Goal: Information Seeking & Learning: Learn about a topic

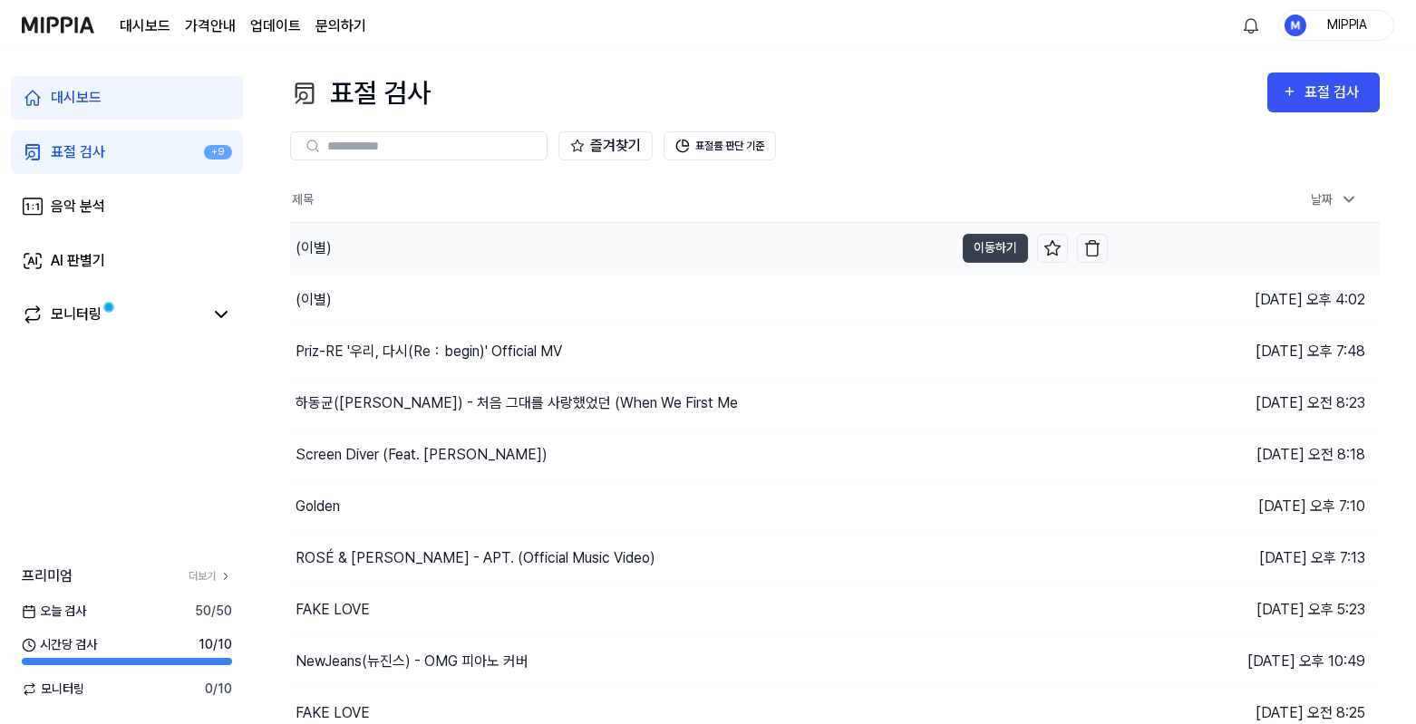
click at [403, 234] on div "(이별)" at bounding box center [622, 248] width 664 height 51
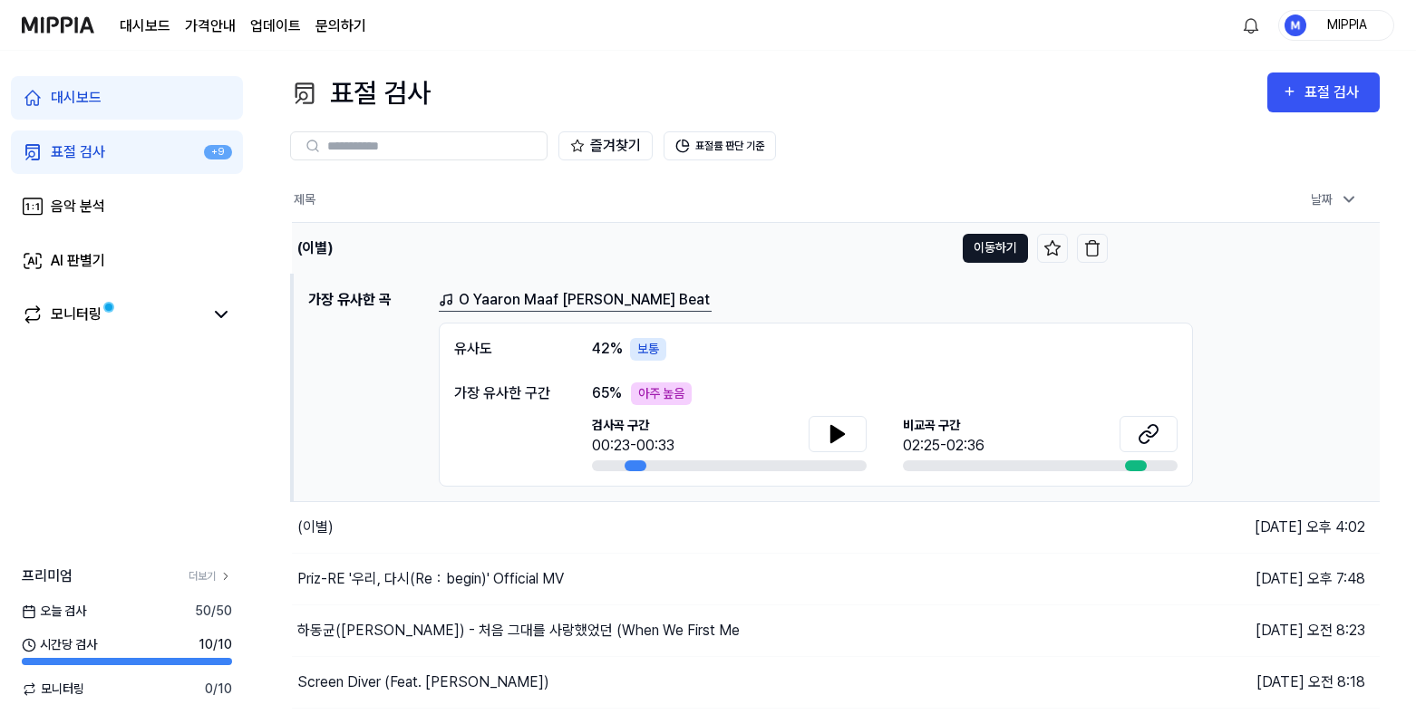
click at [994, 242] on button "이동하기" at bounding box center [995, 248] width 65 height 29
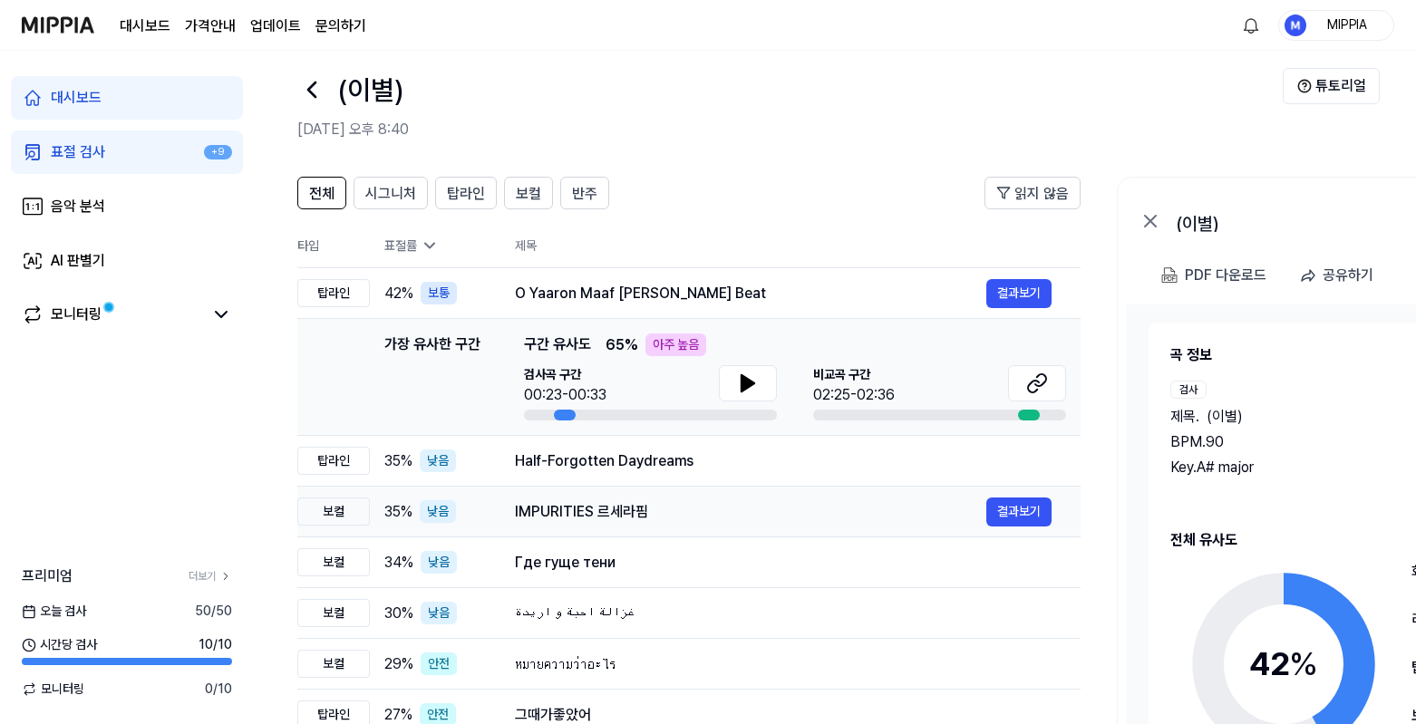
scroll to position [43, 0]
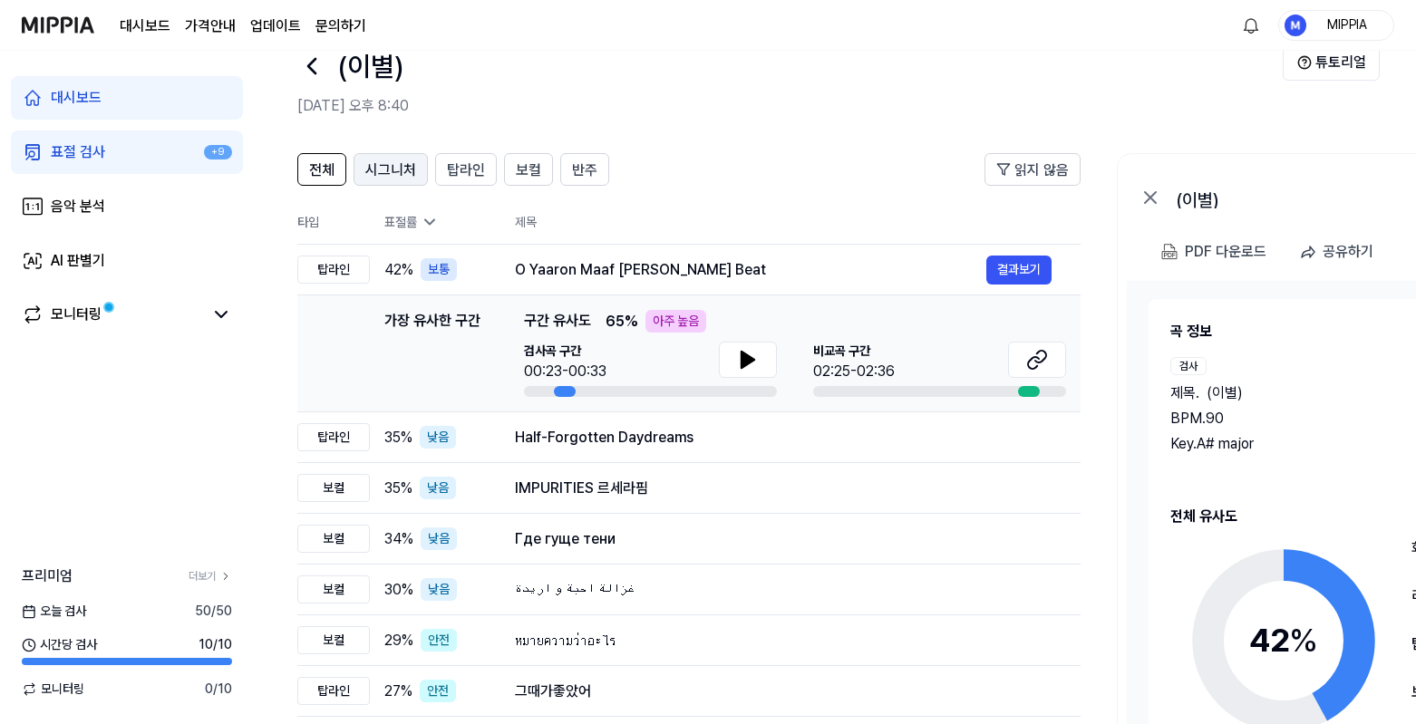
click at [395, 173] on span "시그니처" at bounding box center [390, 171] width 51 height 22
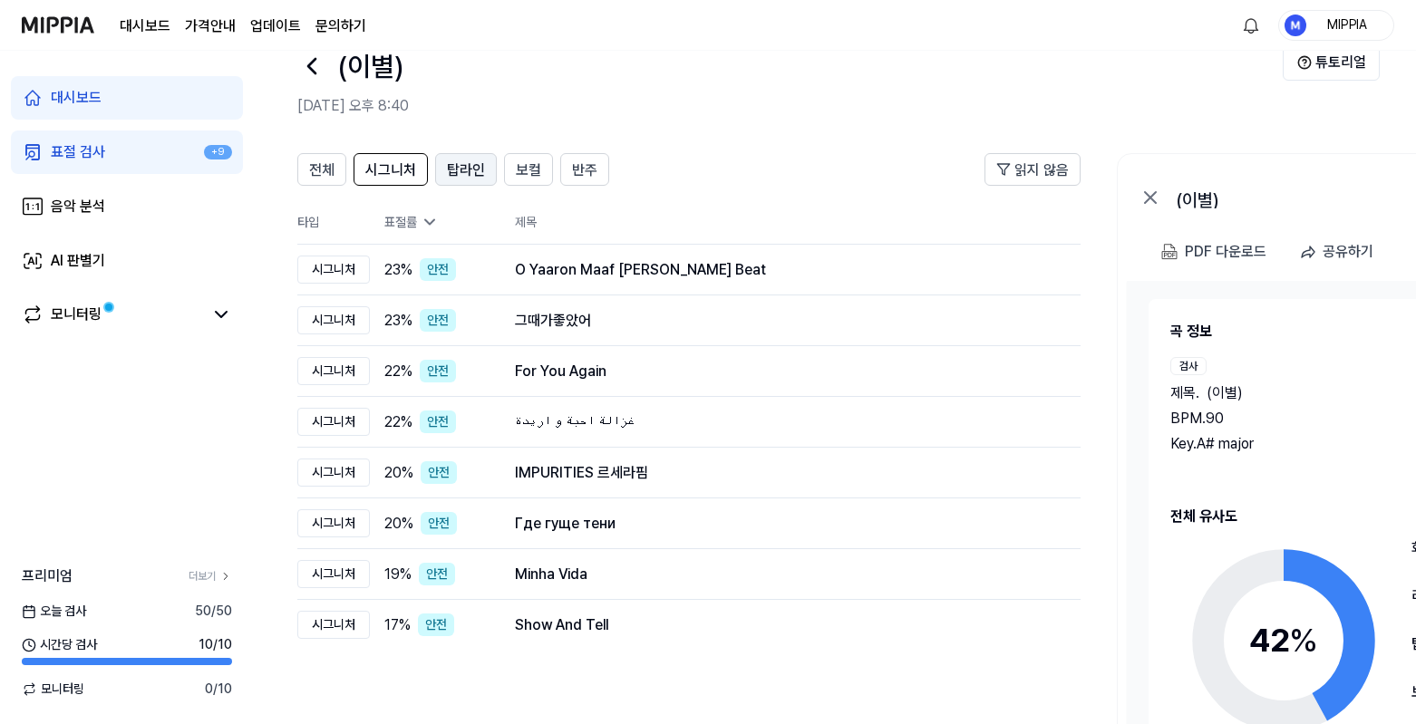
click at [483, 173] on button "탑라인" at bounding box center [466, 169] width 62 height 33
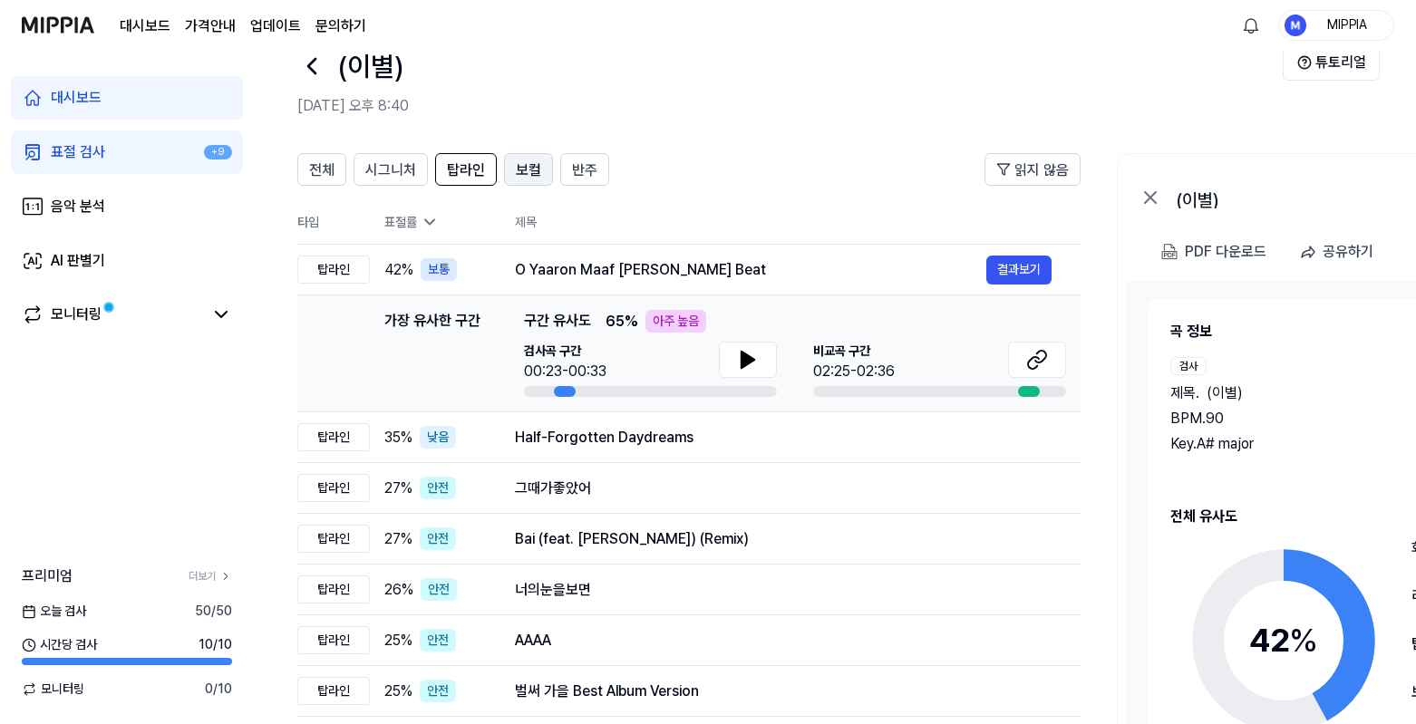
click at [516, 172] on span "보컬" at bounding box center [528, 171] width 25 height 22
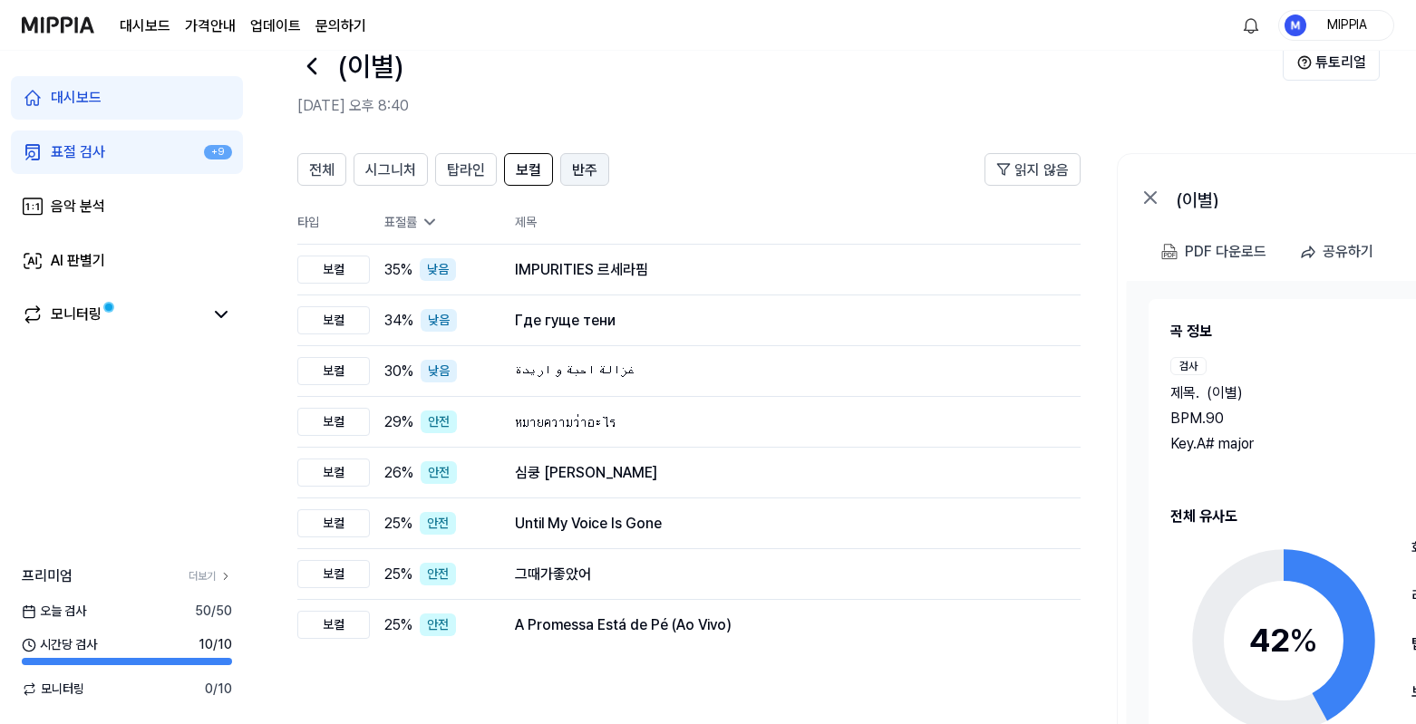
click at [592, 184] on button "반주" at bounding box center [584, 169] width 49 height 33
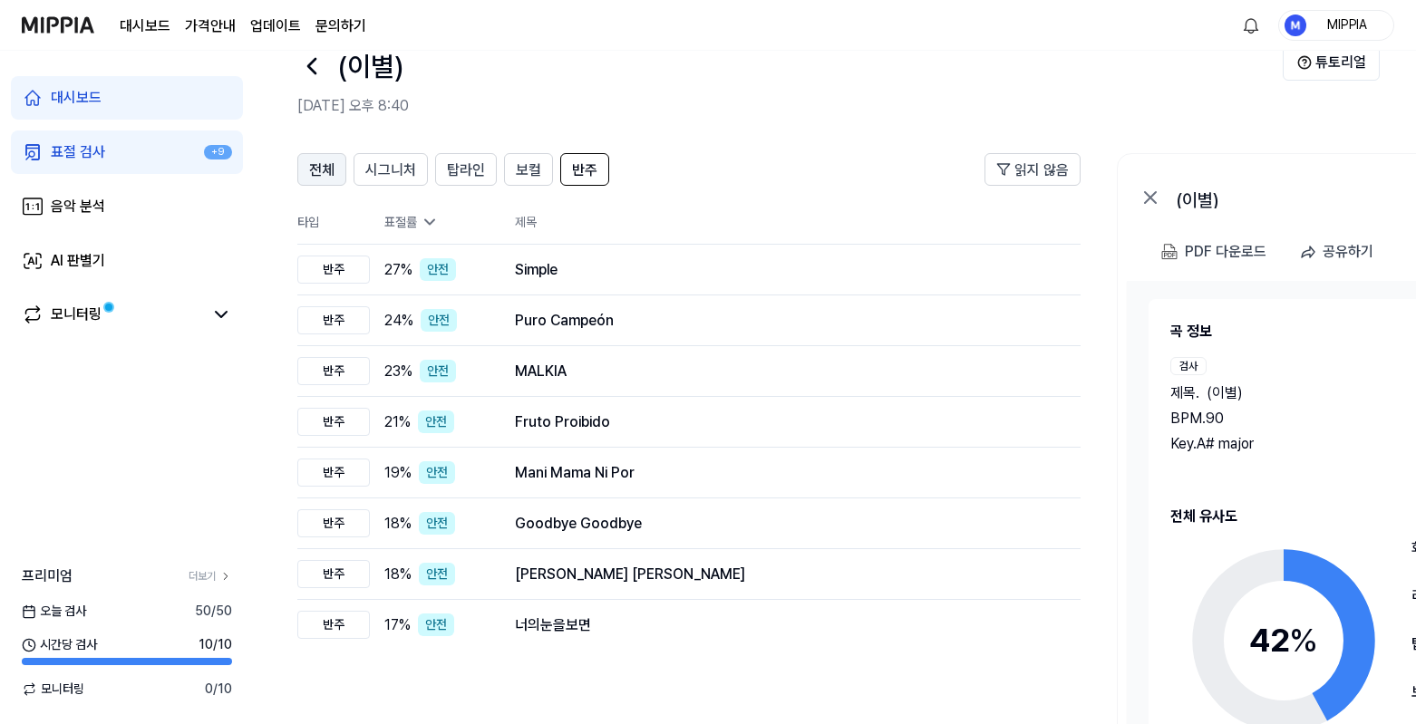
click at [332, 169] on span "전체" at bounding box center [321, 171] width 25 height 22
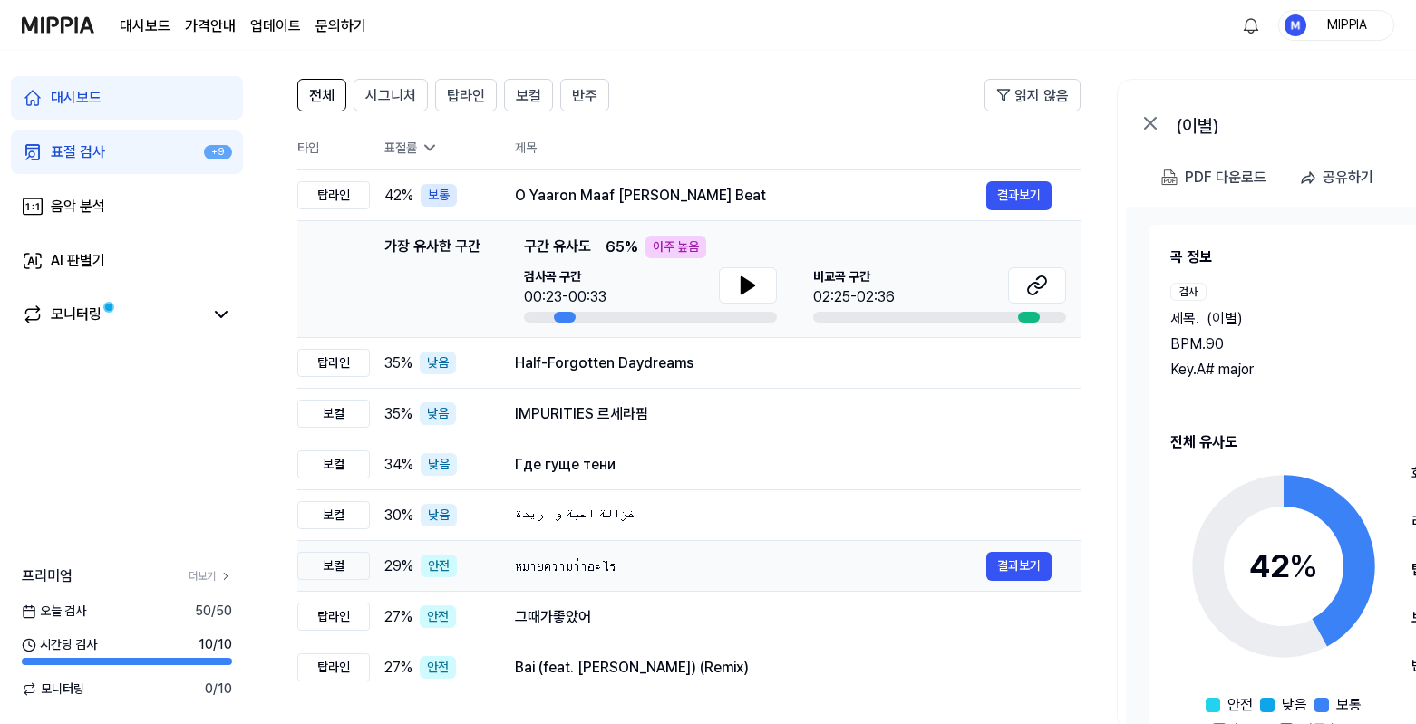
scroll to position [189, 0]
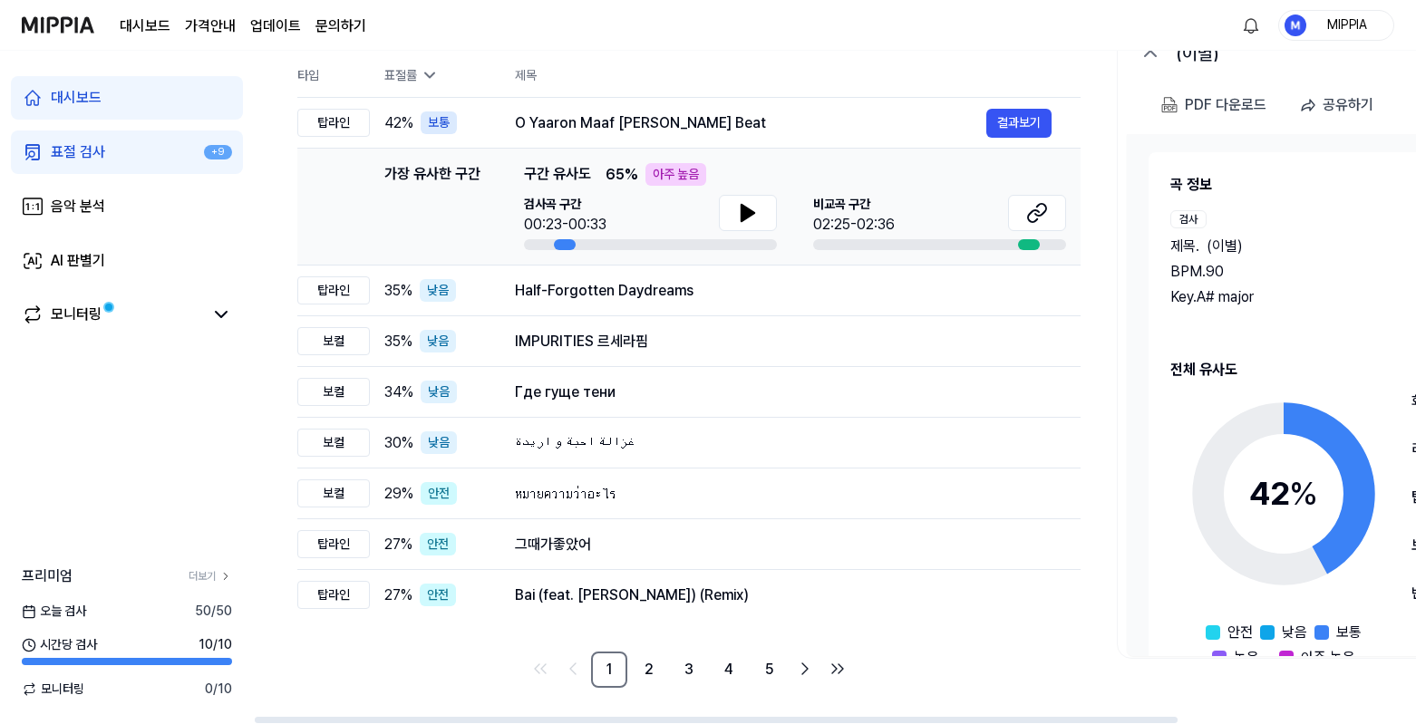
drag, startPoint x: 134, startPoint y: 149, endPoint x: 247, endPoint y: 195, distance: 121.6
click at [134, 149] on link "표절 검사 +9" at bounding box center [127, 153] width 232 height 44
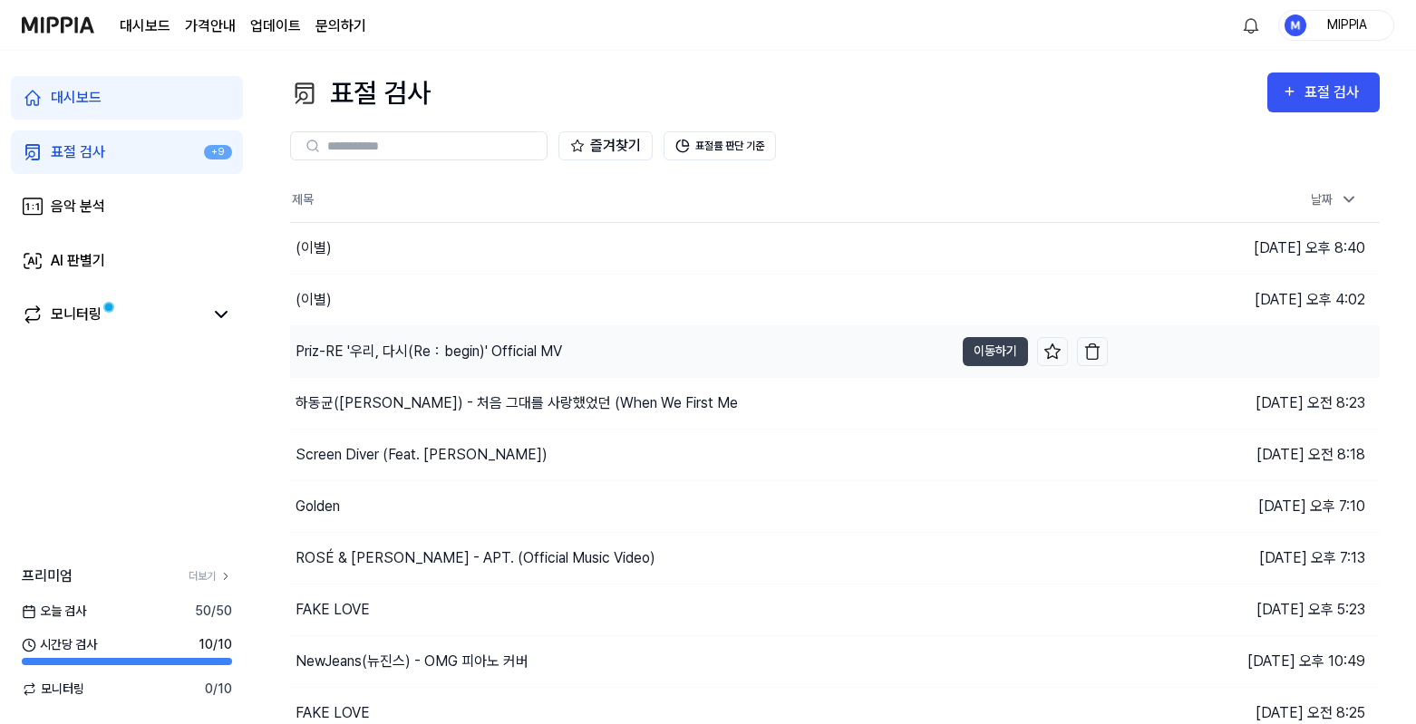
click at [567, 341] on div "Priz-RE '우리, 다시(Re：begin)' Official MV" at bounding box center [622, 351] width 664 height 51
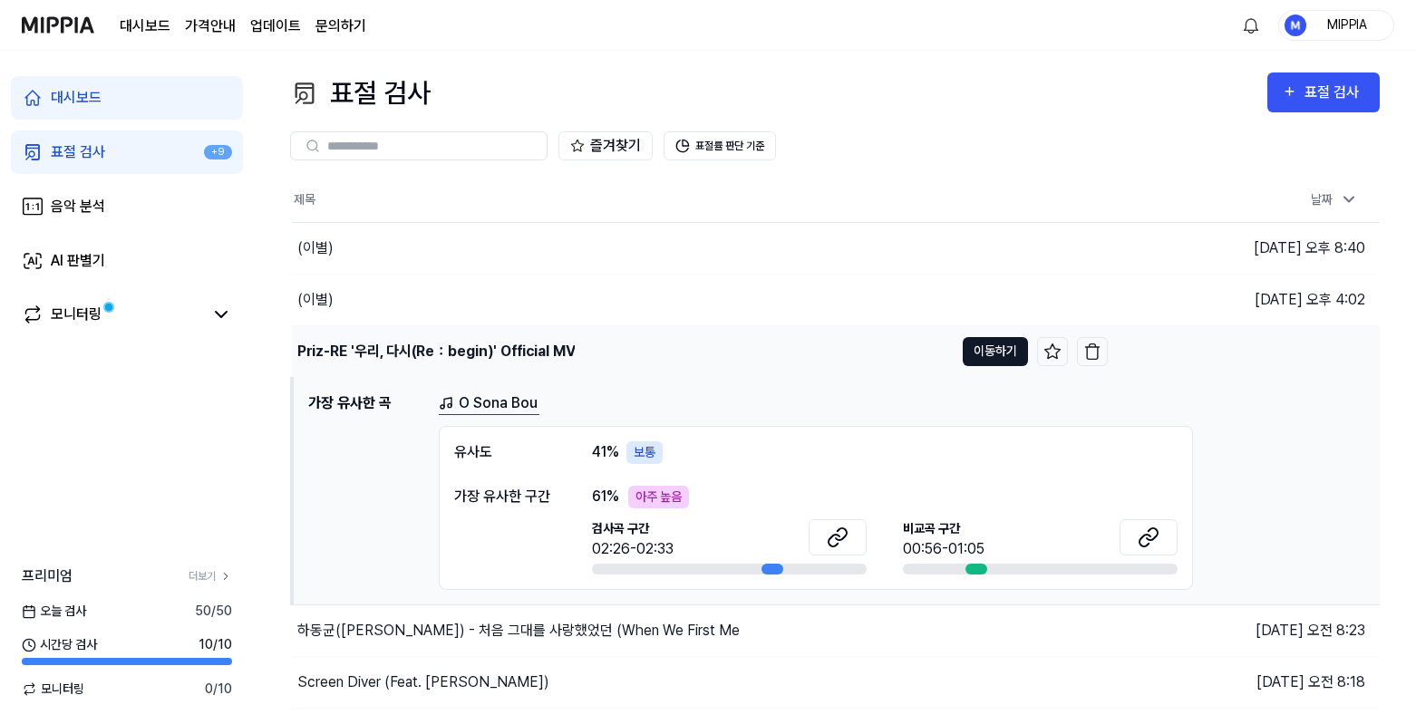
click at [989, 359] on button "이동하기" at bounding box center [995, 351] width 65 height 29
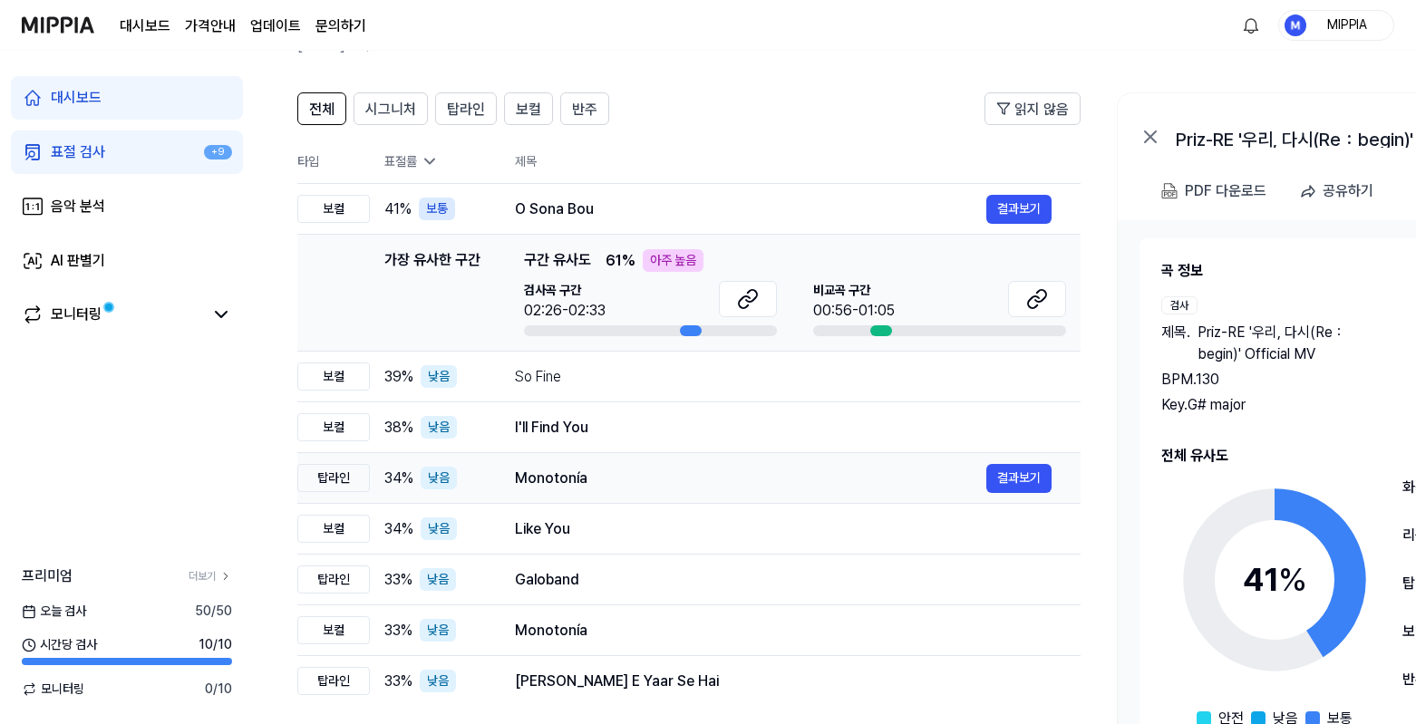
scroll to position [189, 0]
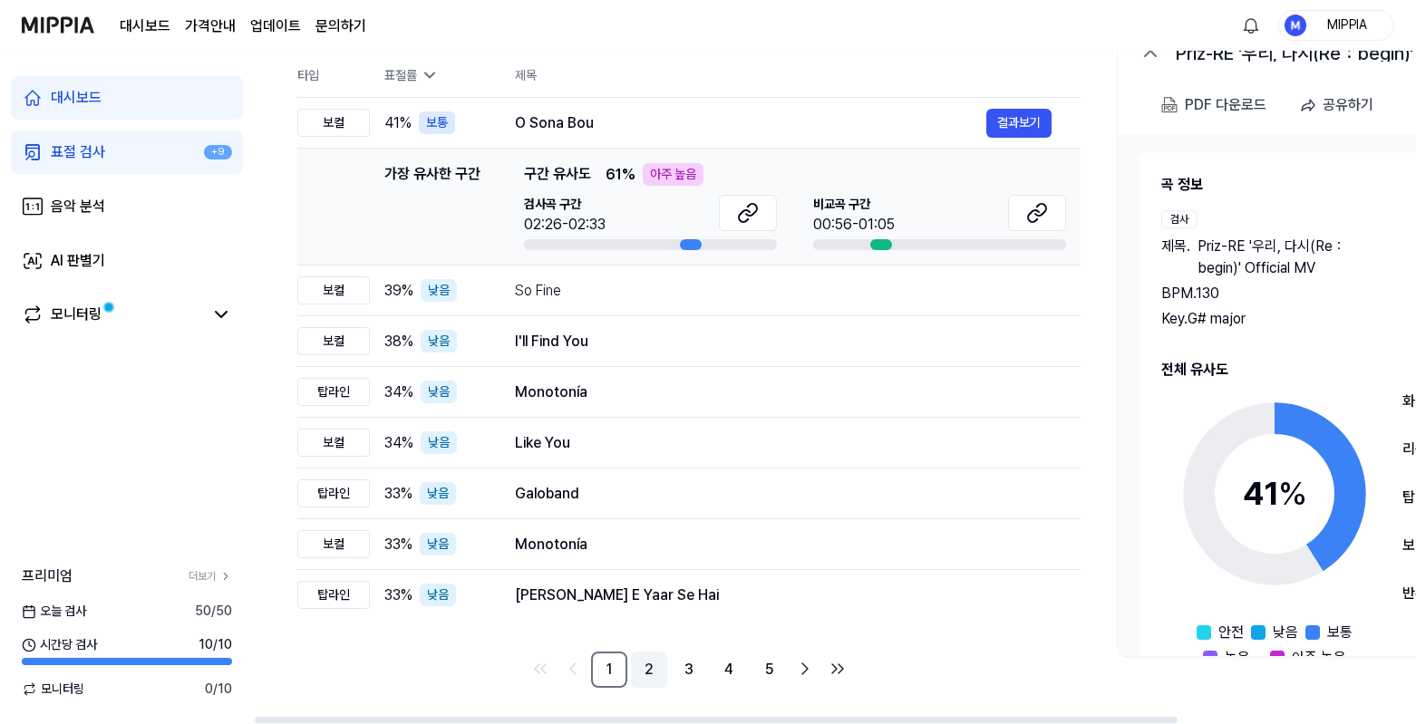
click at [645, 676] on link "2" at bounding box center [649, 670] width 36 height 36
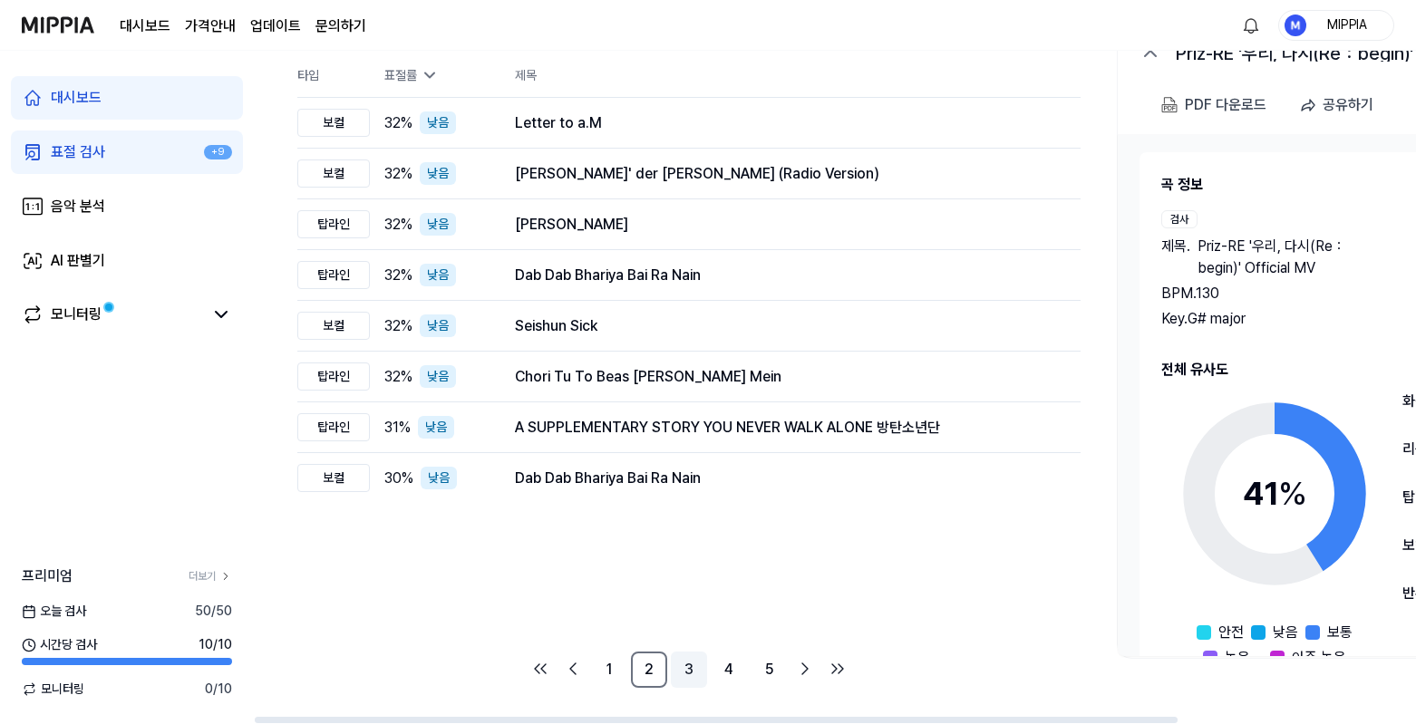
click at [674, 675] on link "3" at bounding box center [689, 670] width 36 height 36
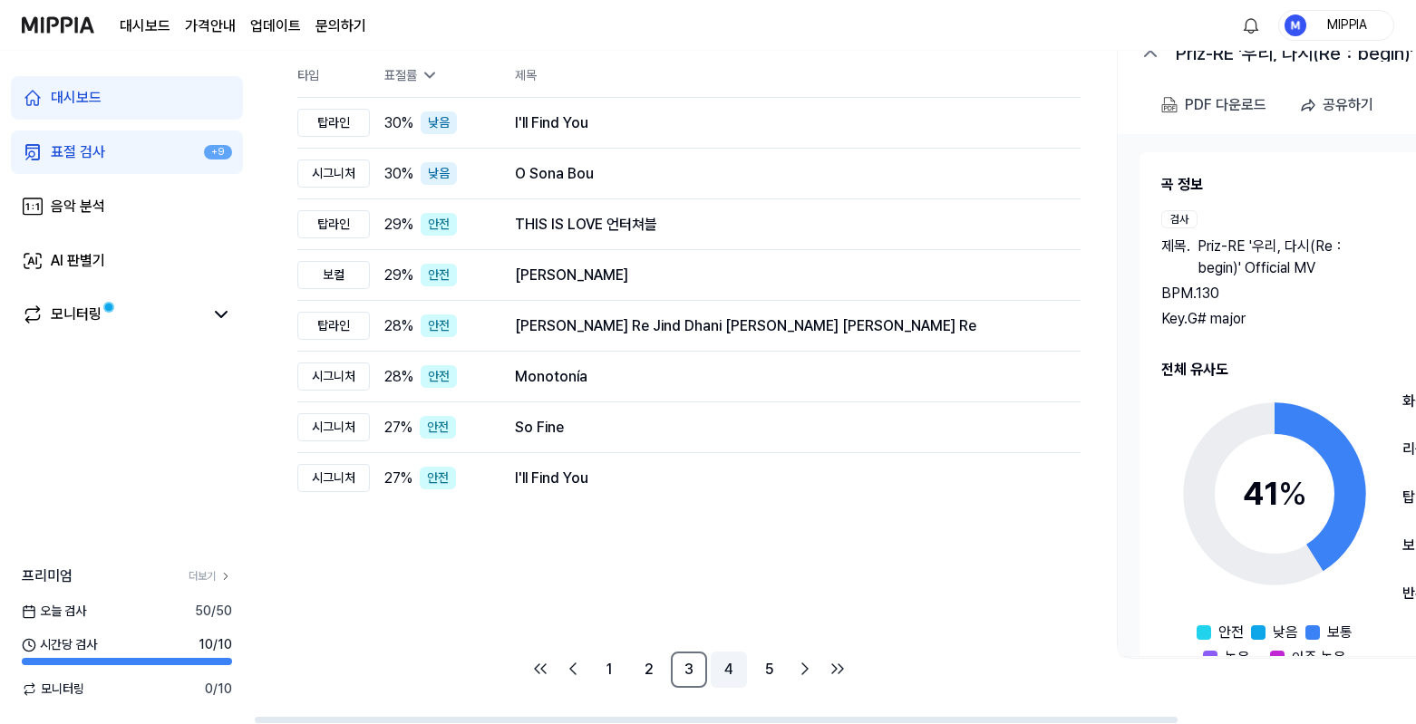
click at [714, 676] on link "4" at bounding box center [729, 670] width 36 height 36
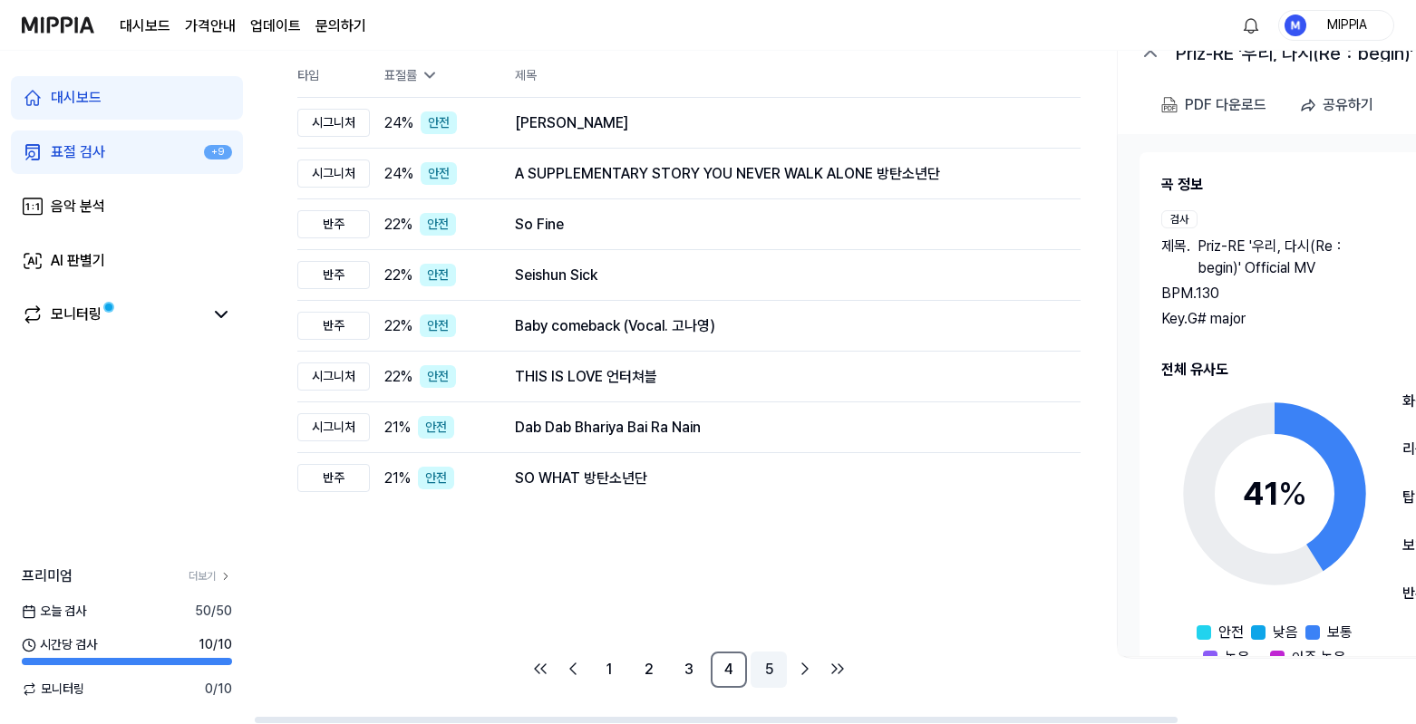
click at [761, 678] on link "5" at bounding box center [769, 670] width 36 height 36
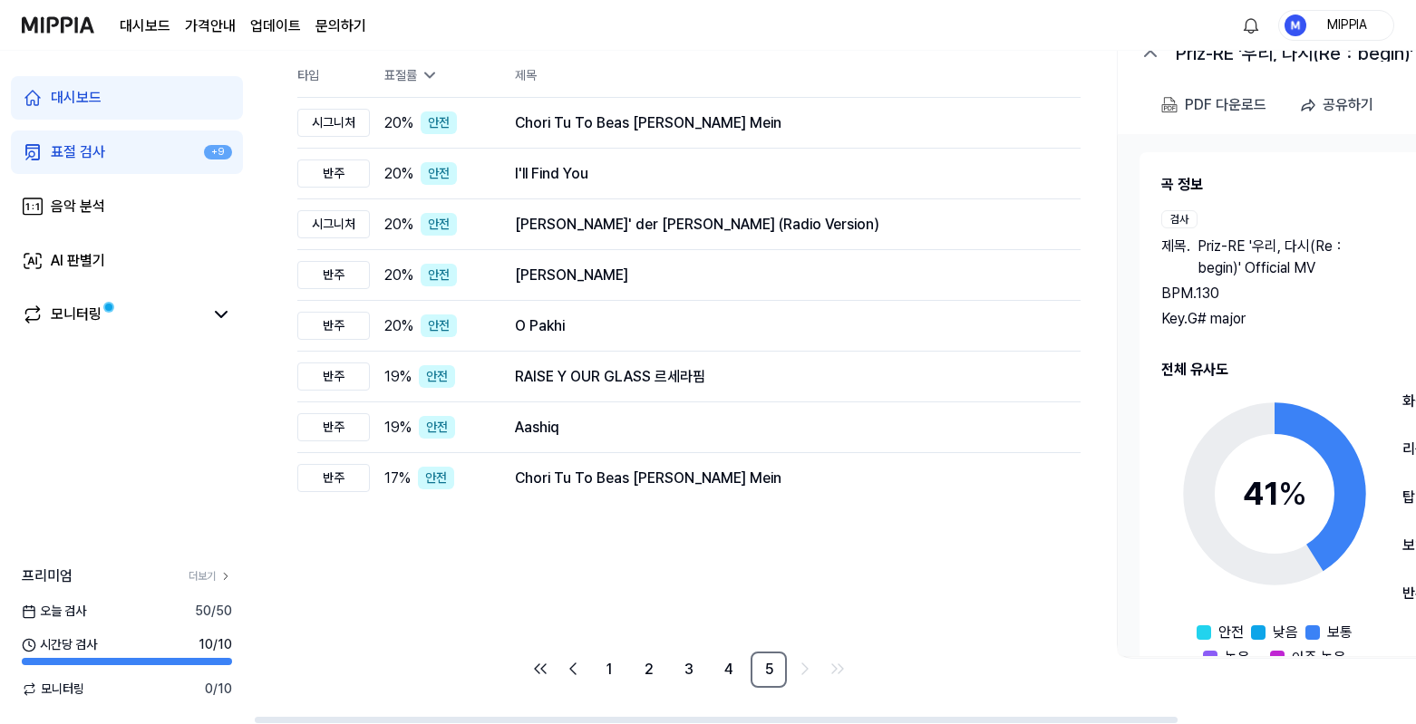
click at [791, 679] on li "pagination" at bounding box center [805, 671] width 29 height 32
click at [587, 674] on link "Go to previous page" at bounding box center [572, 669] width 29 height 29
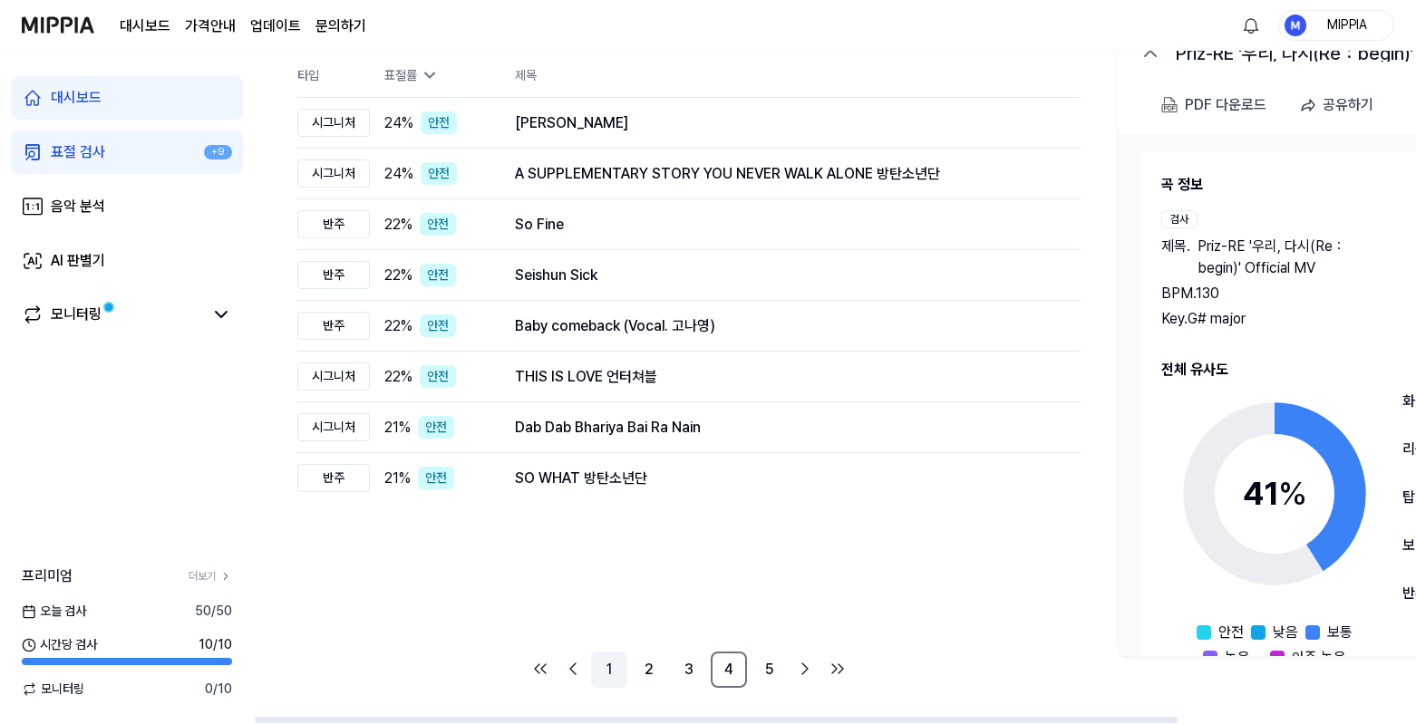
click at [608, 675] on link "1" at bounding box center [609, 670] width 36 height 36
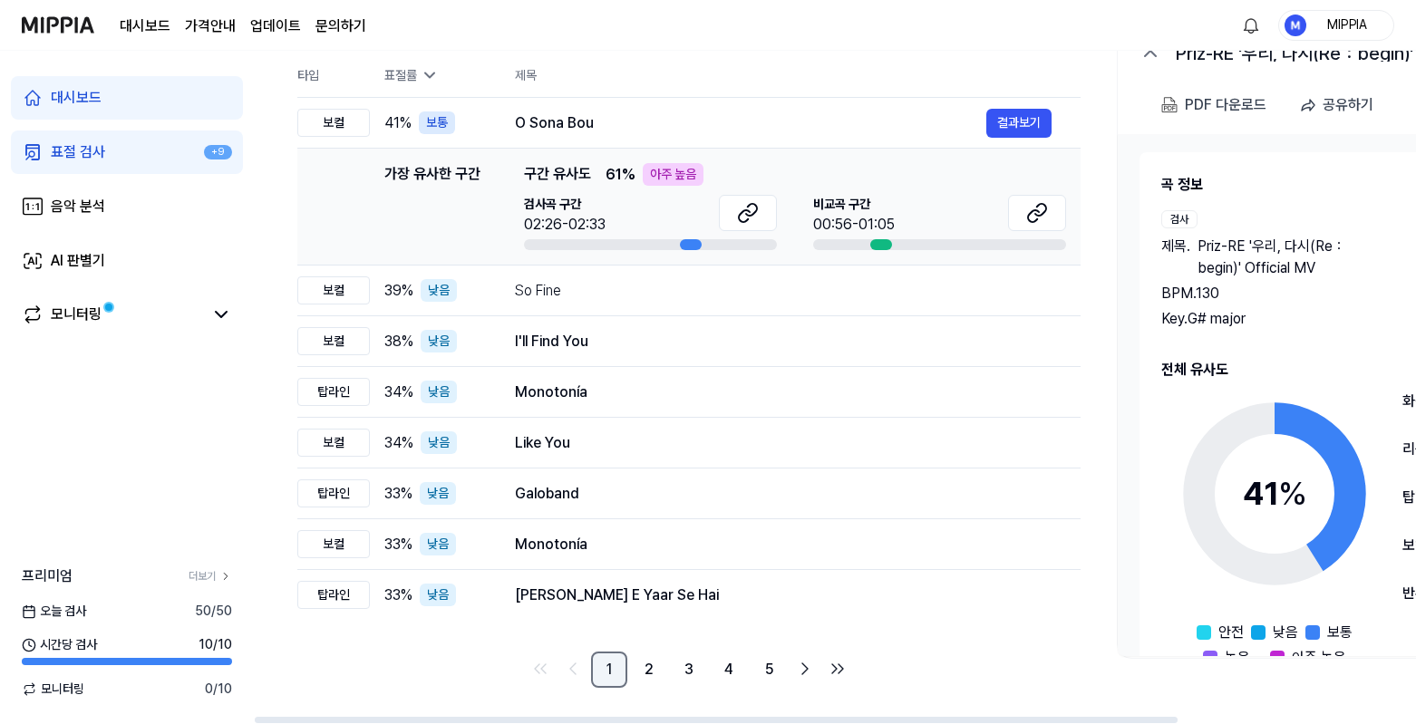
click at [600, 667] on link "1" at bounding box center [609, 670] width 36 height 36
click at [649, 670] on link "2" at bounding box center [649, 670] width 36 height 36
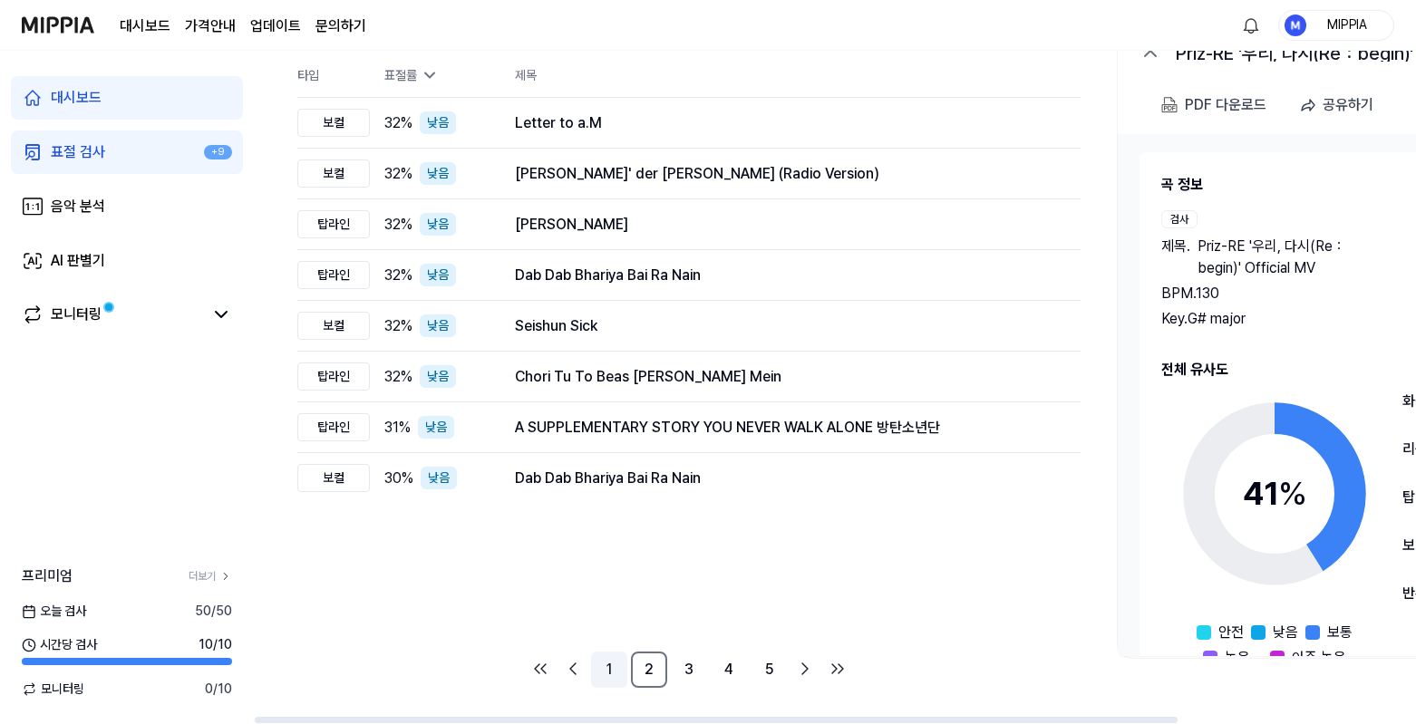
click at [609, 672] on link "1" at bounding box center [609, 670] width 36 height 36
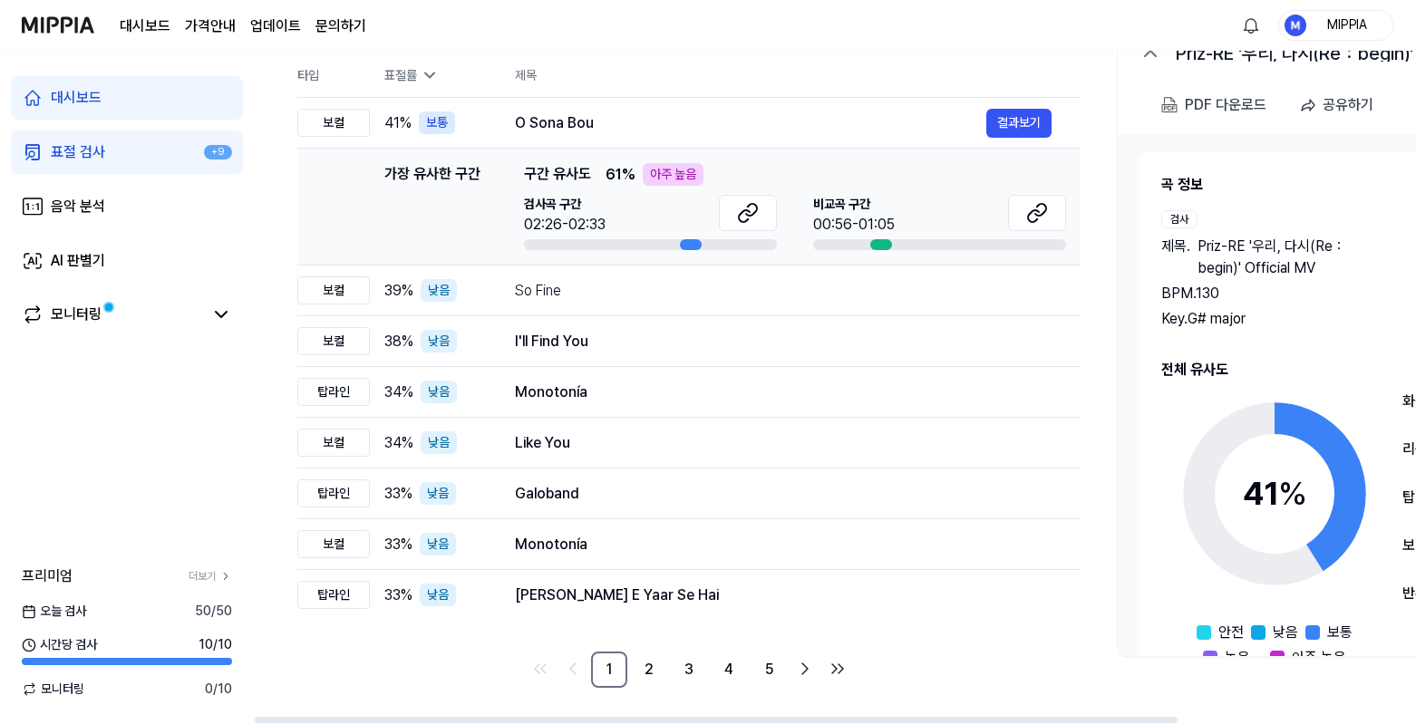
click at [162, 170] on link "표절 검사 +9" at bounding box center [127, 153] width 232 height 44
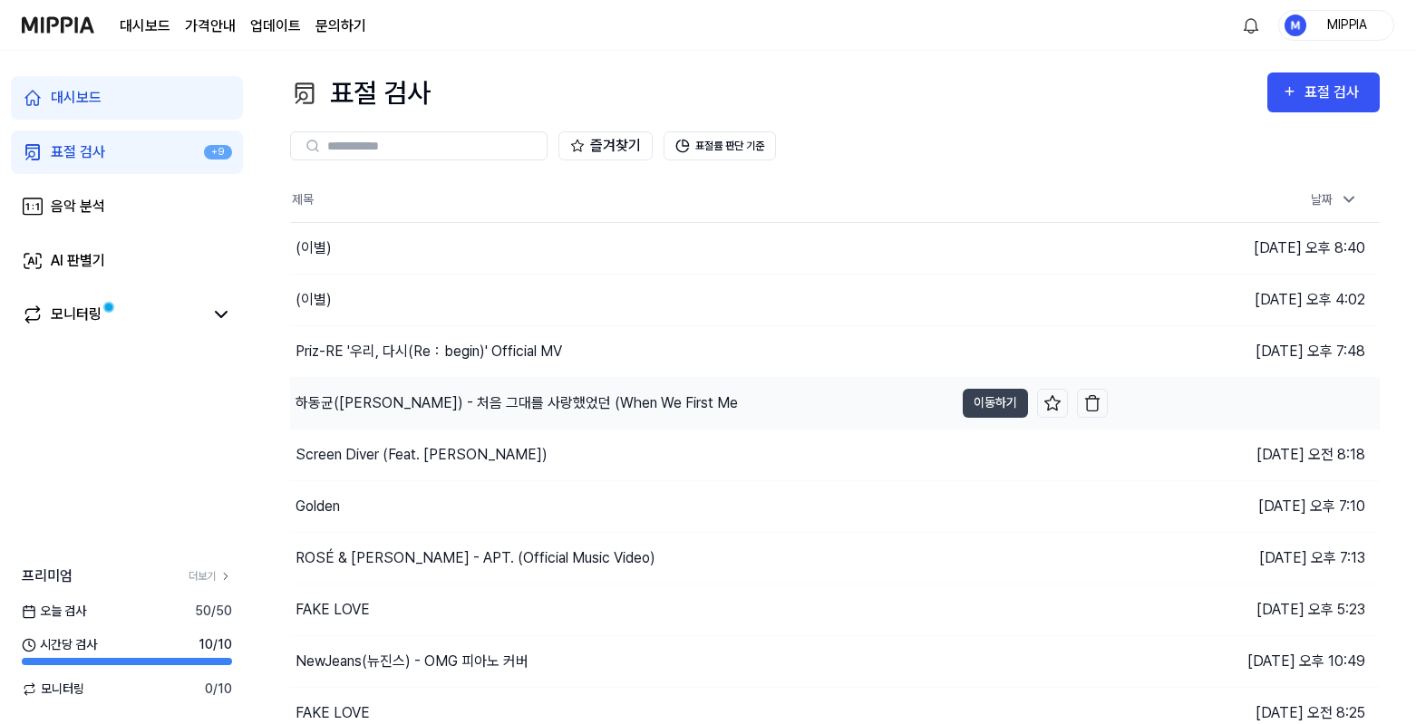
click at [452, 422] on div "하동균([PERSON_NAME]) - 처음 그대를 사랑했었던 (When We First Me" at bounding box center [622, 403] width 664 height 51
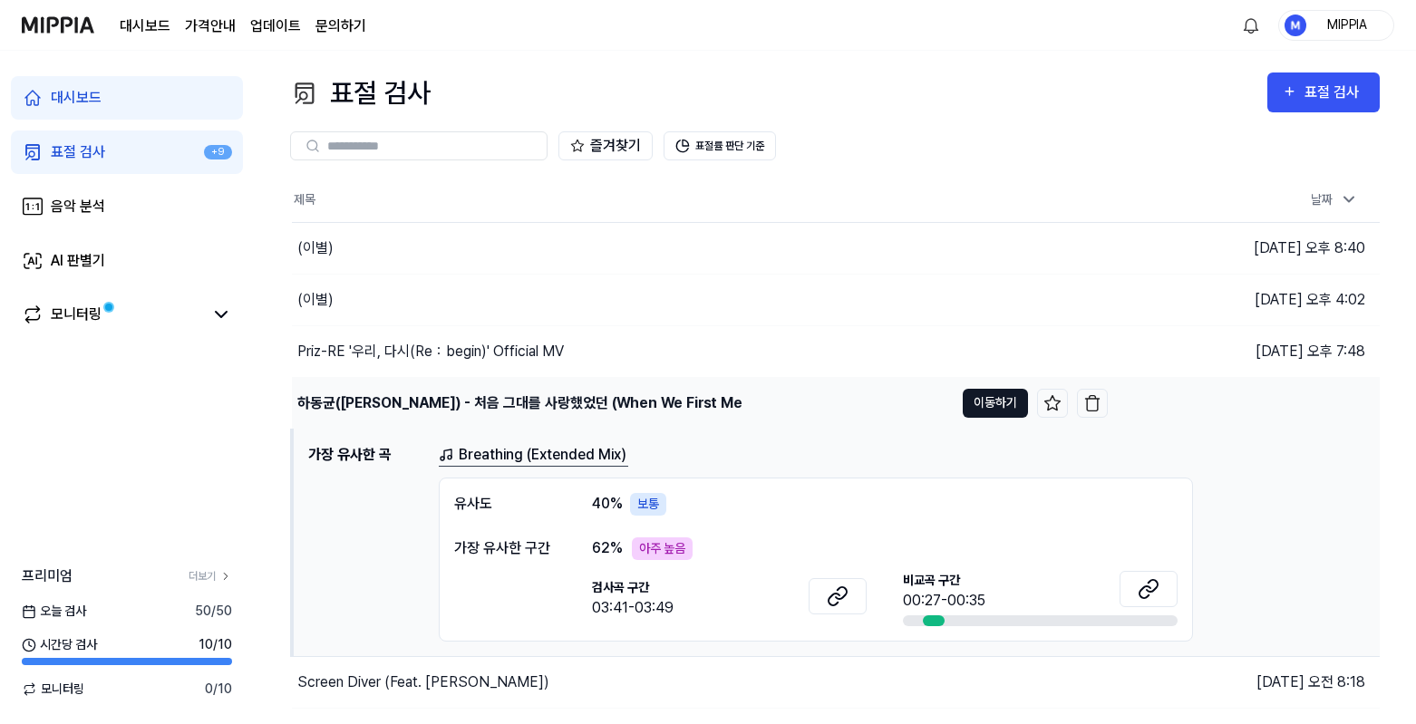
click at [1016, 406] on button "이동하기" at bounding box center [995, 403] width 65 height 29
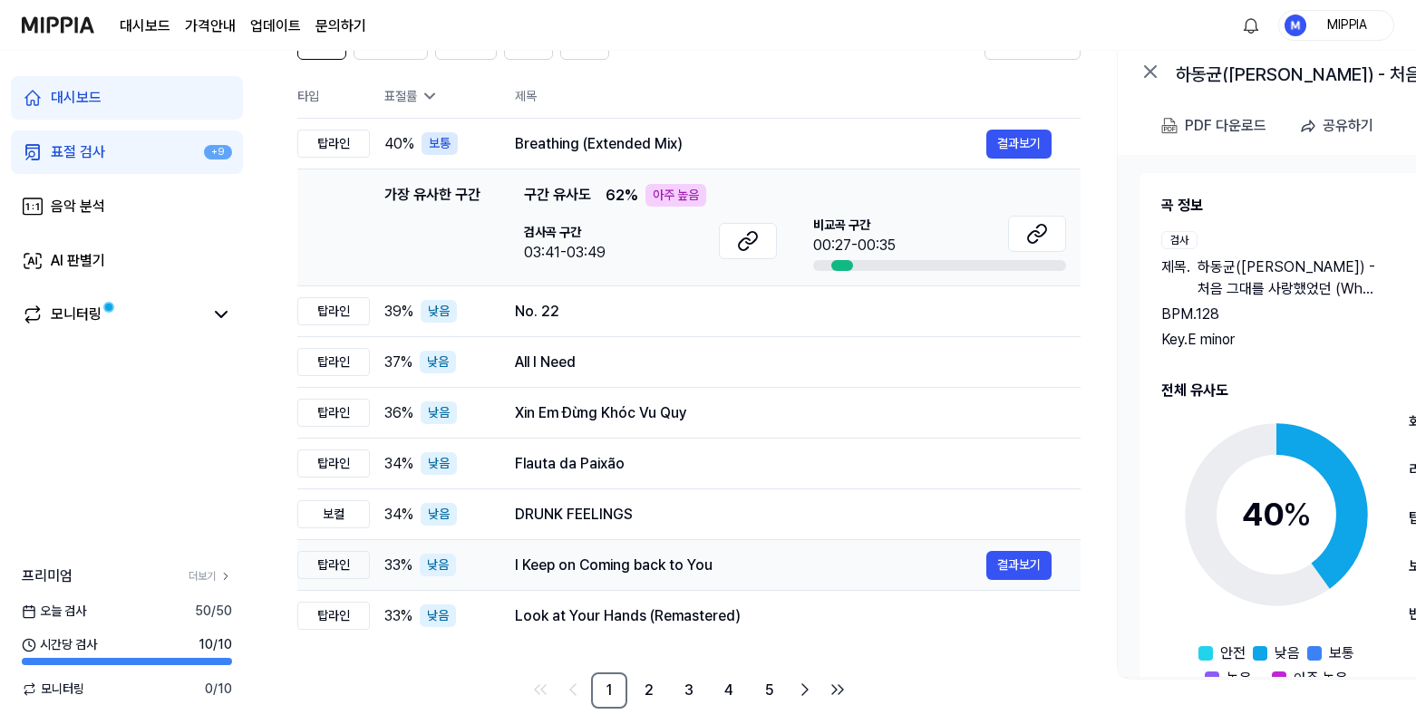
scroll to position [189, 0]
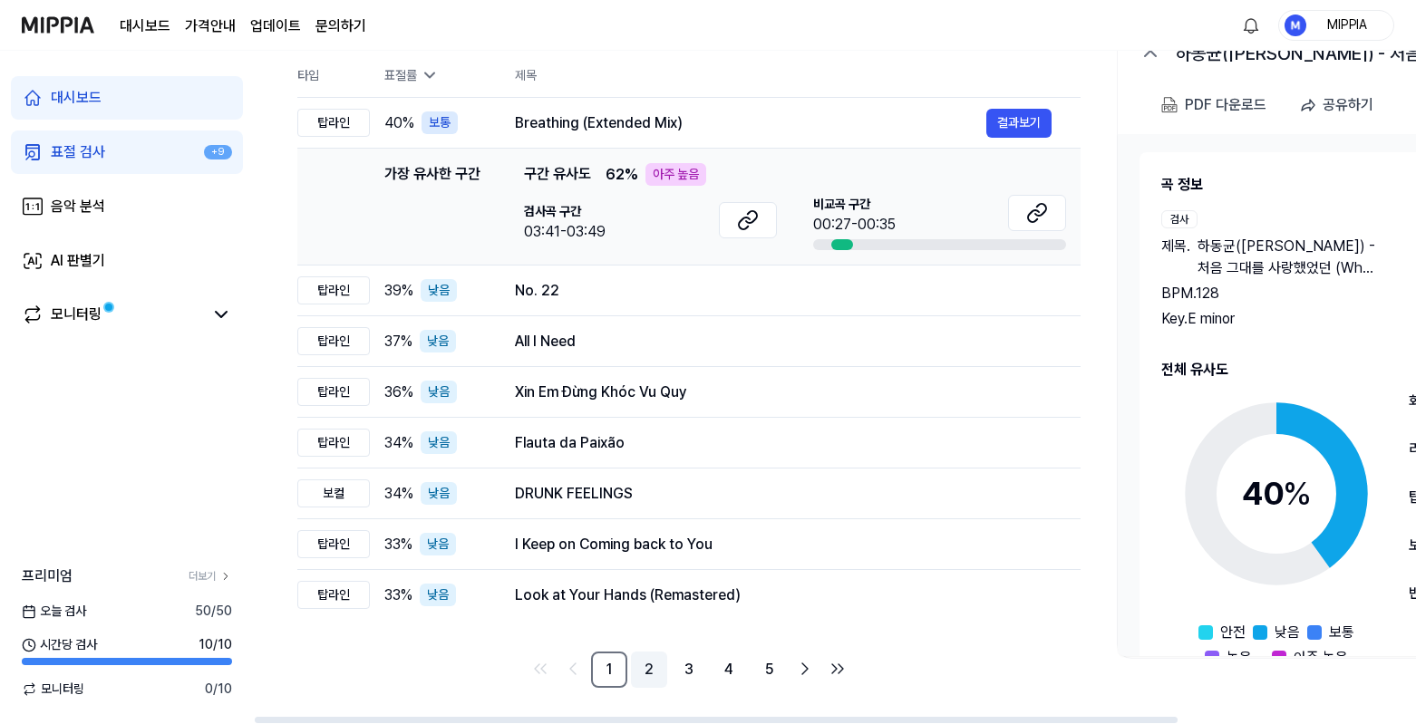
click at [647, 673] on link "2" at bounding box center [649, 670] width 36 height 36
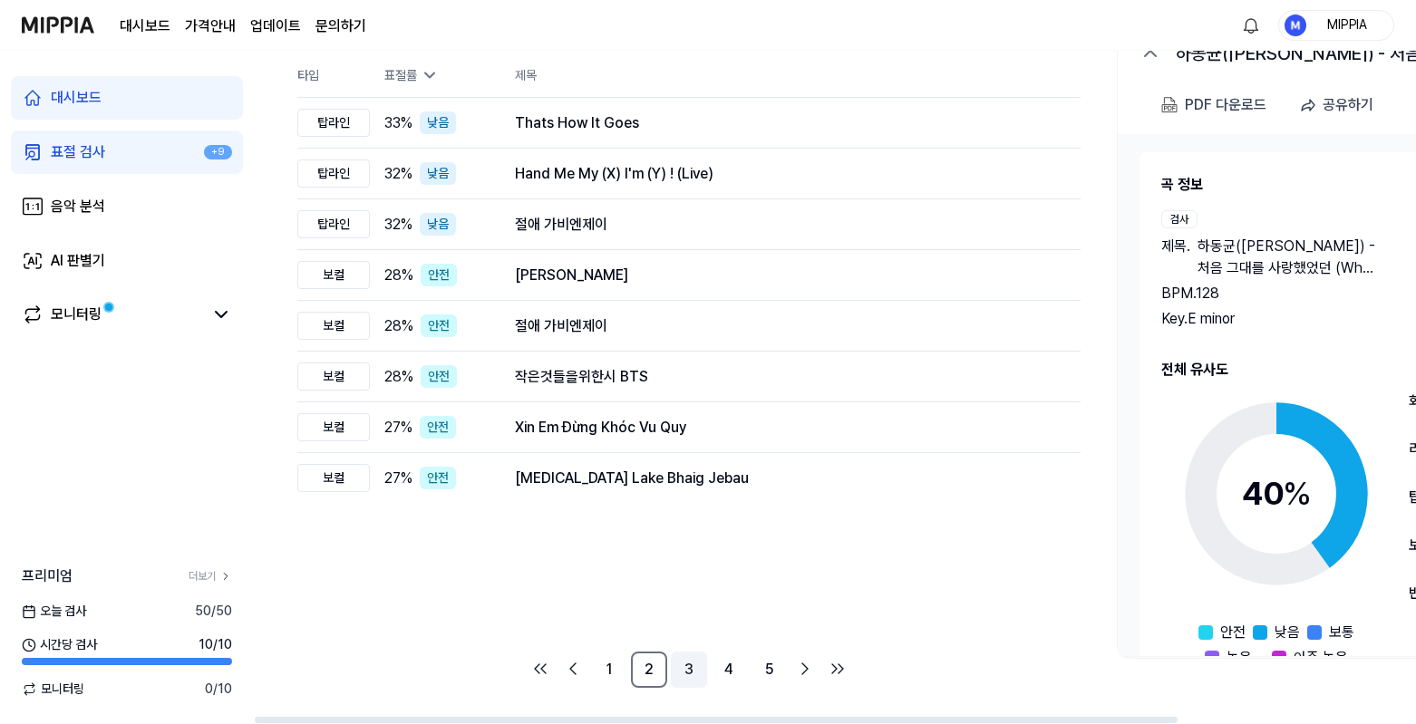
click at [676, 667] on link "3" at bounding box center [689, 670] width 36 height 36
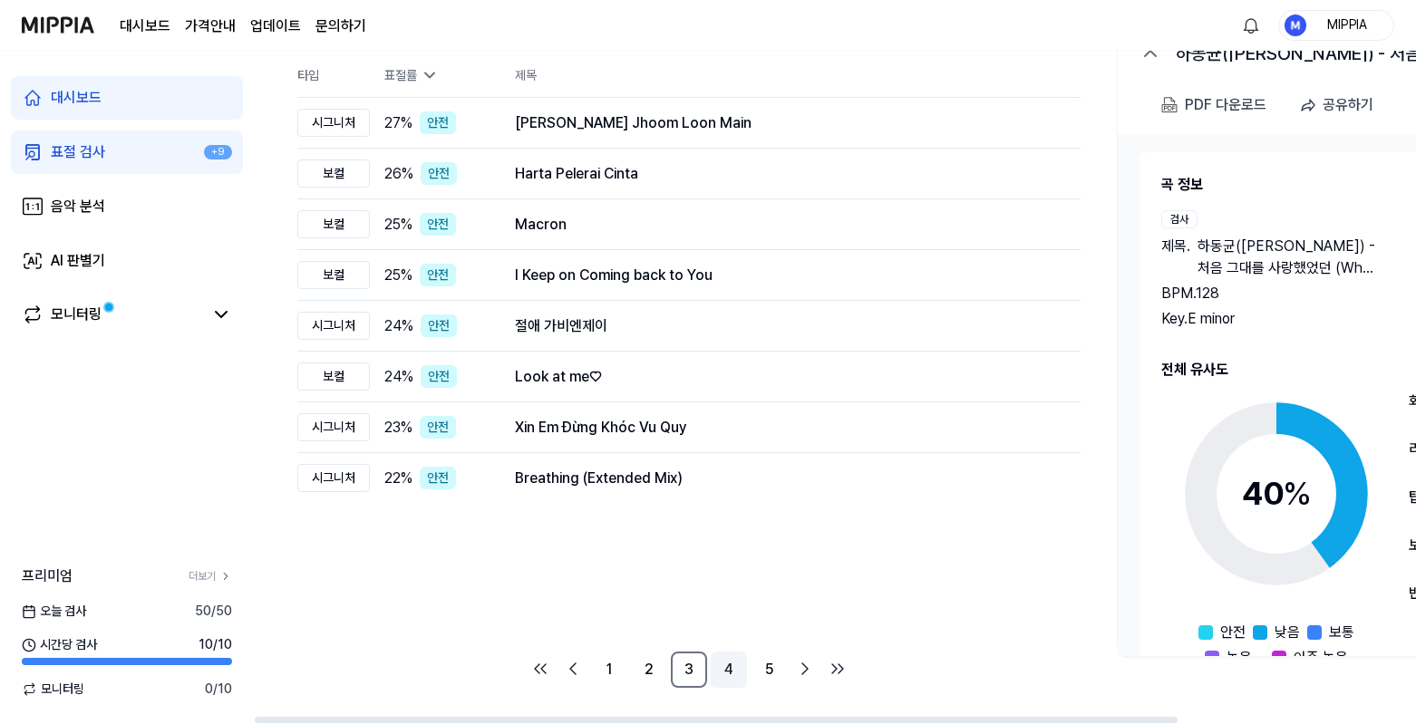
click at [728, 677] on link "4" at bounding box center [729, 670] width 36 height 36
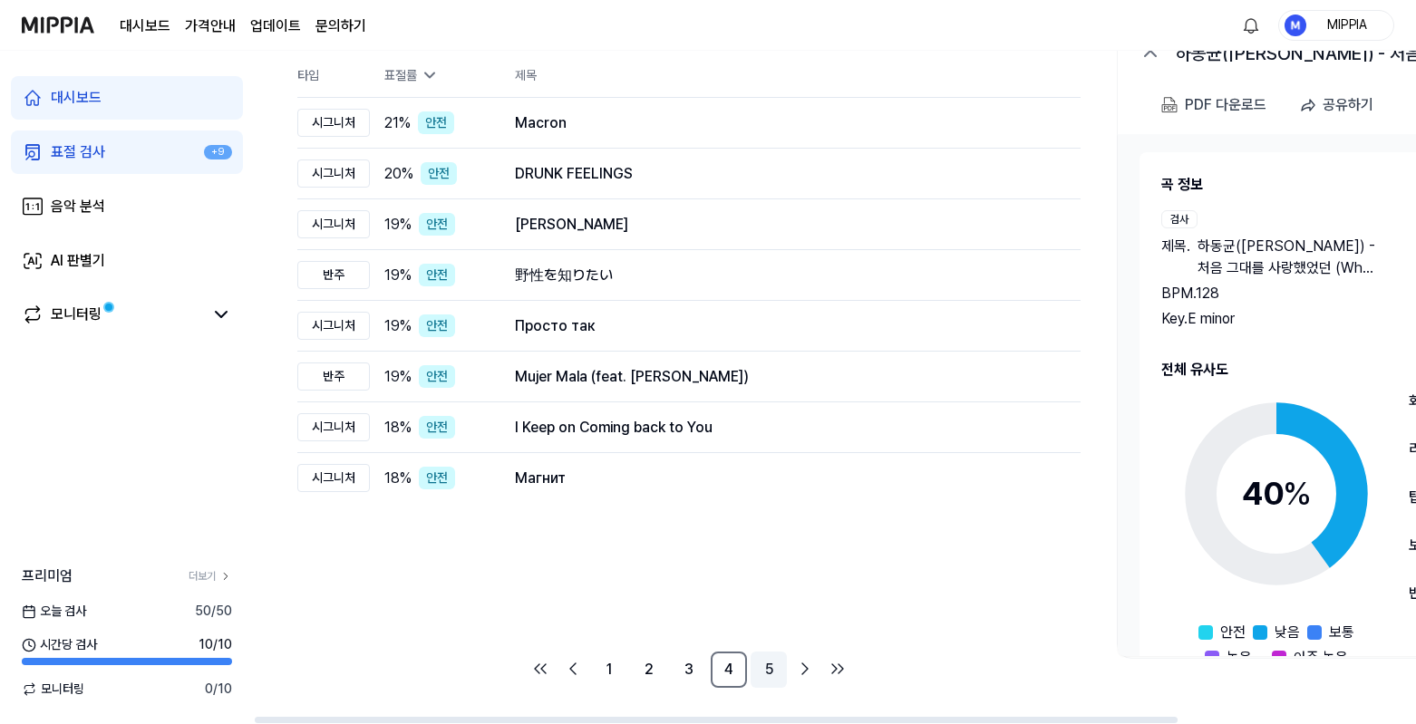
click at [764, 677] on link "5" at bounding box center [769, 670] width 36 height 36
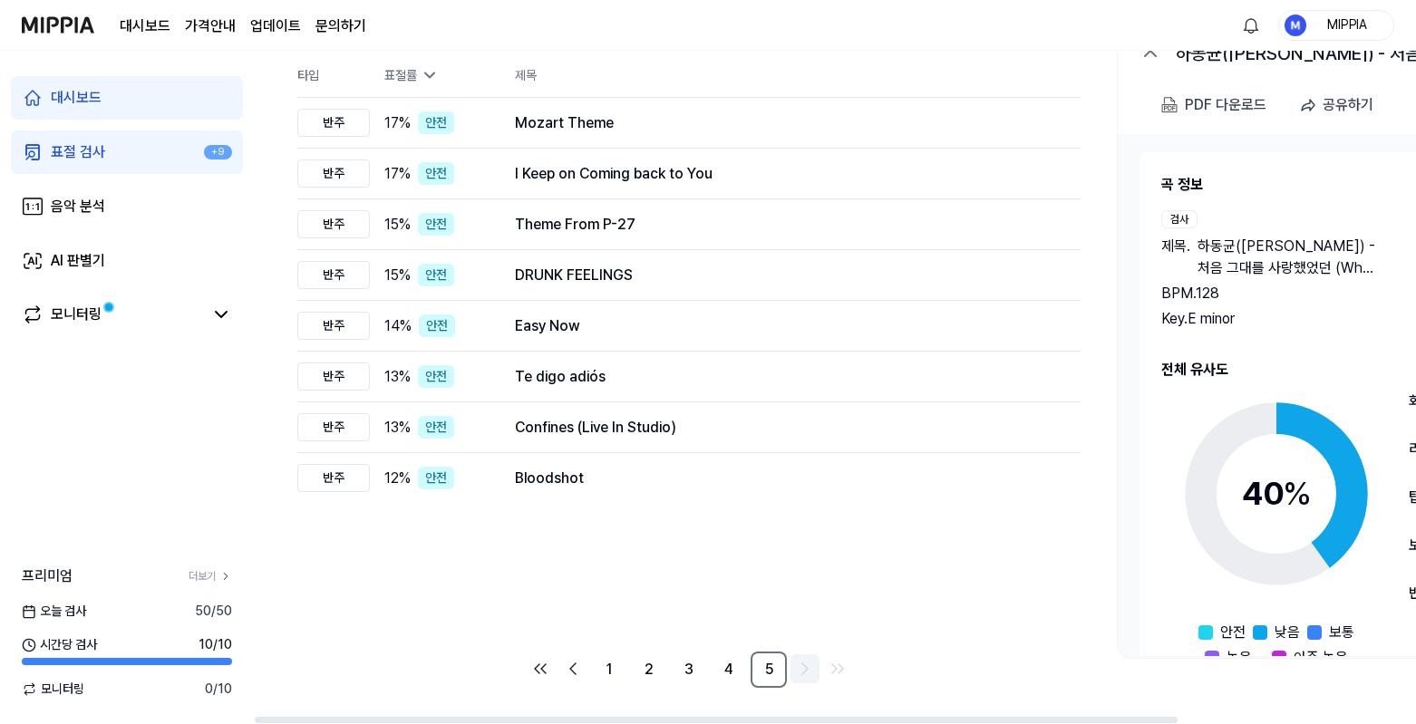
click at [791, 675] on link "Go to next page" at bounding box center [805, 669] width 29 height 29
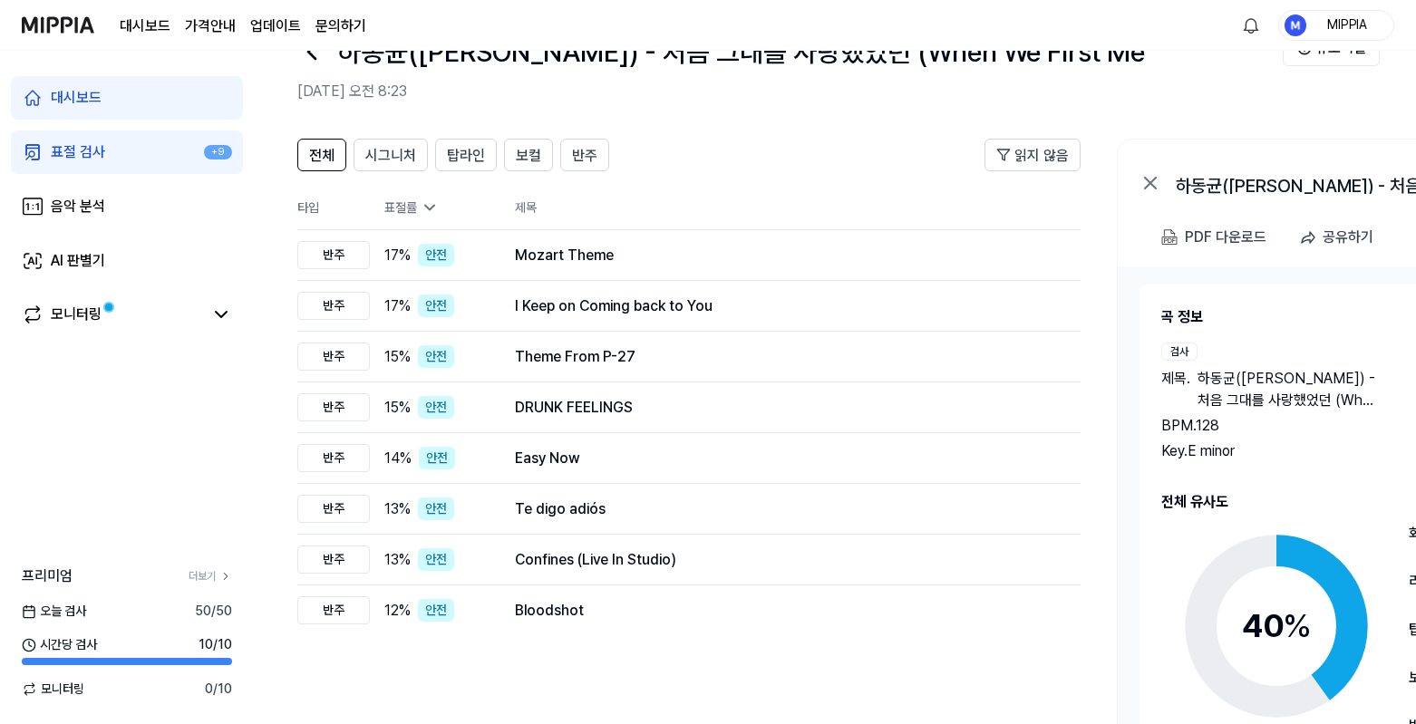
scroll to position [189, 0]
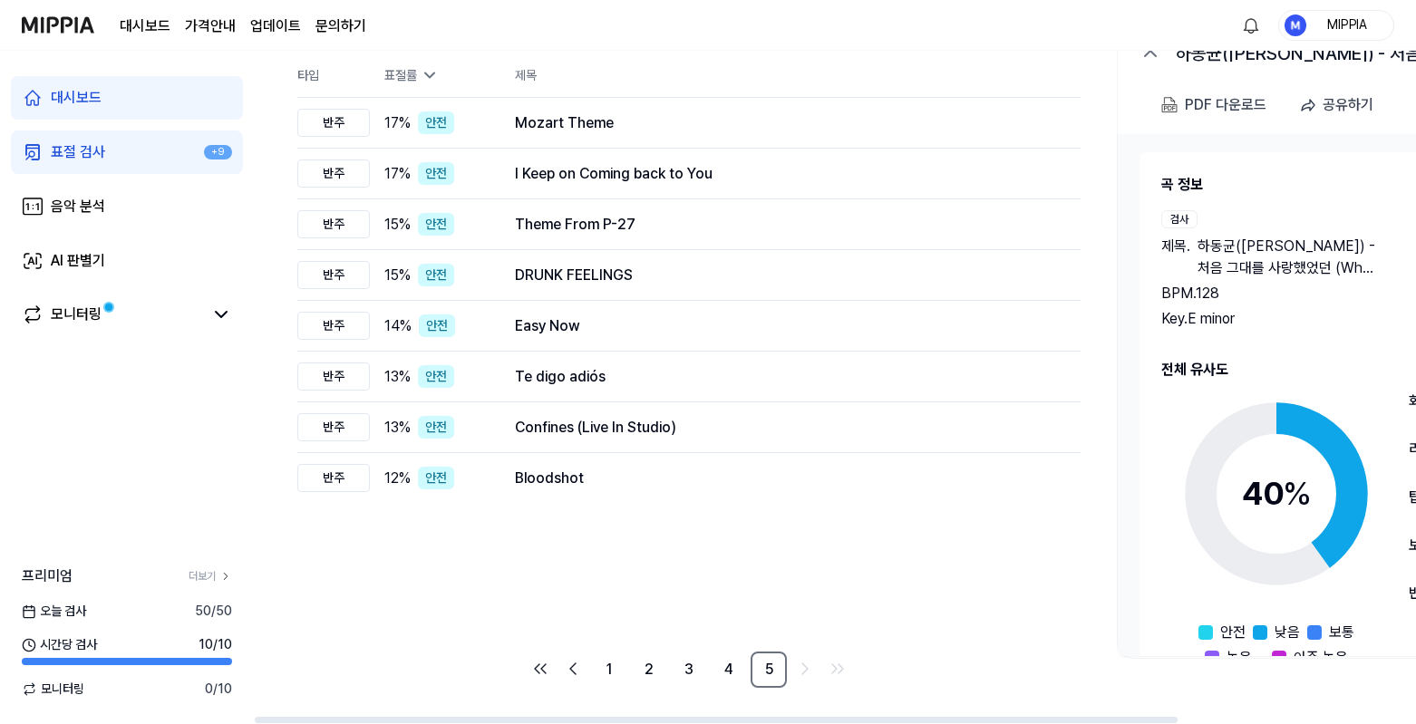
click at [135, 161] on link "표절 검사 +9" at bounding box center [127, 153] width 232 height 44
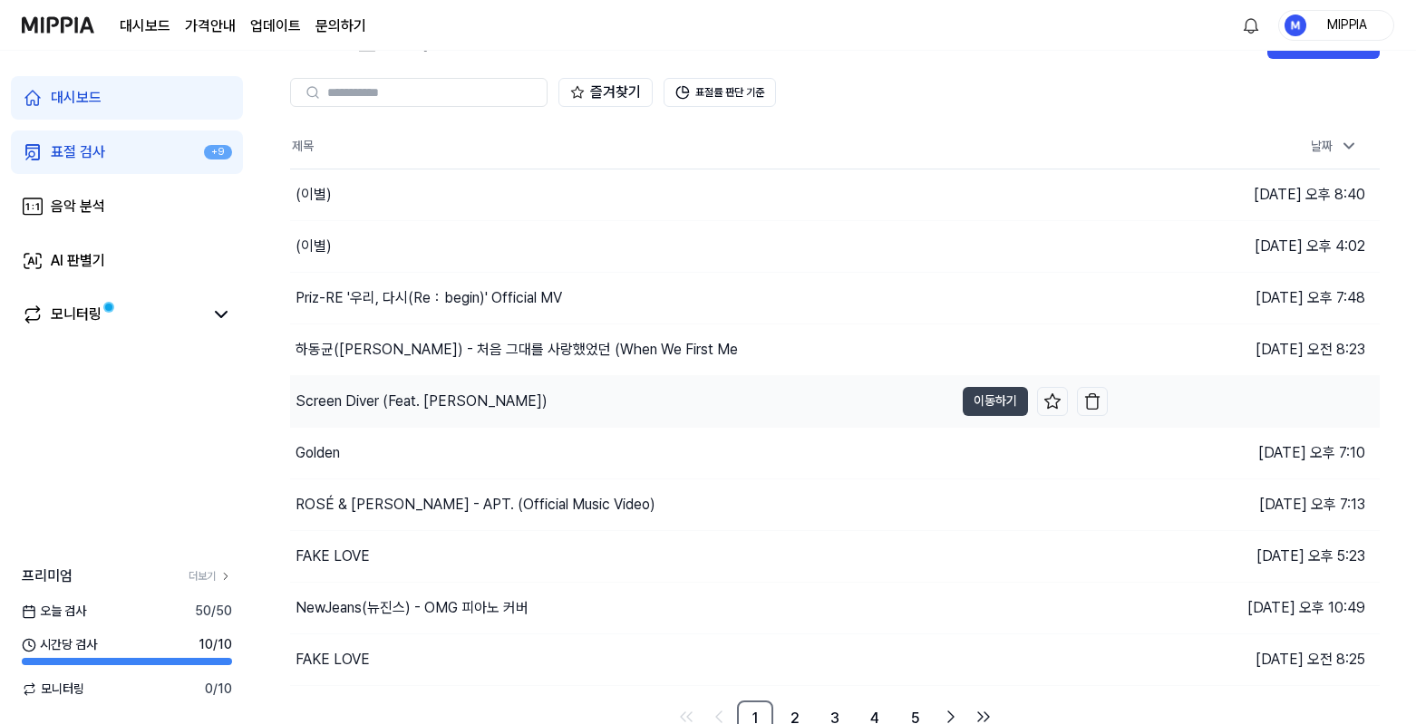
scroll to position [66, 0]
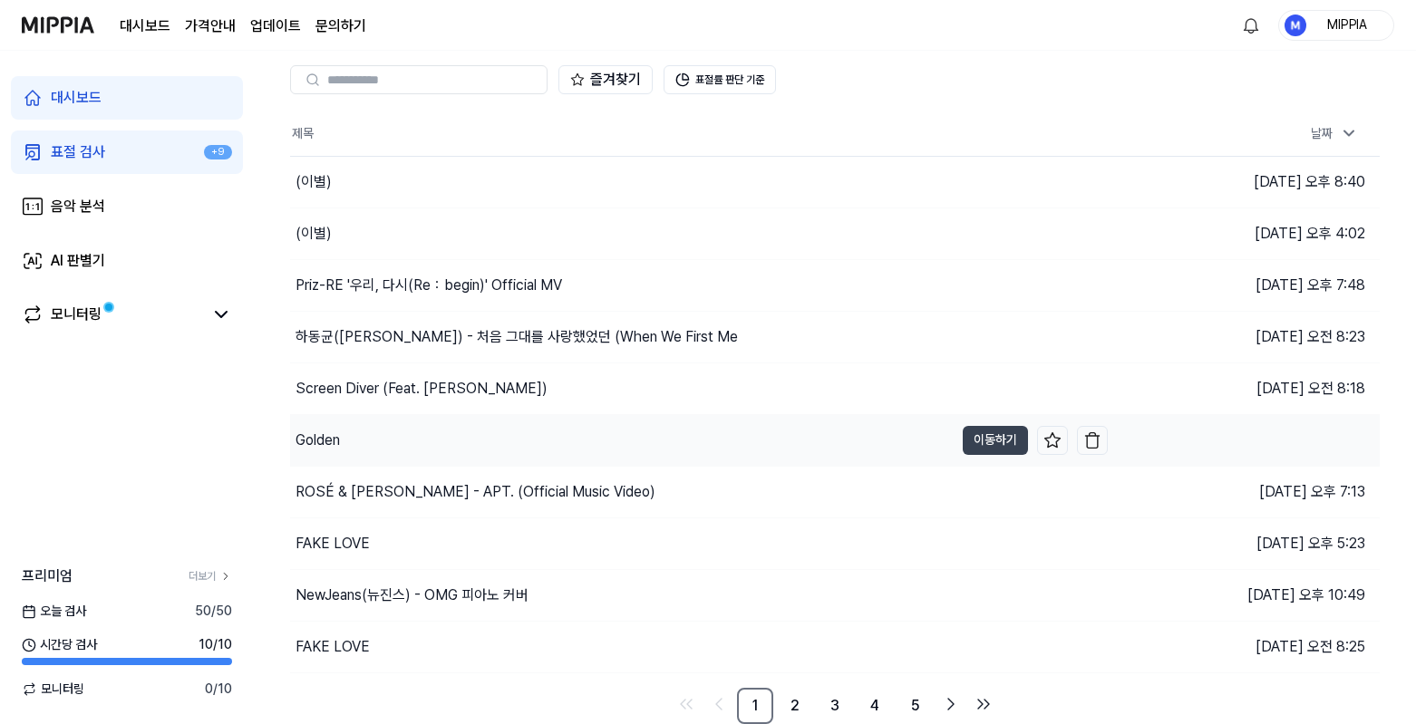
click at [525, 443] on div "Golden" at bounding box center [622, 440] width 664 height 51
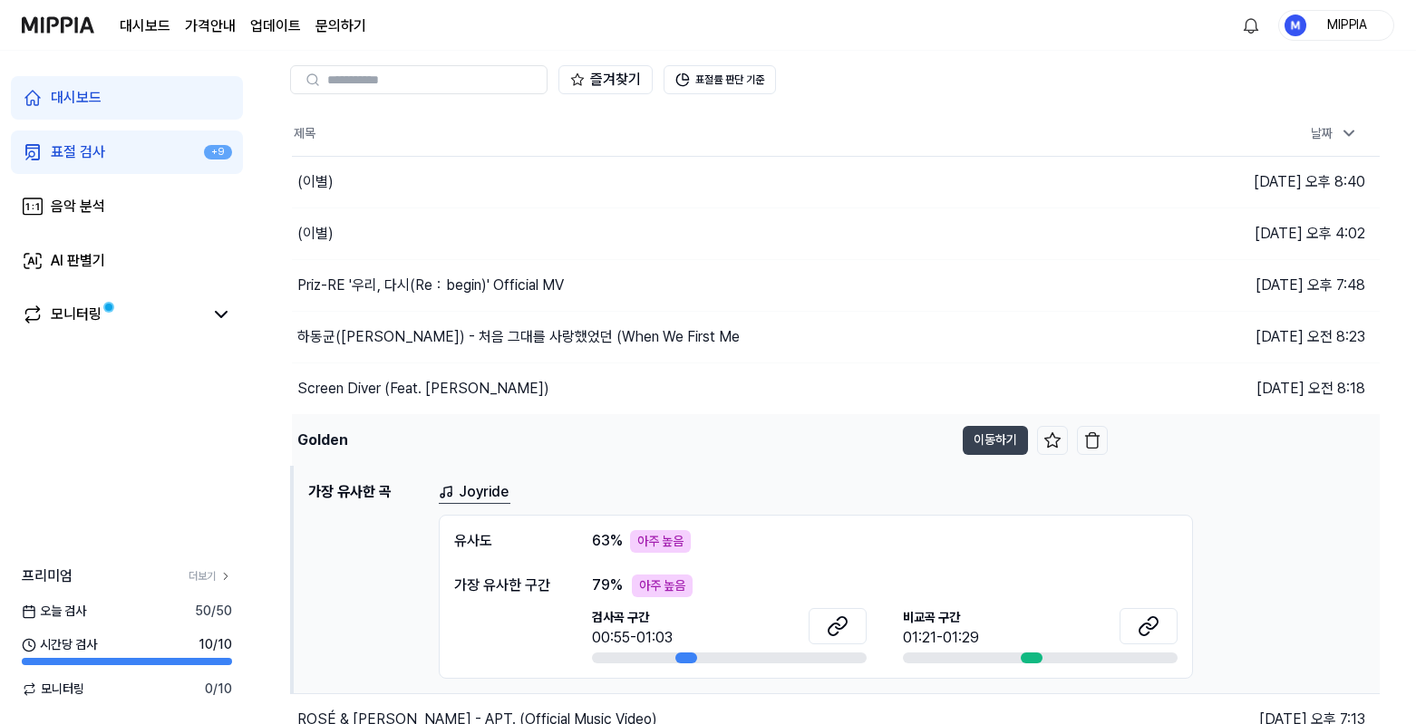
click at [1034, 442] on td "Golden 이동하기" at bounding box center [700, 440] width 816 height 51
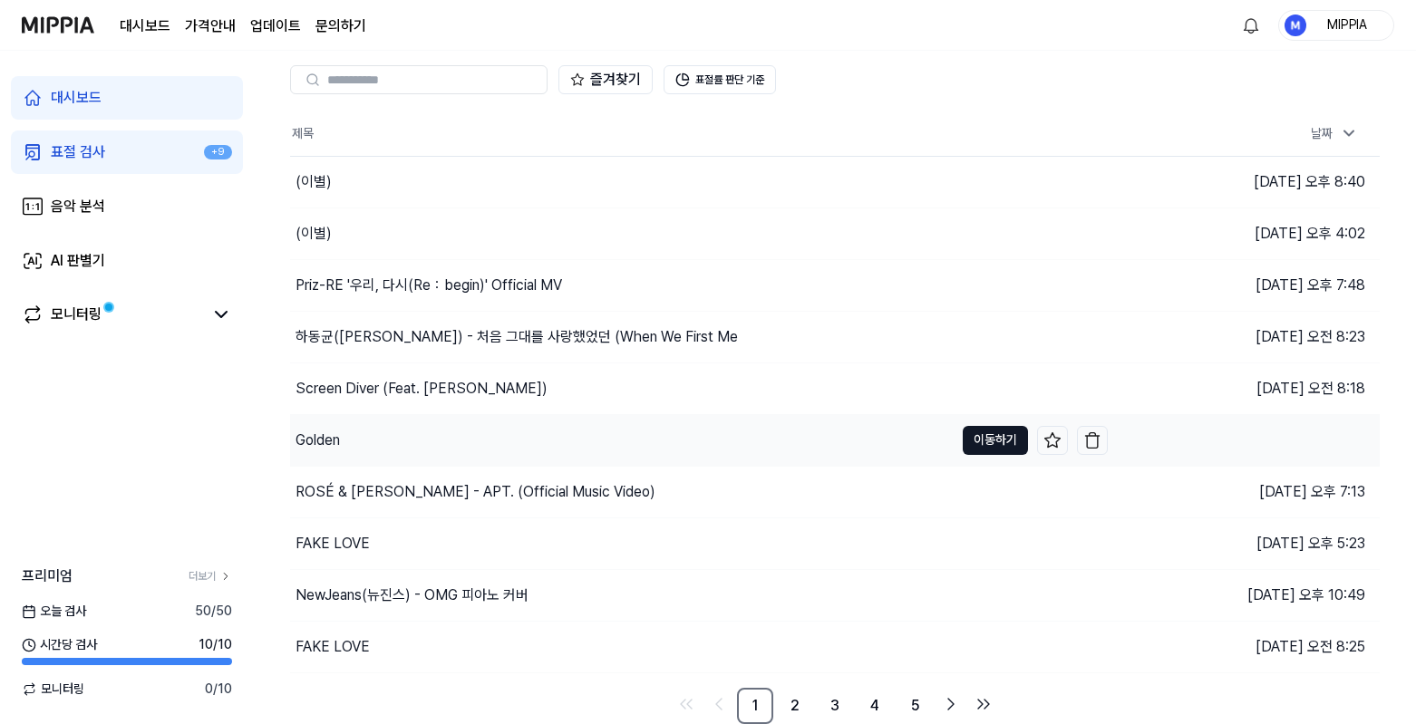
click at [986, 444] on button "이동하기" at bounding box center [995, 440] width 65 height 29
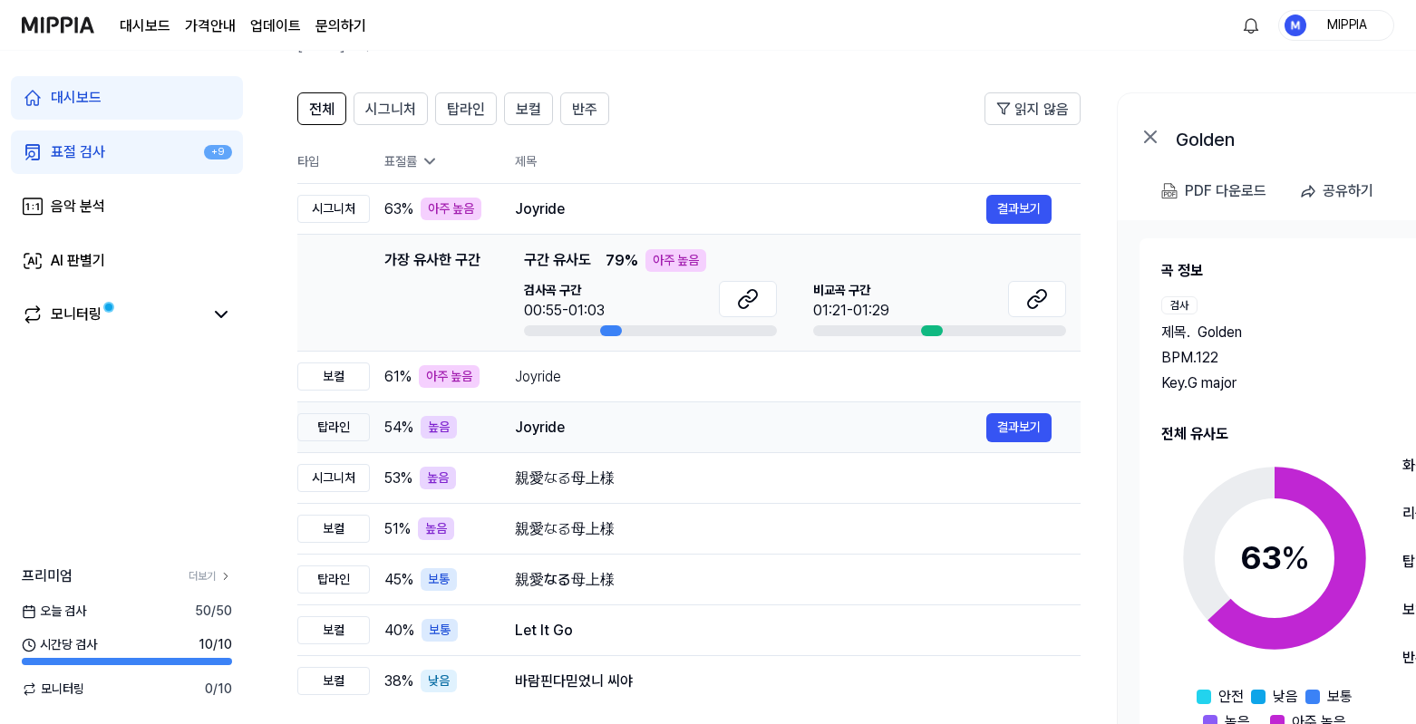
scroll to position [189, 0]
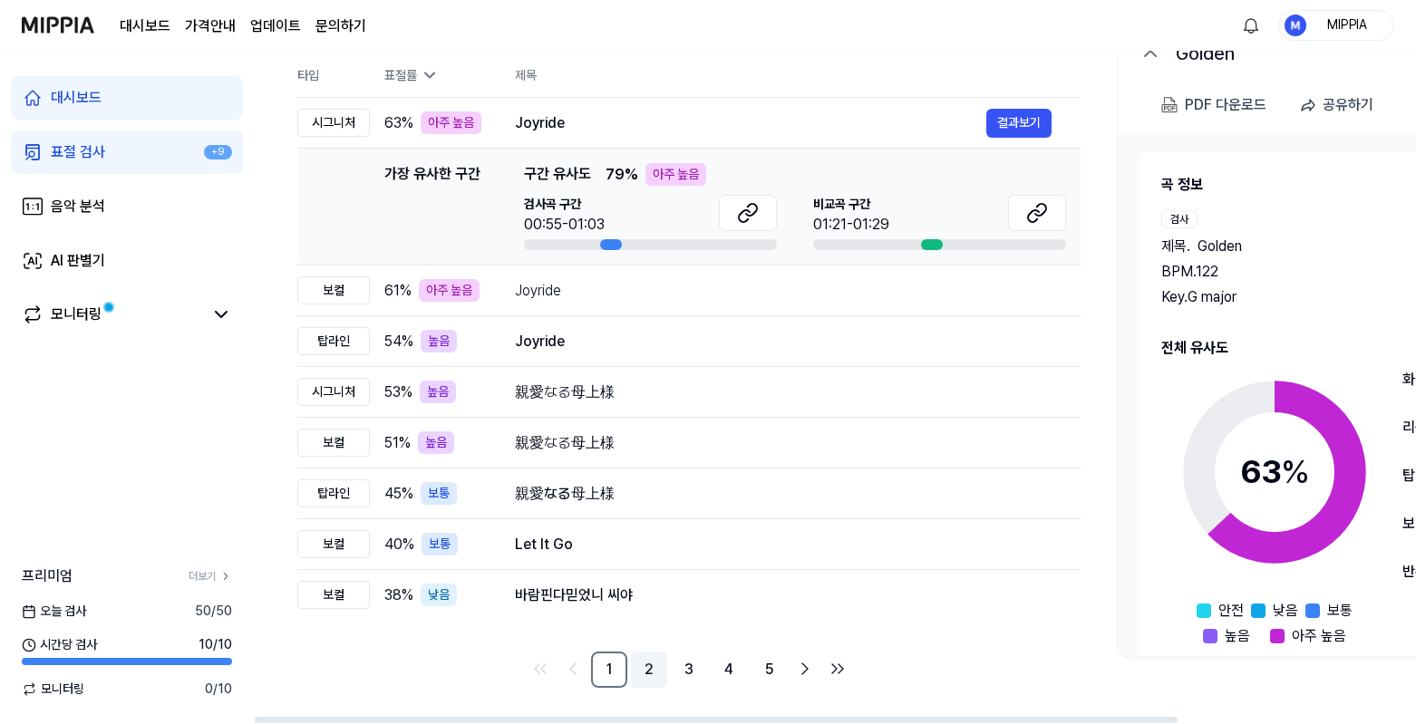
click at [650, 672] on link "2" at bounding box center [649, 670] width 36 height 36
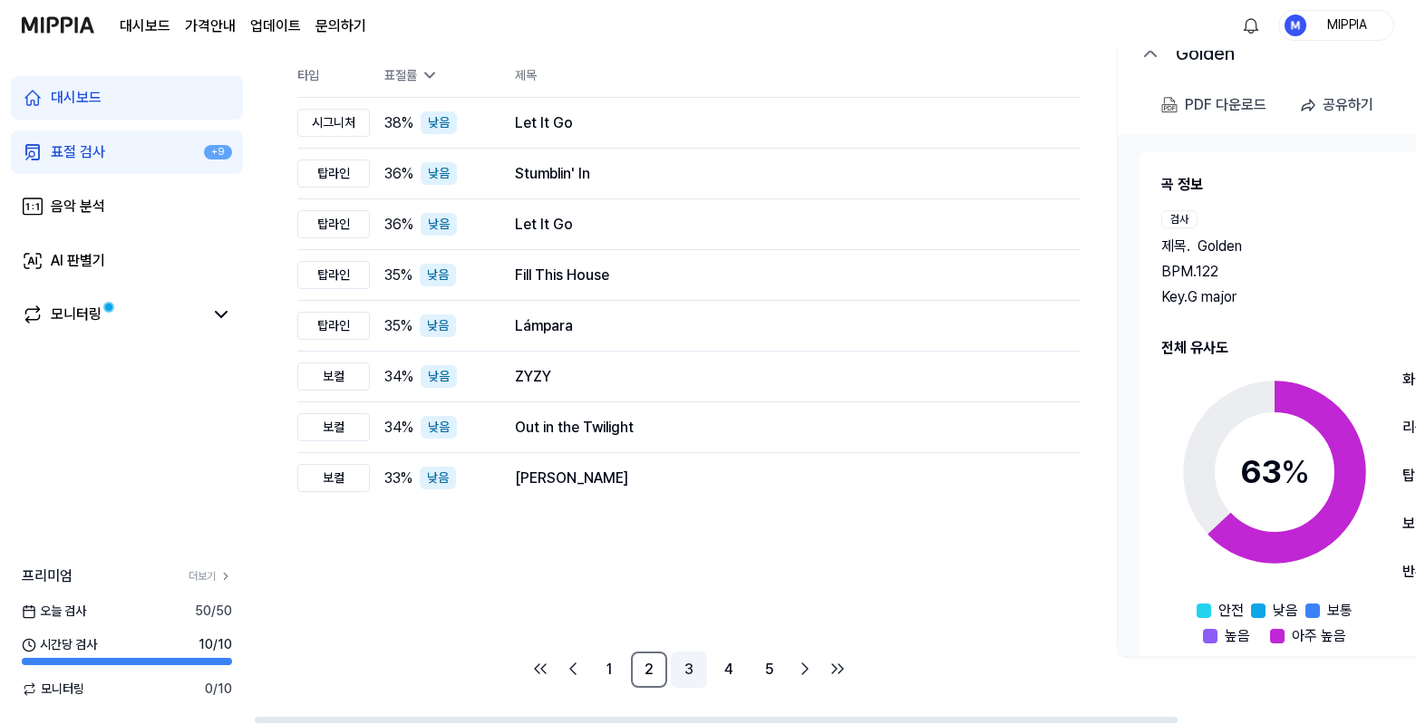
click at [675, 673] on link "3" at bounding box center [689, 670] width 36 height 36
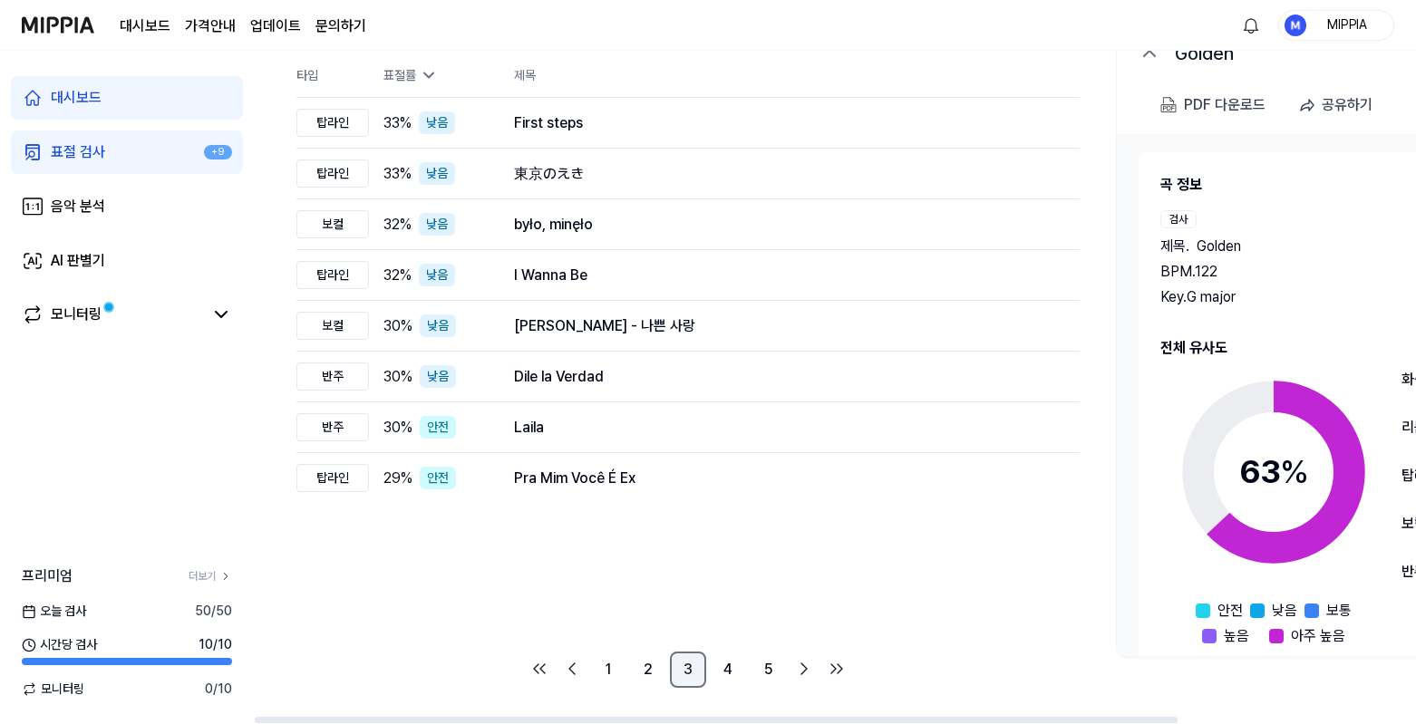
click at [703, 674] on link "3" at bounding box center [688, 670] width 36 height 36
click at [723, 678] on link "4" at bounding box center [729, 670] width 36 height 36
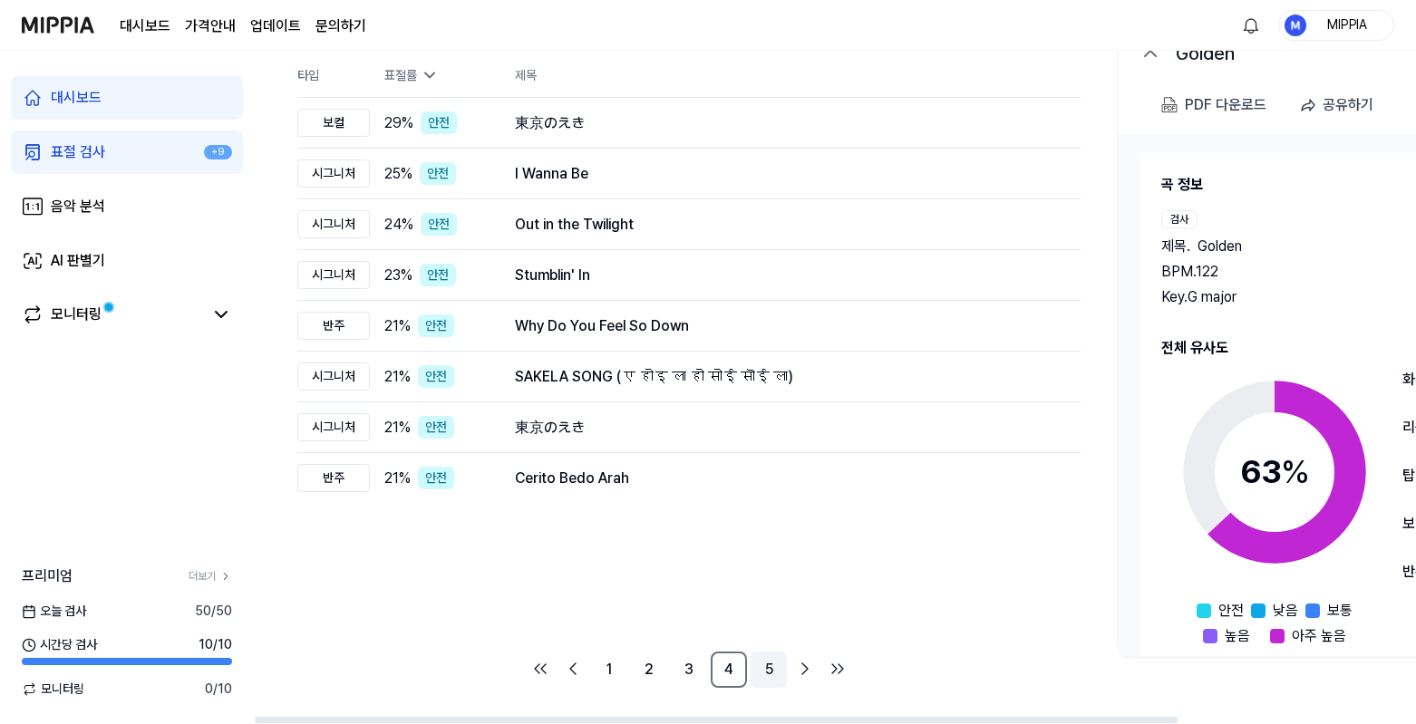
click at [778, 676] on link "5" at bounding box center [769, 670] width 36 height 36
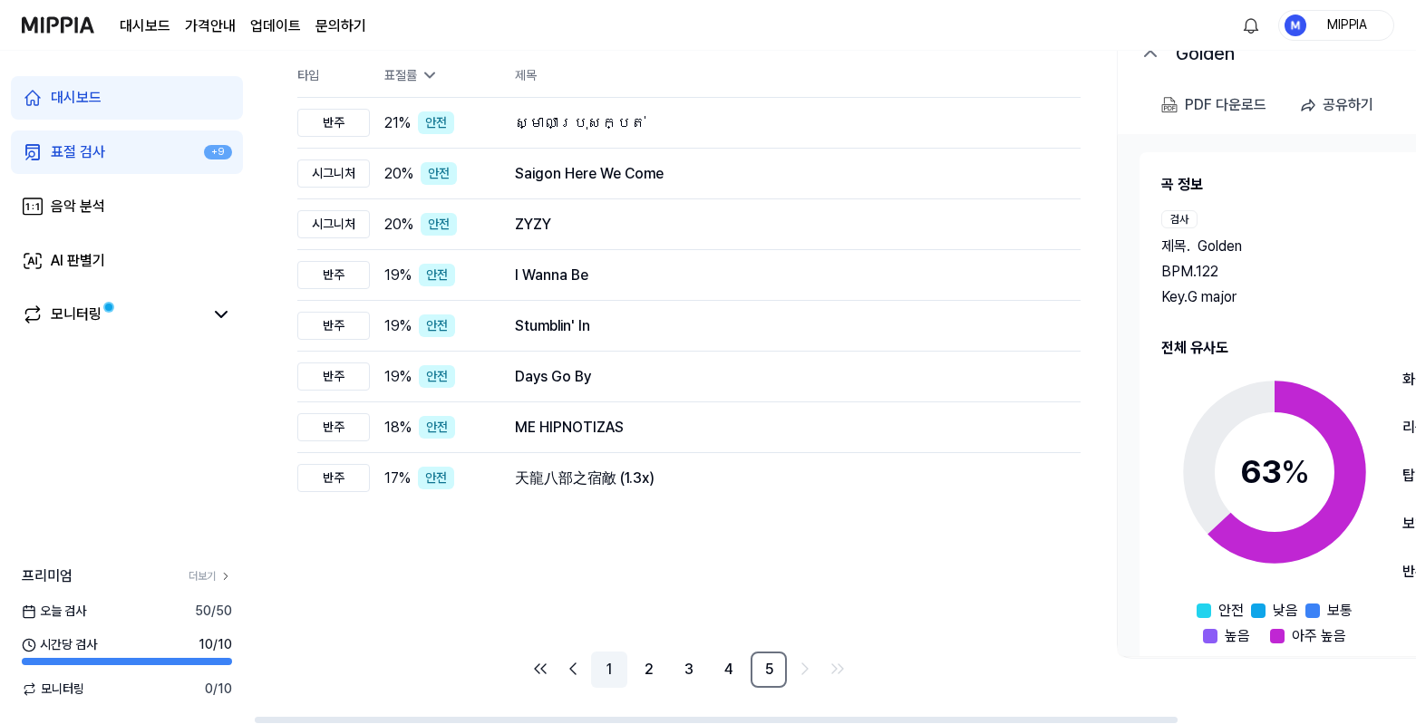
click at [594, 674] on link "1" at bounding box center [609, 670] width 36 height 36
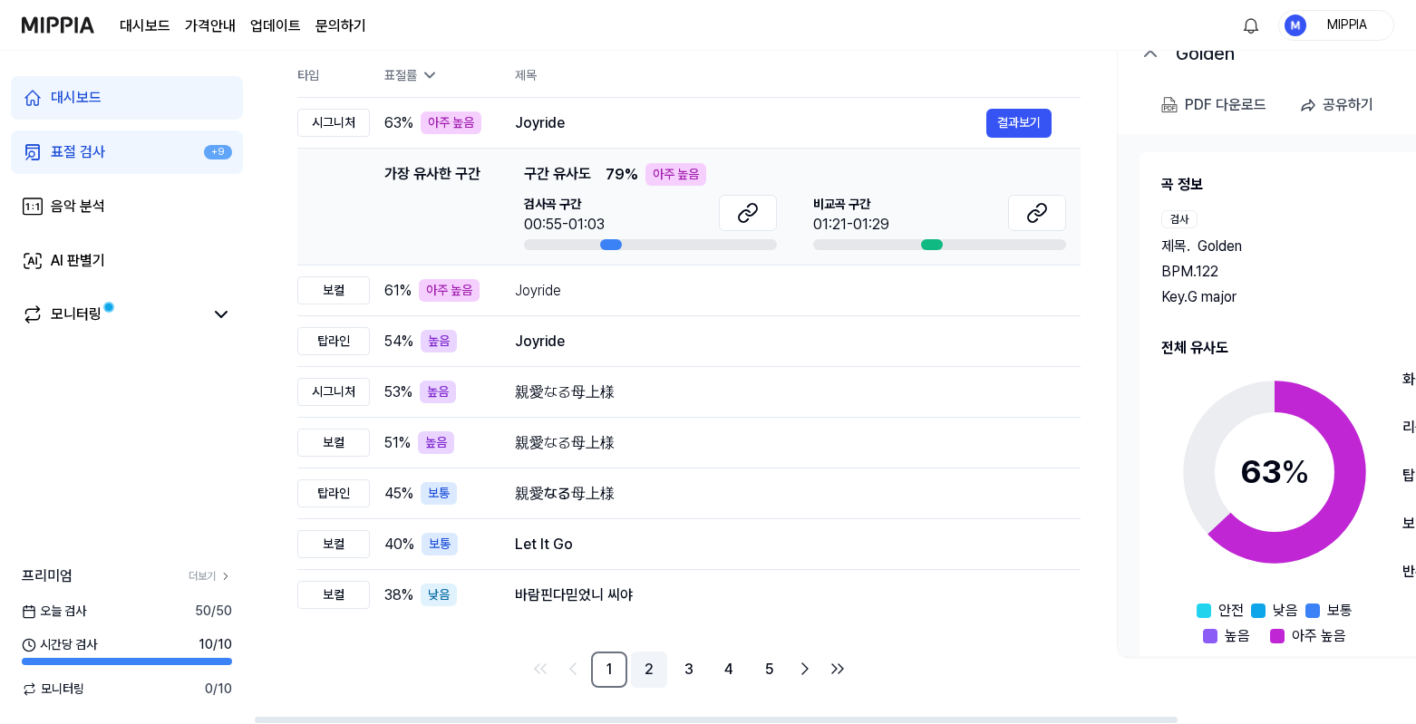
click at [638, 673] on link "2" at bounding box center [649, 670] width 36 height 36
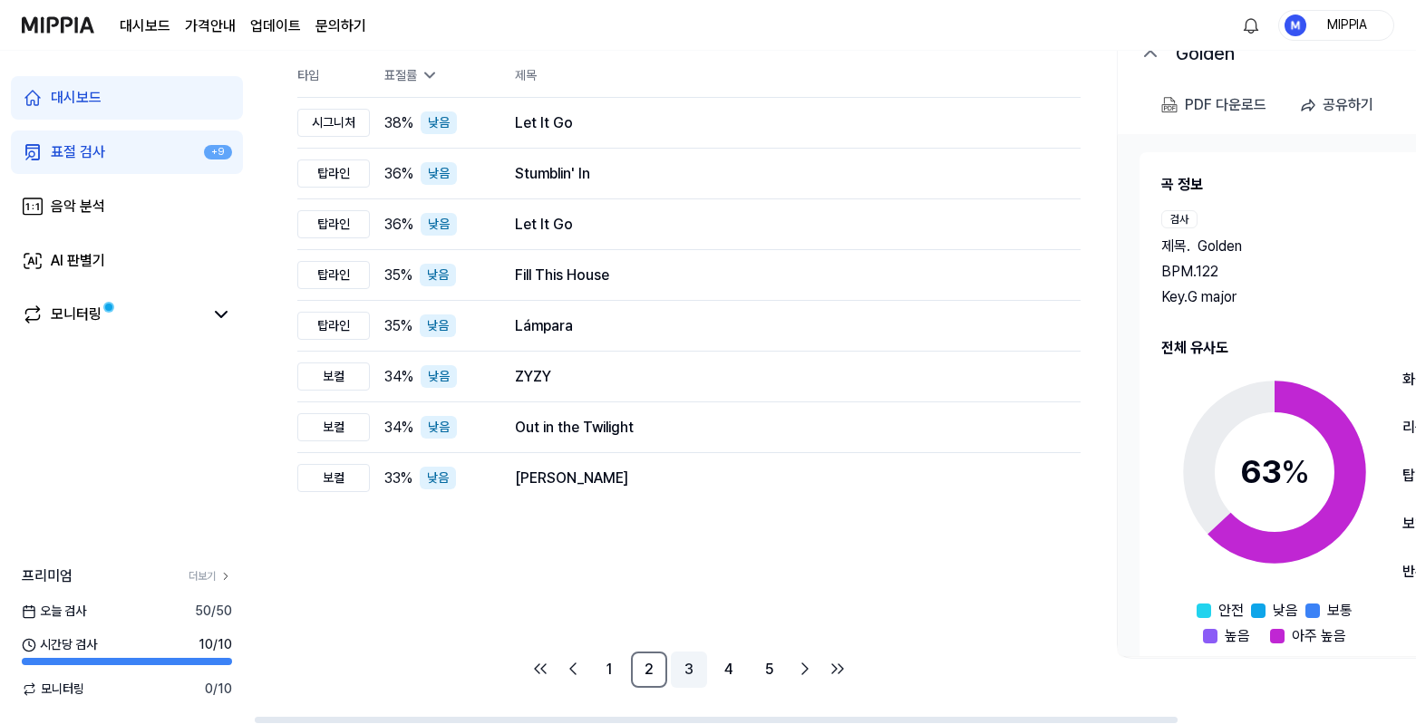
click at [674, 673] on link "3" at bounding box center [689, 670] width 36 height 36
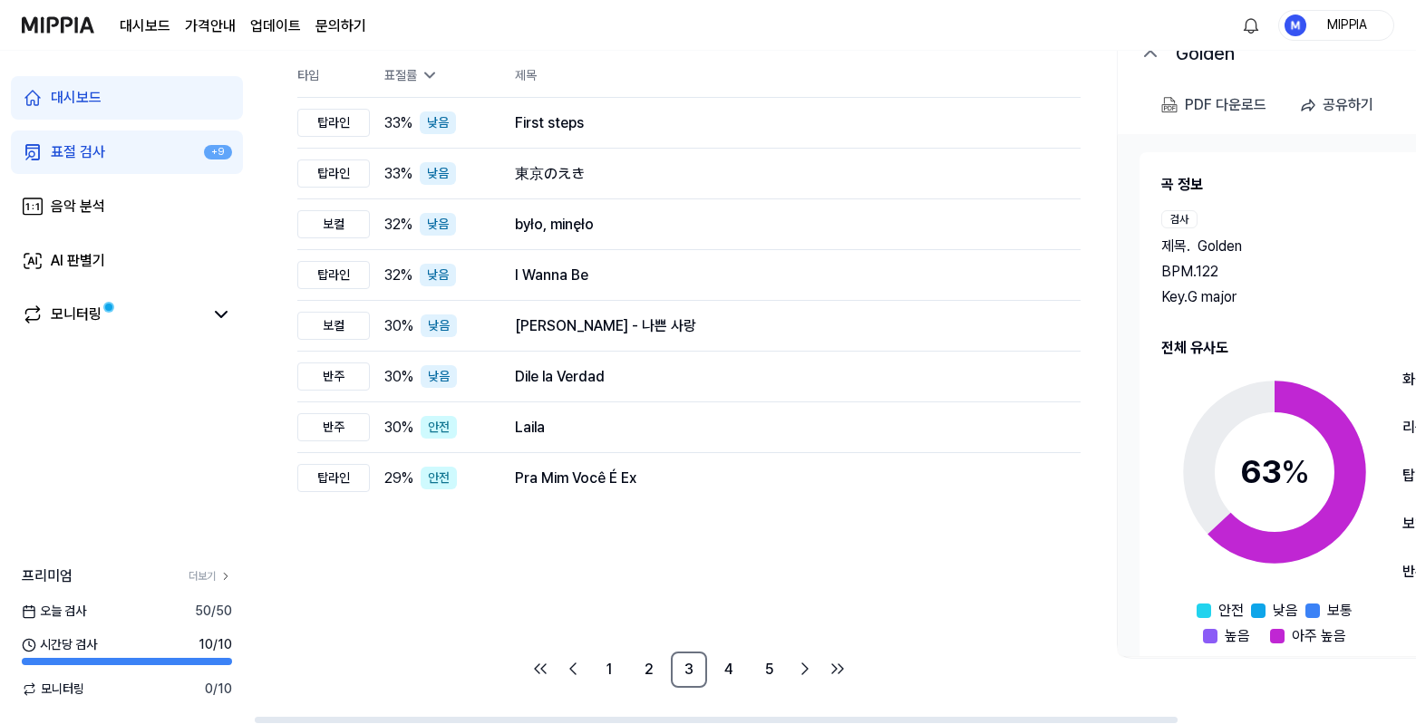
click at [127, 163] on link "표절 검사 +9" at bounding box center [127, 153] width 232 height 44
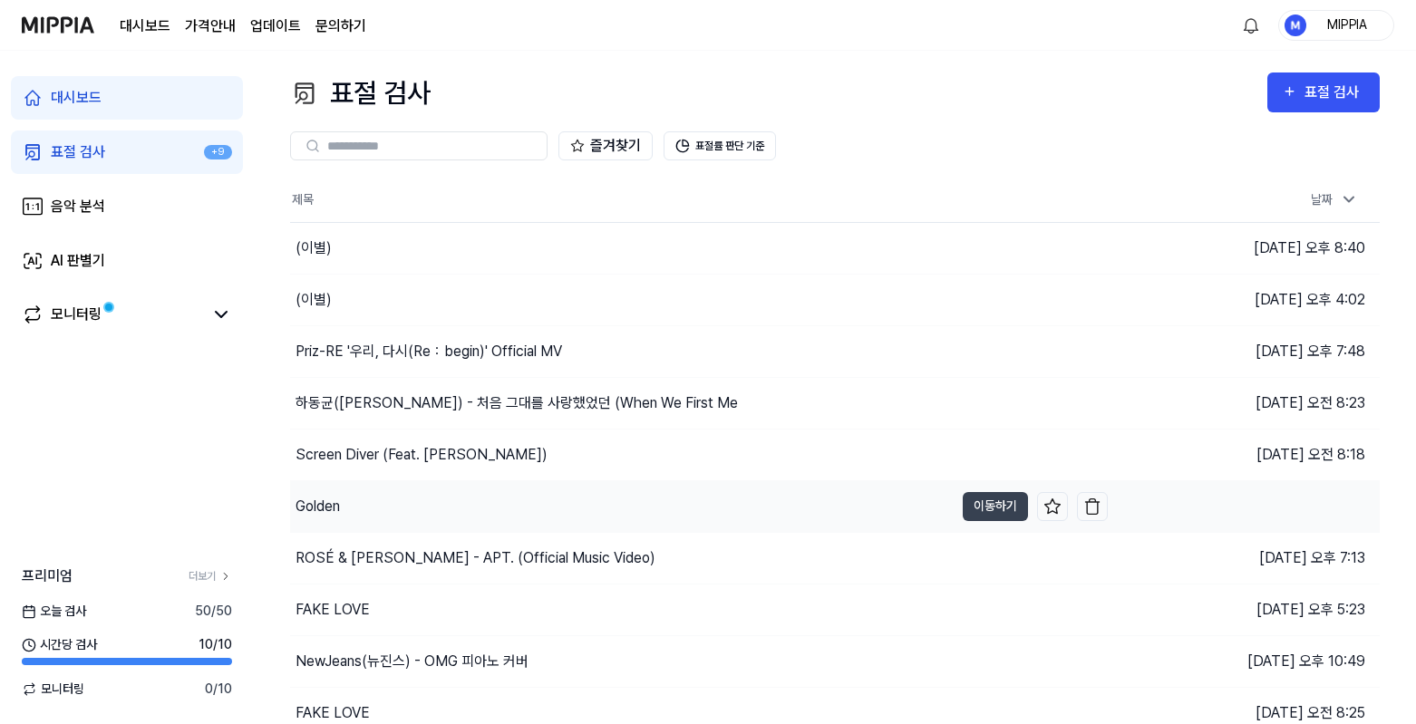
click at [535, 512] on div "Golden" at bounding box center [622, 506] width 664 height 51
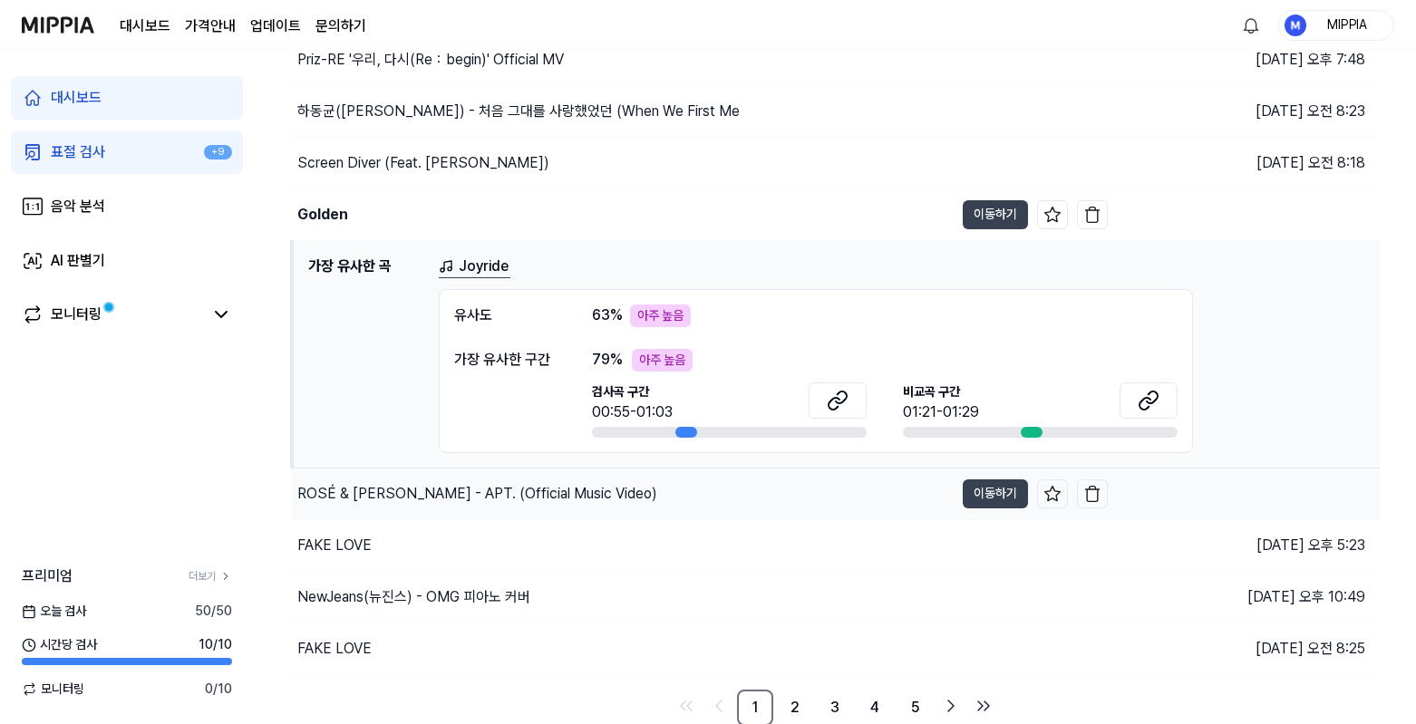
click at [529, 491] on div "ROSÉ & [PERSON_NAME] - APT. (Official Music Video)" at bounding box center [477, 494] width 360 height 22
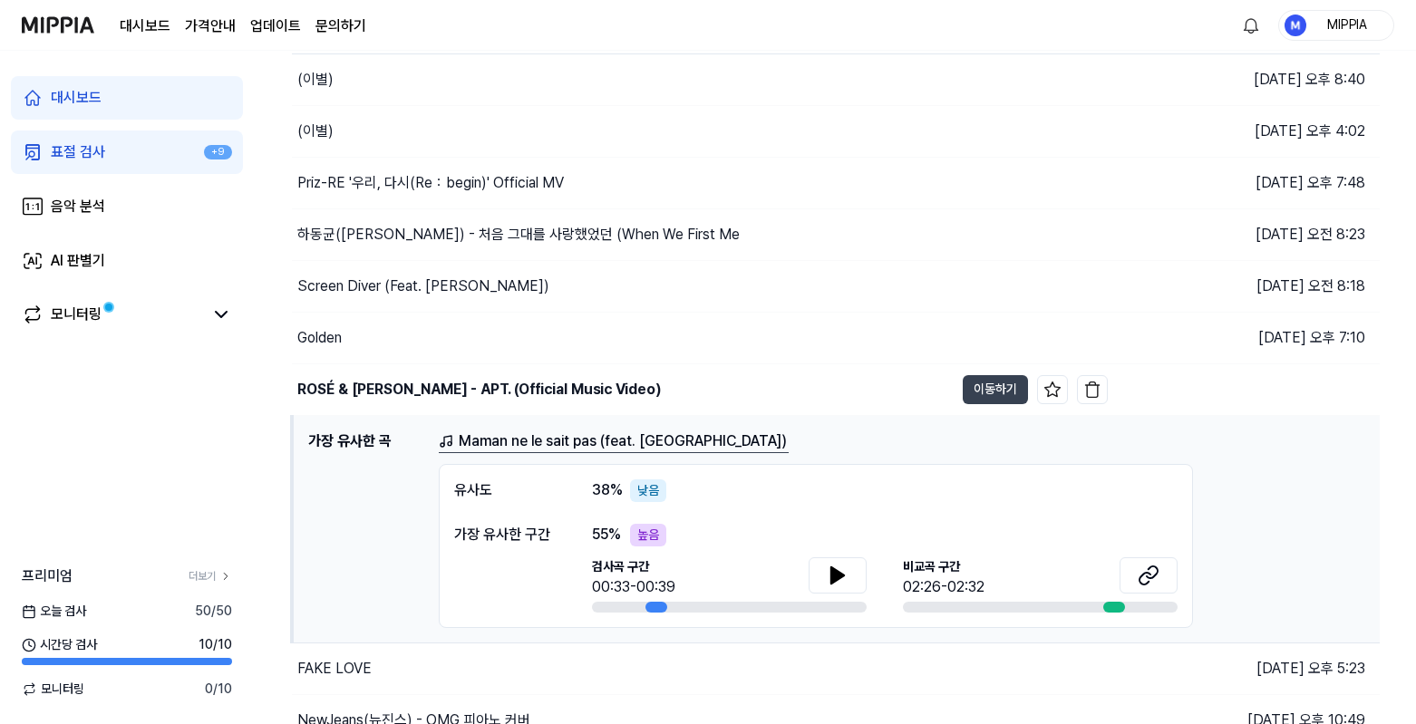
scroll to position [292, 0]
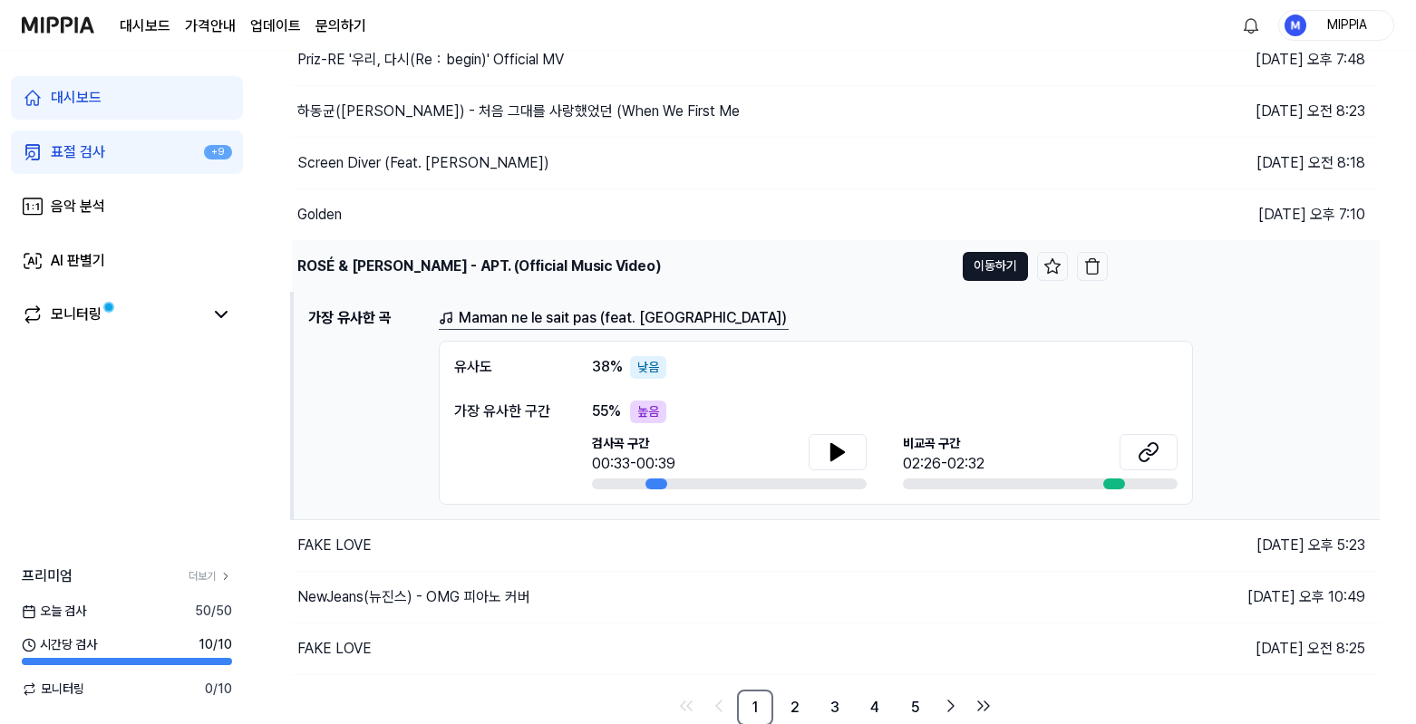
click at [972, 259] on button "이동하기" at bounding box center [995, 266] width 65 height 29
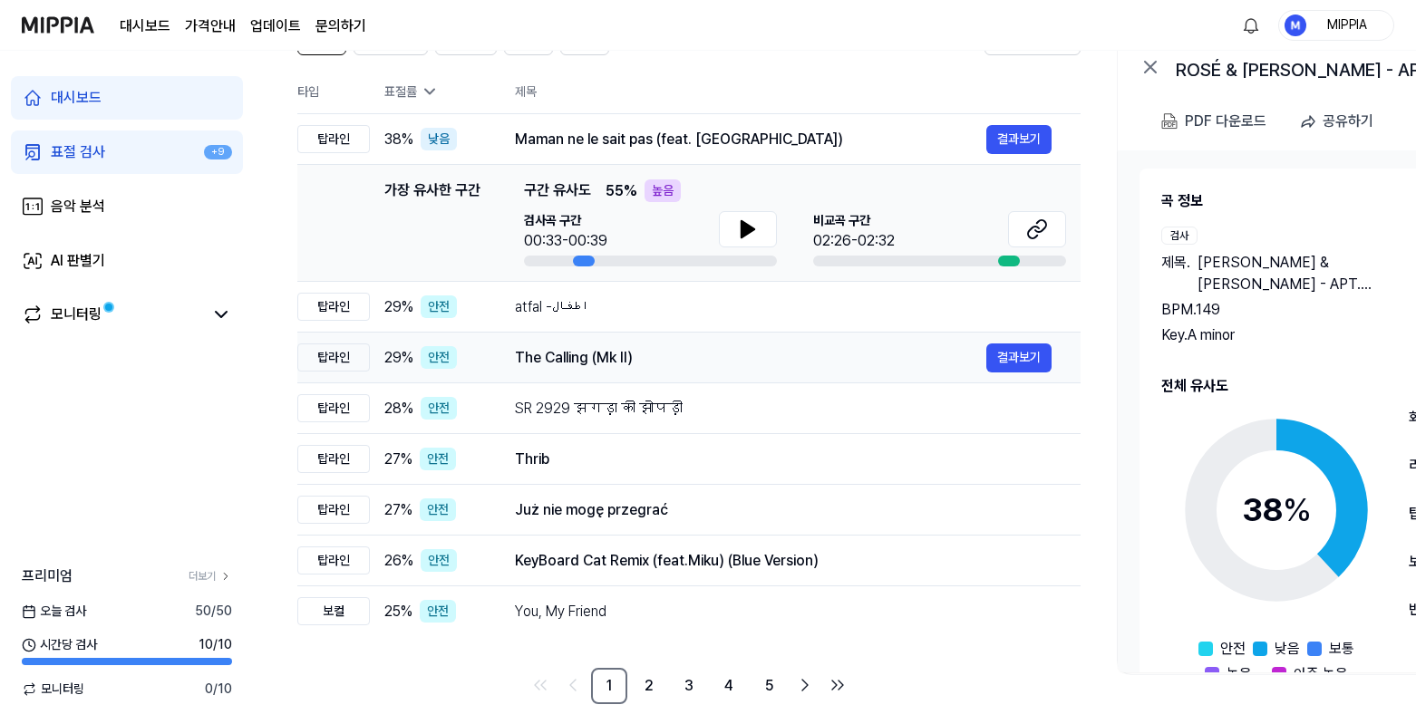
scroll to position [176, 0]
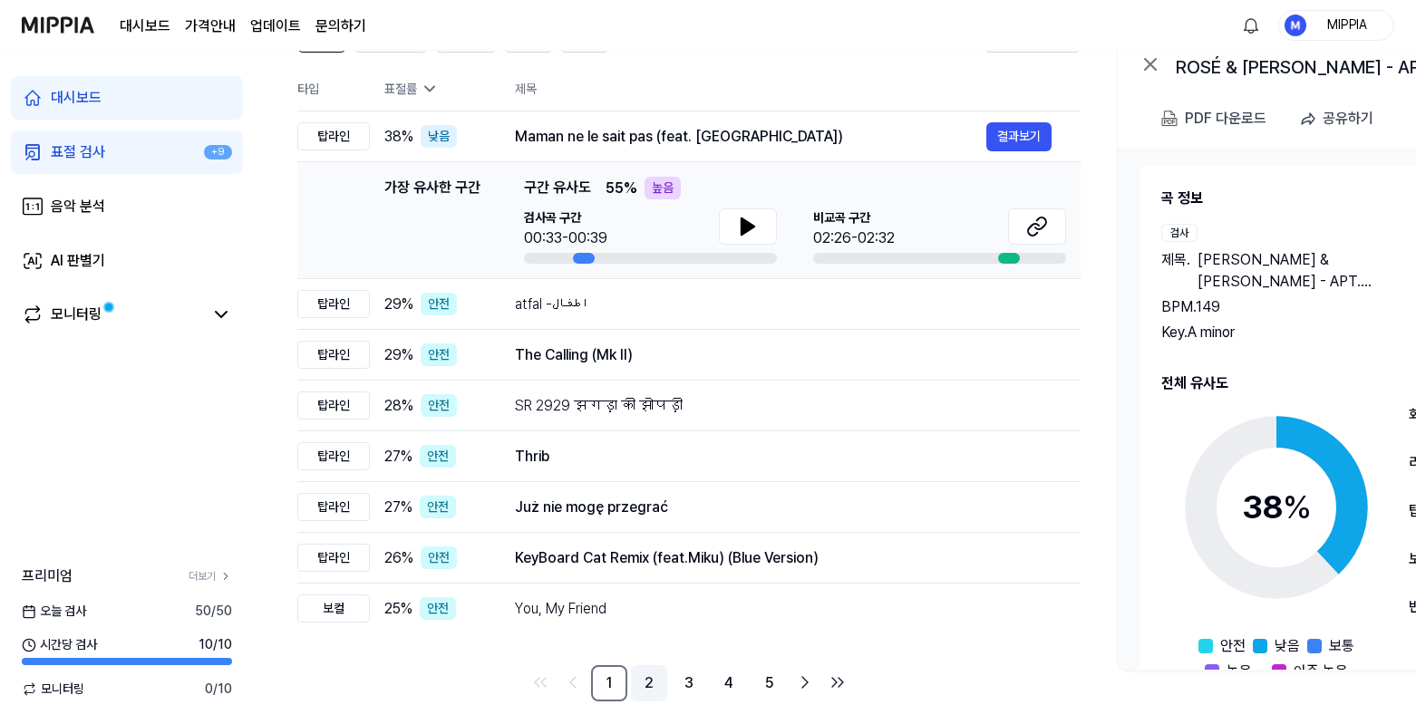
click at [650, 686] on link "2" at bounding box center [649, 683] width 36 height 36
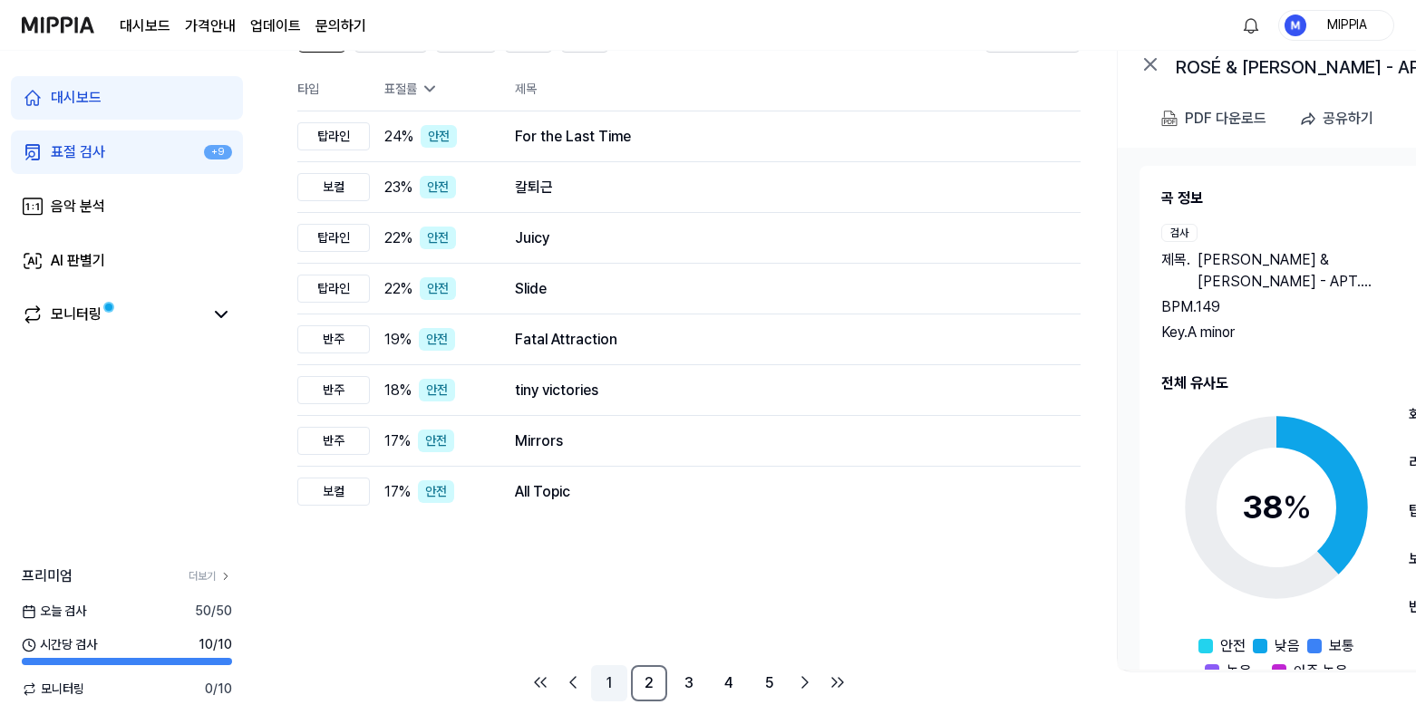
click at [615, 693] on link "1" at bounding box center [609, 683] width 36 height 36
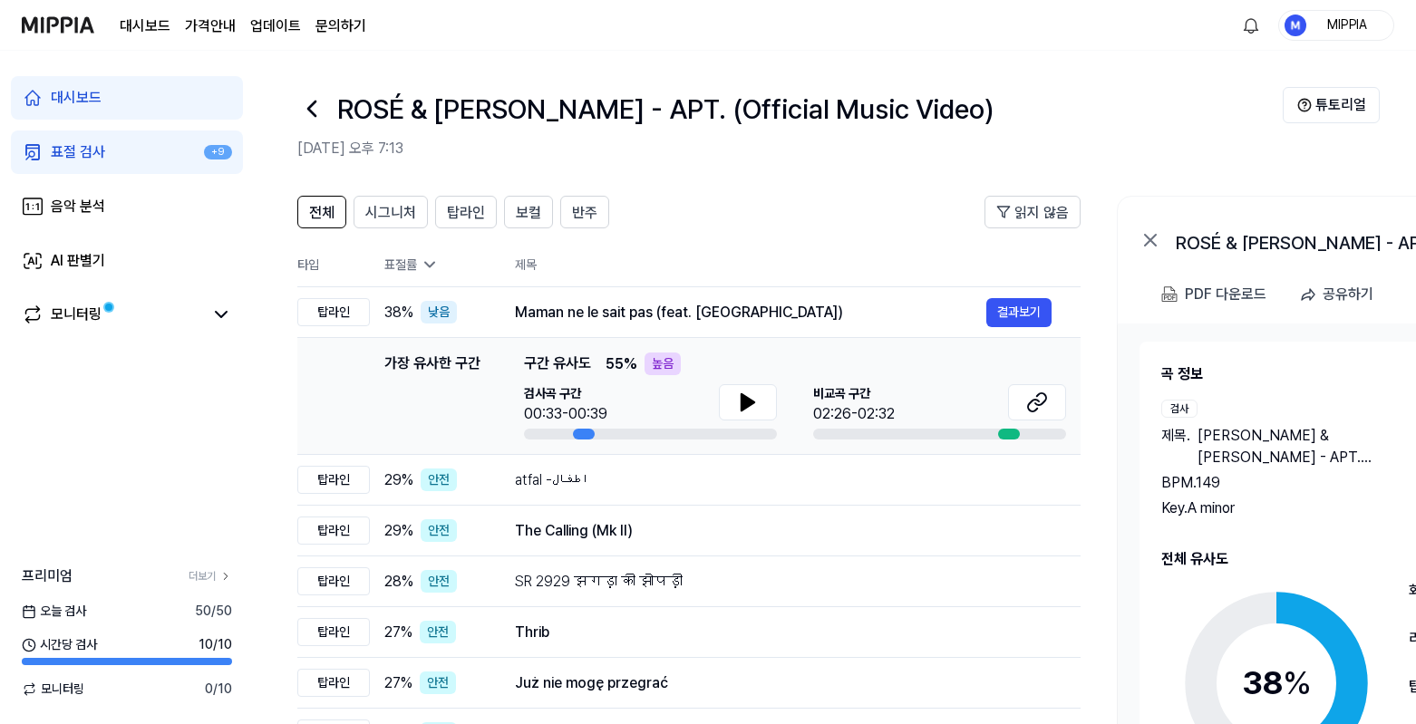
click at [119, 155] on link "표절 검사 +9" at bounding box center [127, 153] width 232 height 44
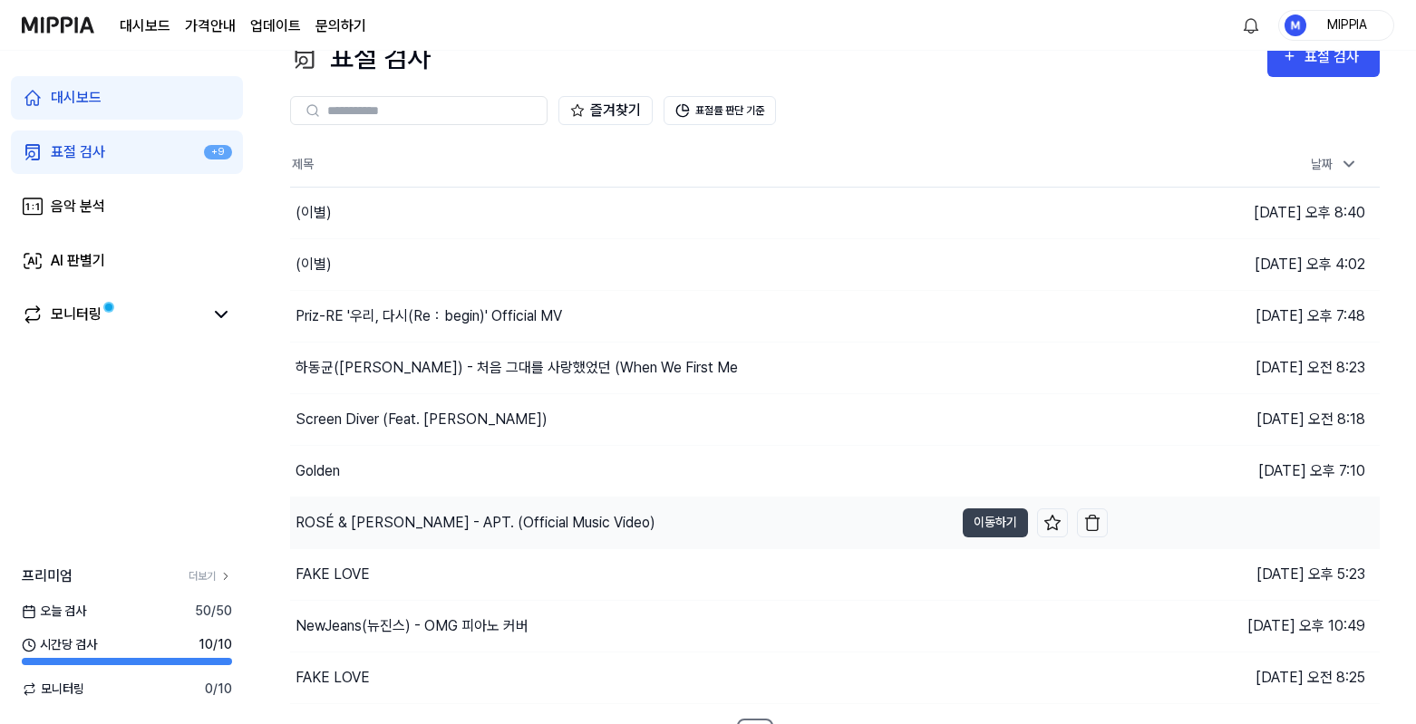
scroll to position [66, 0]
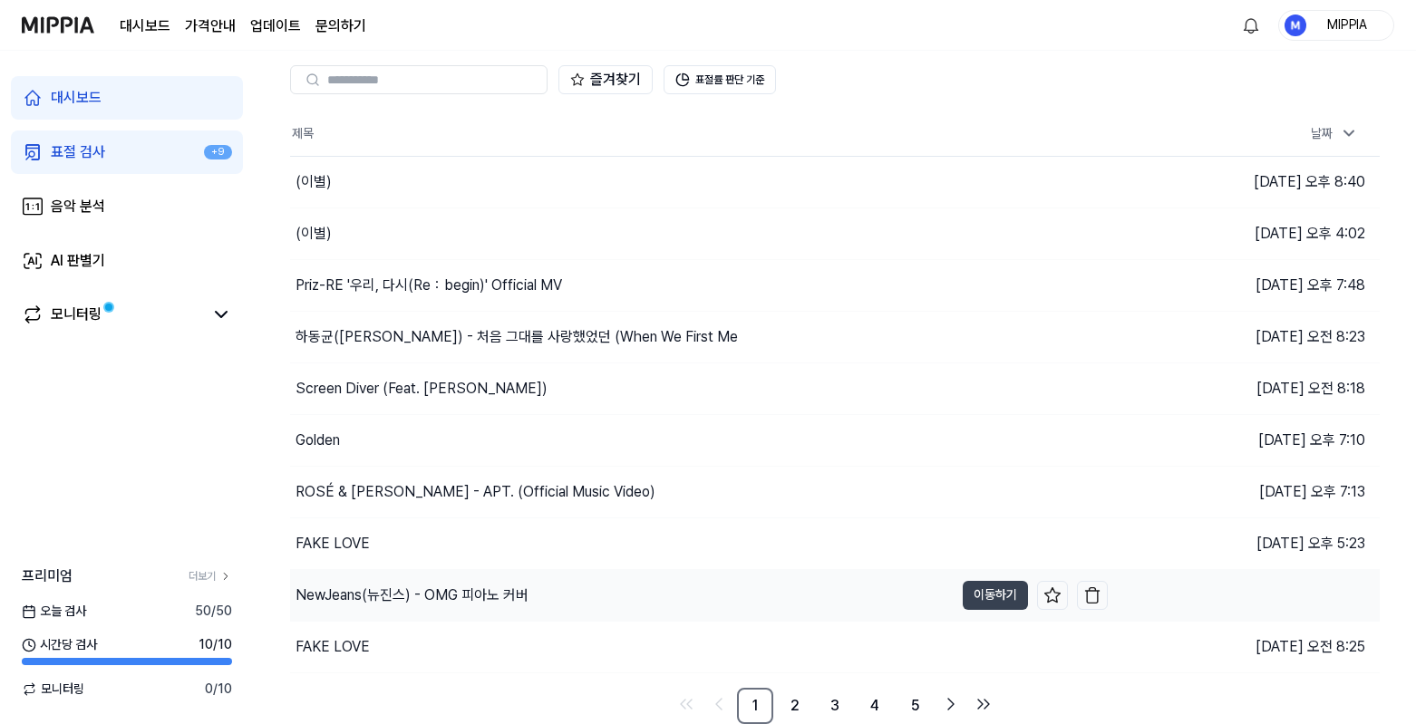
click at [506, 598] on div "NewJeans(뉴진스) - OMG 피아노 커버" at bounding box center [412, 596] width 233 height 22
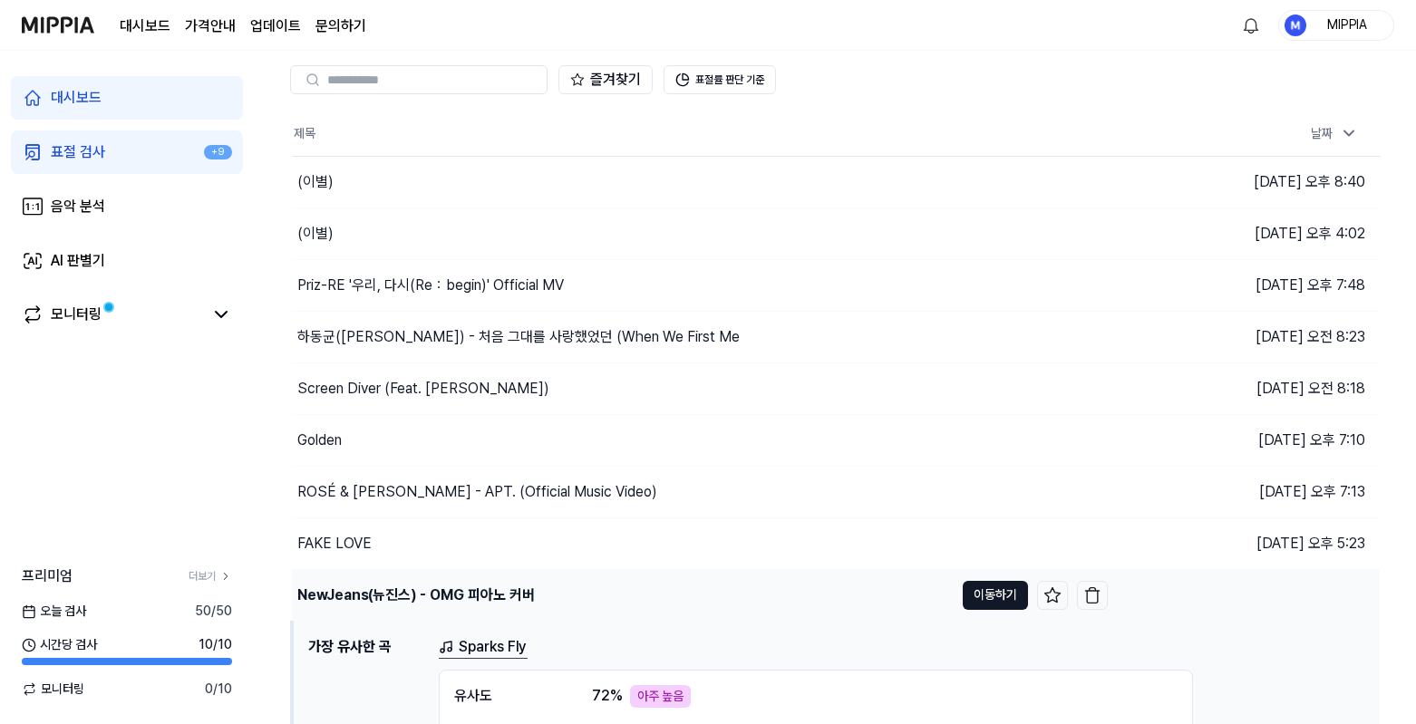
click at [988, 587] on button "이동하기" at bounding box center [995, 595] width 65 height 29
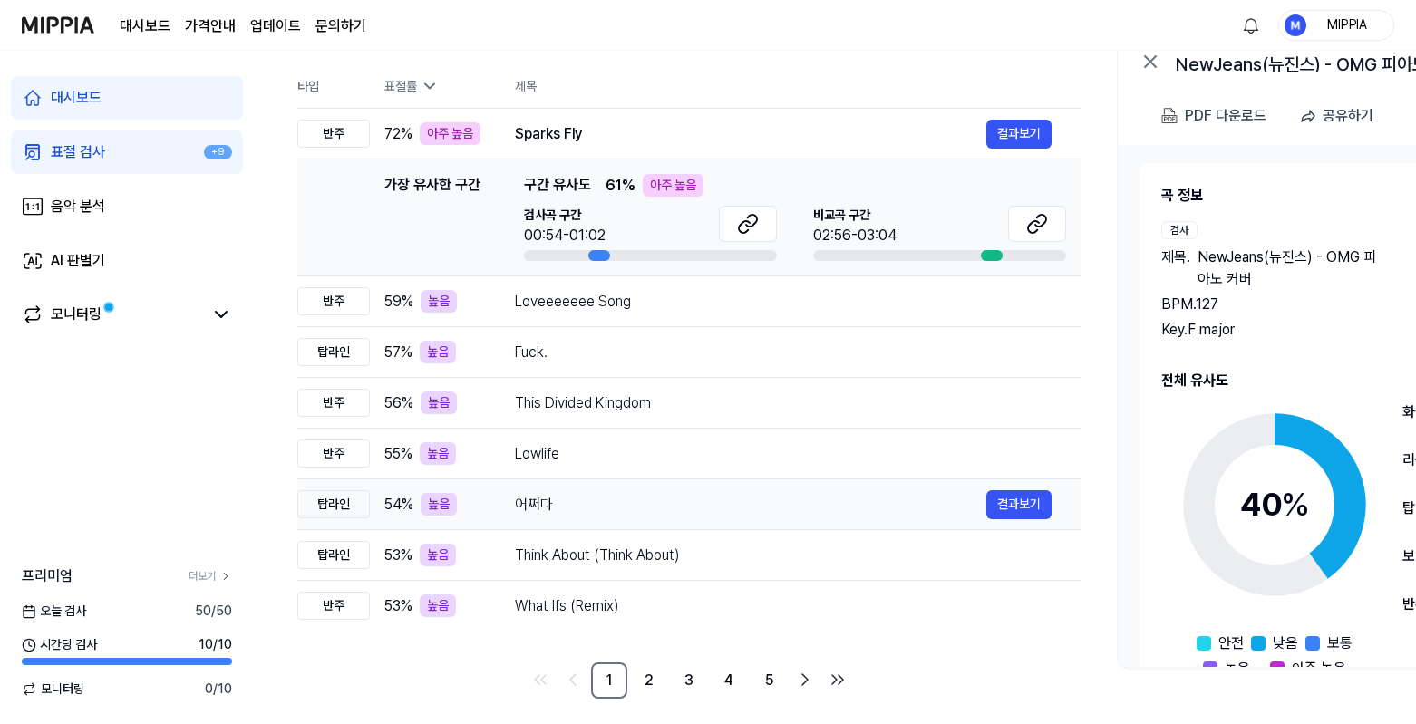
scroll to position [189, 0]
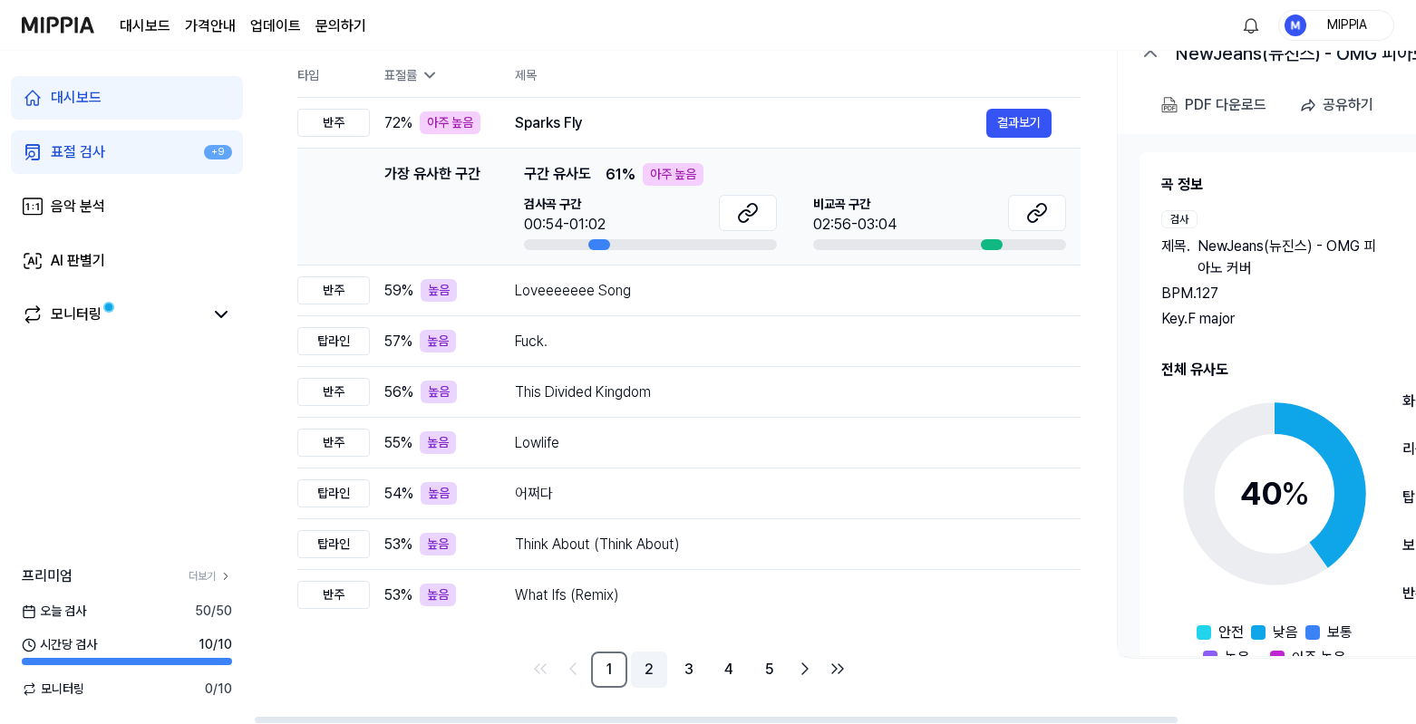
click at [650, 678] on link "2" at bounding box center [649, 670] width 36 height 36
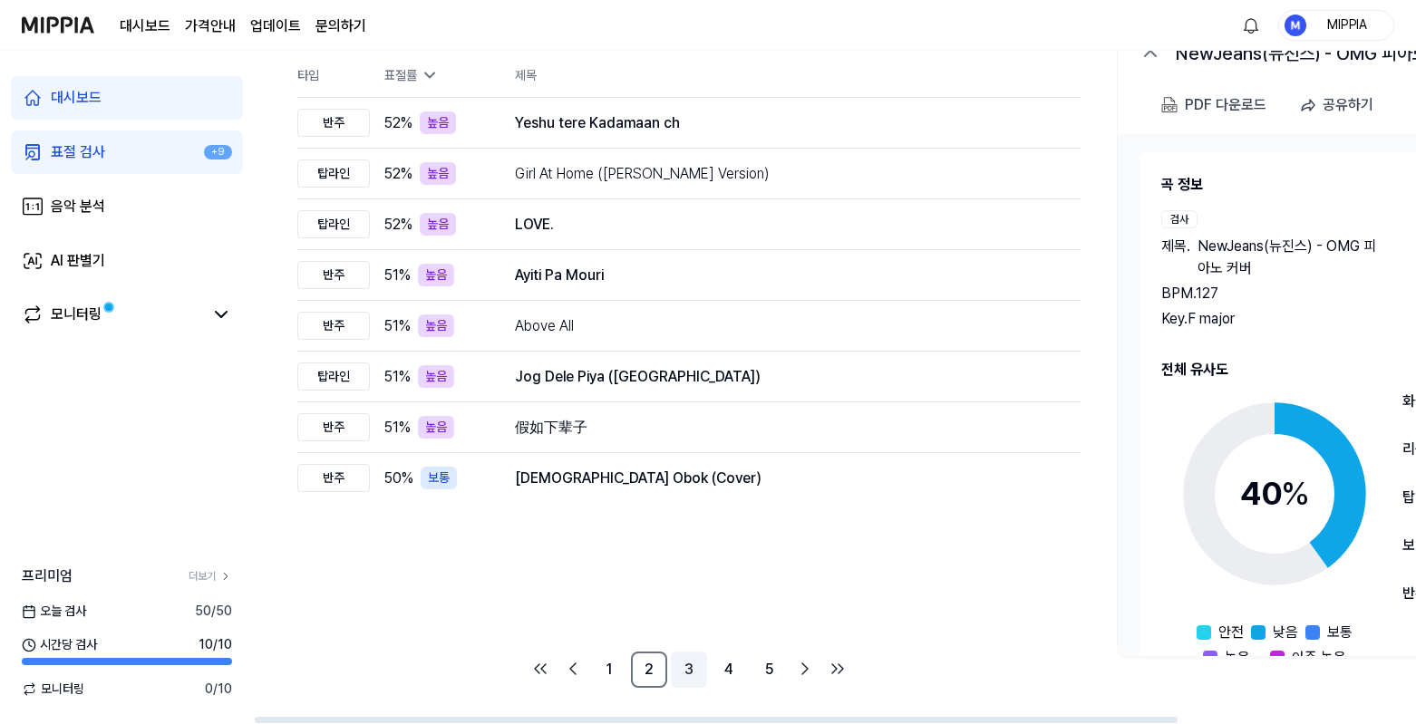
click at [680, 676] on link "3" at bounding box center [689, 670] width 36 height 36
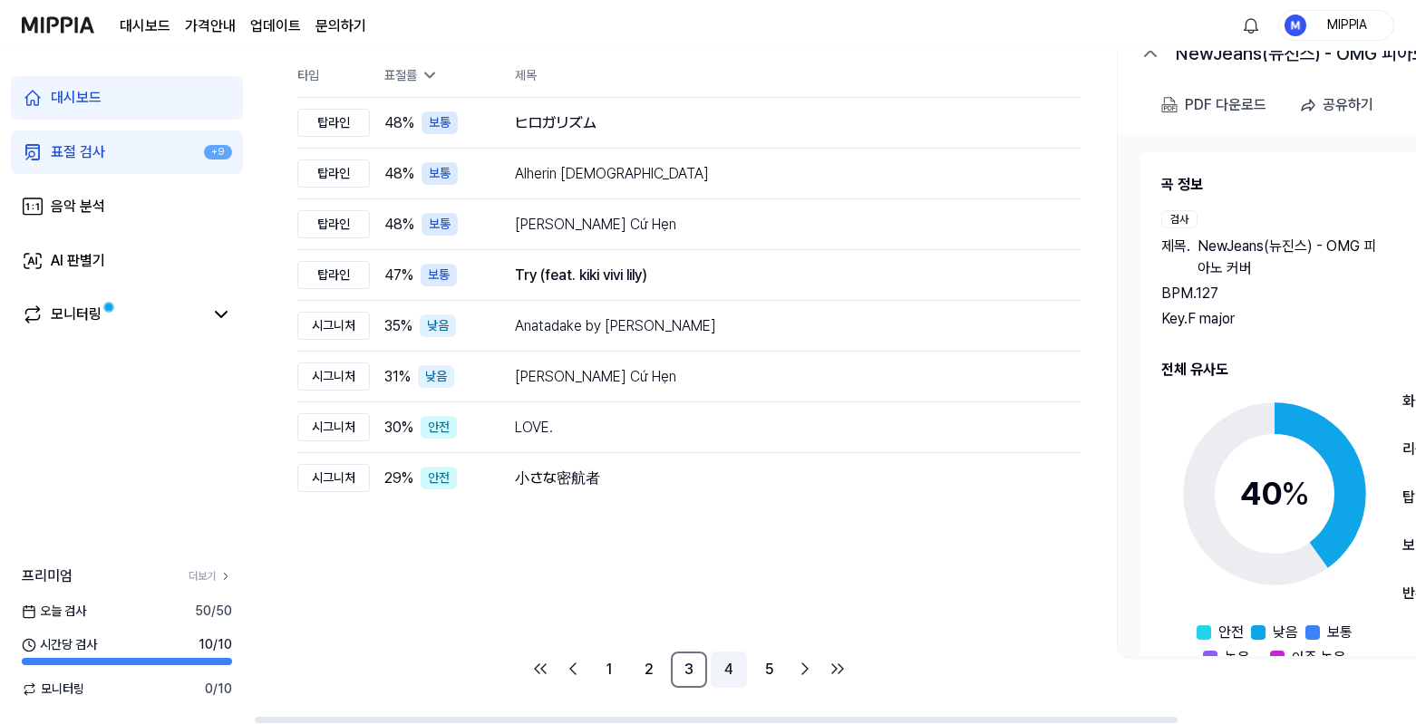
click at [727, 676] on link "4" at bounding box center [729, 670] width 36 height 36
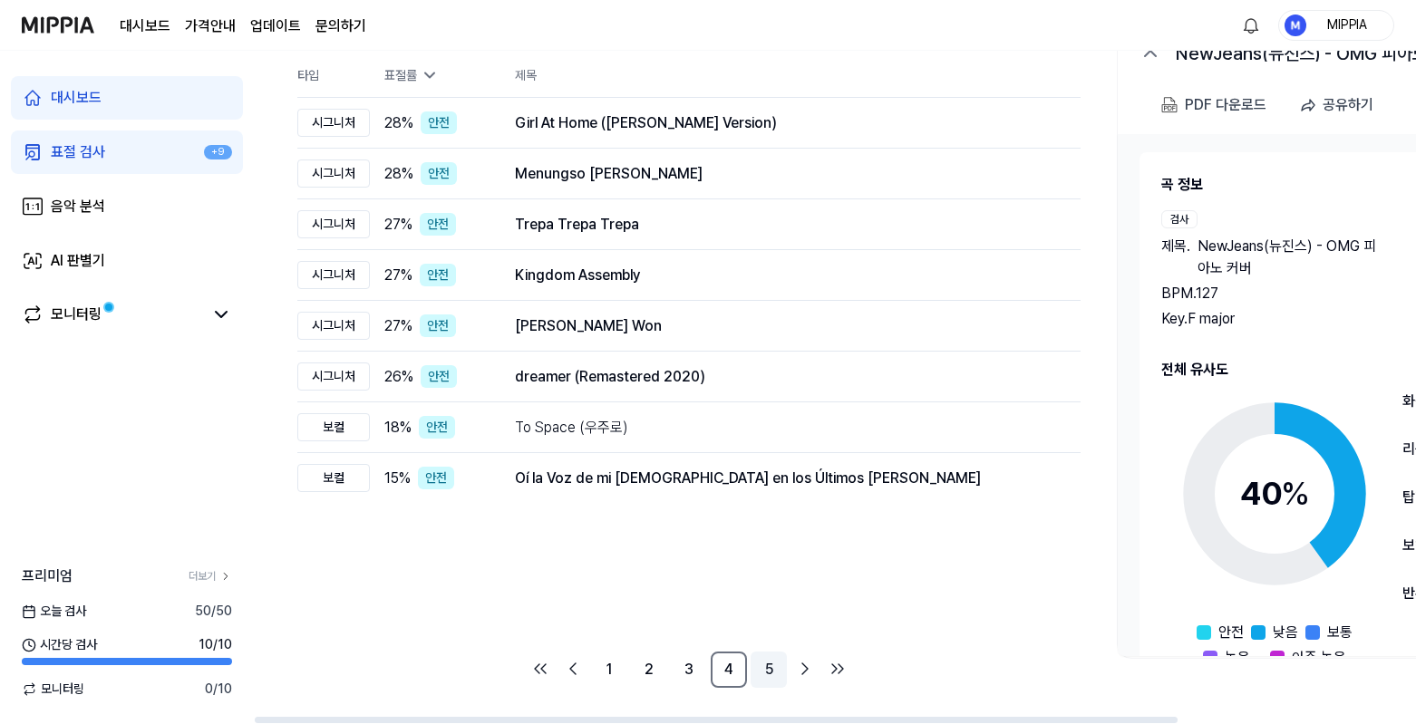
click at [767, 671] on link "5" at bounding box center [769, 670] width 36 height 36
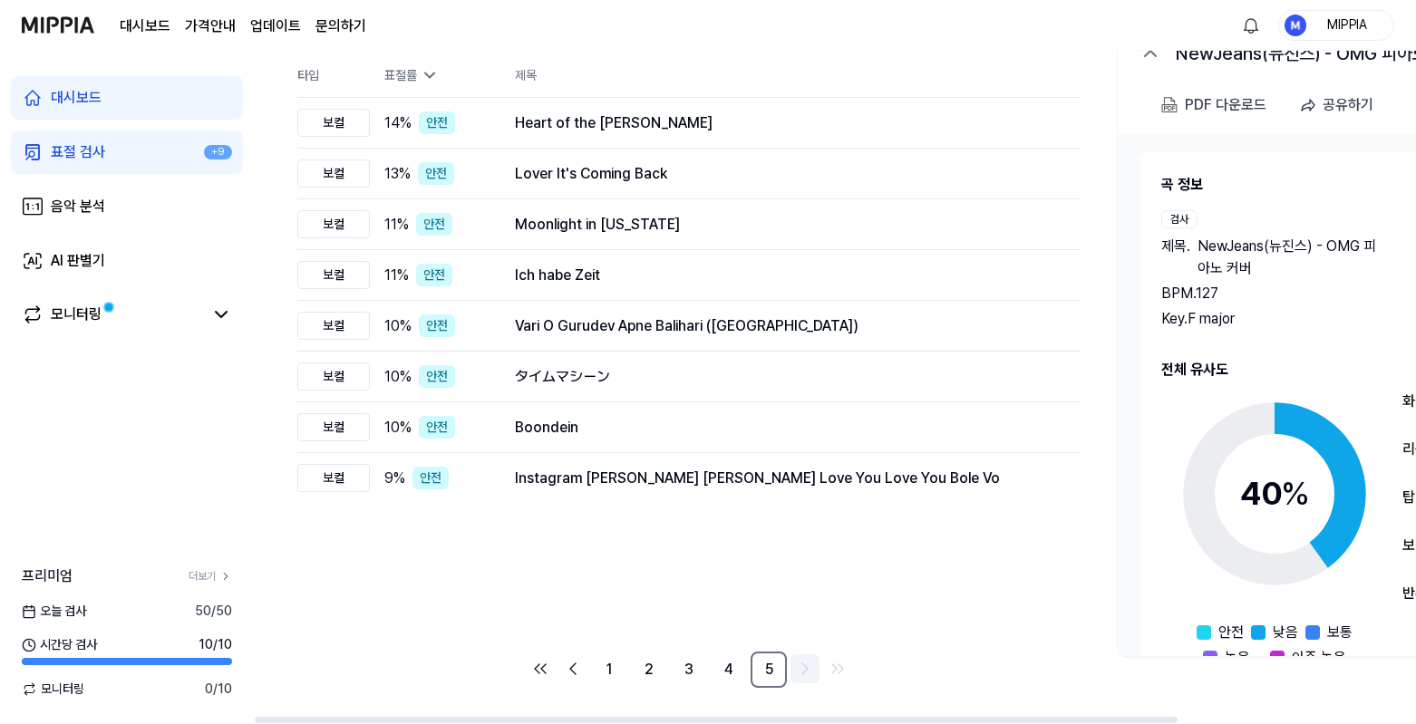
click at [803, 668] on icon "Go to next page" at bounding box center [805, 669] width 22 height 22
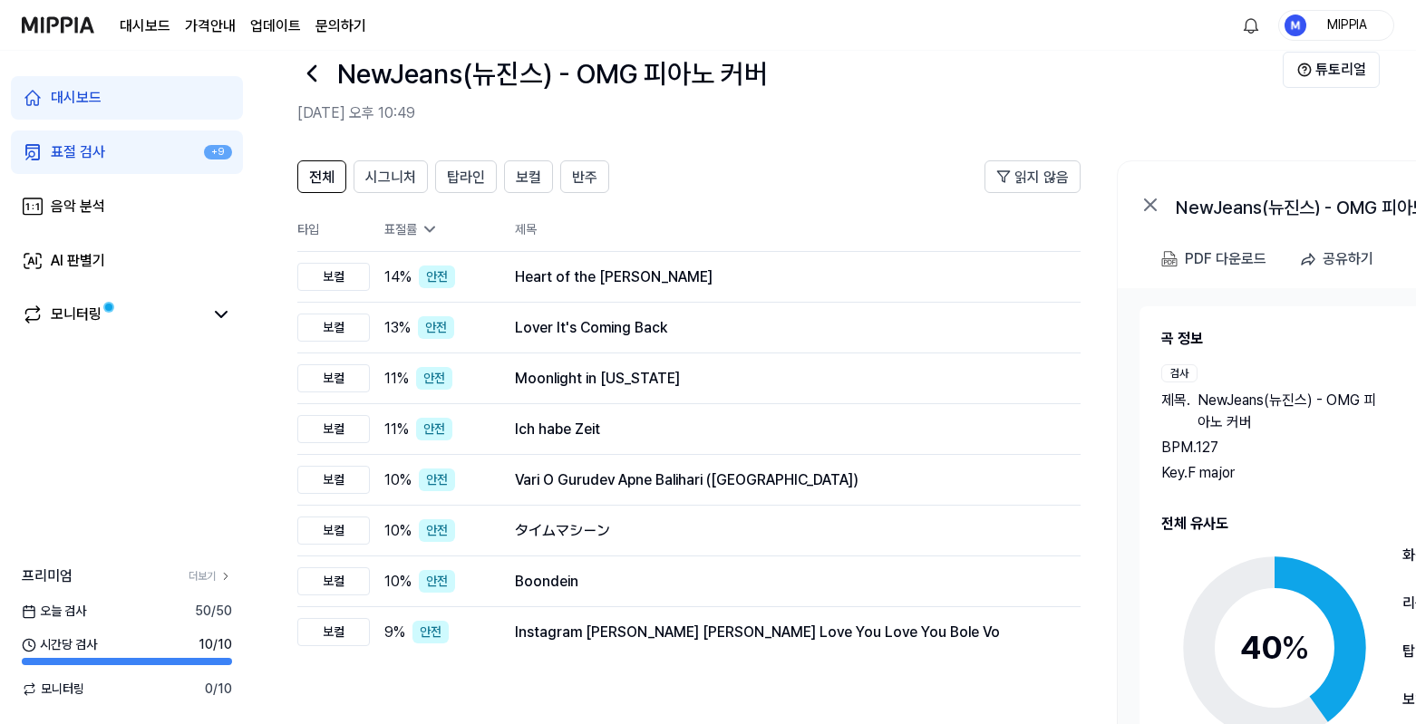
scroll to position [189, 0]
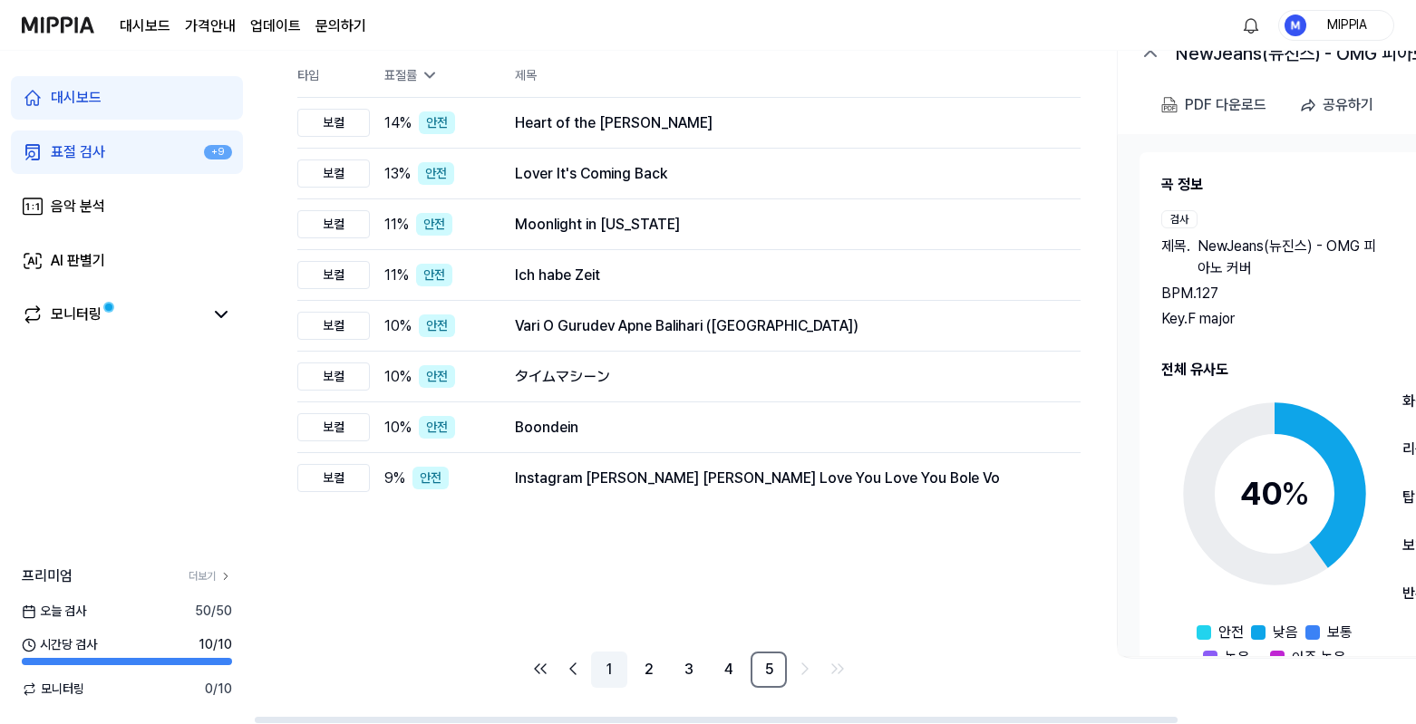
click at [604, 677] on link "1" at bounding box center [609, 670] width 36 height 36
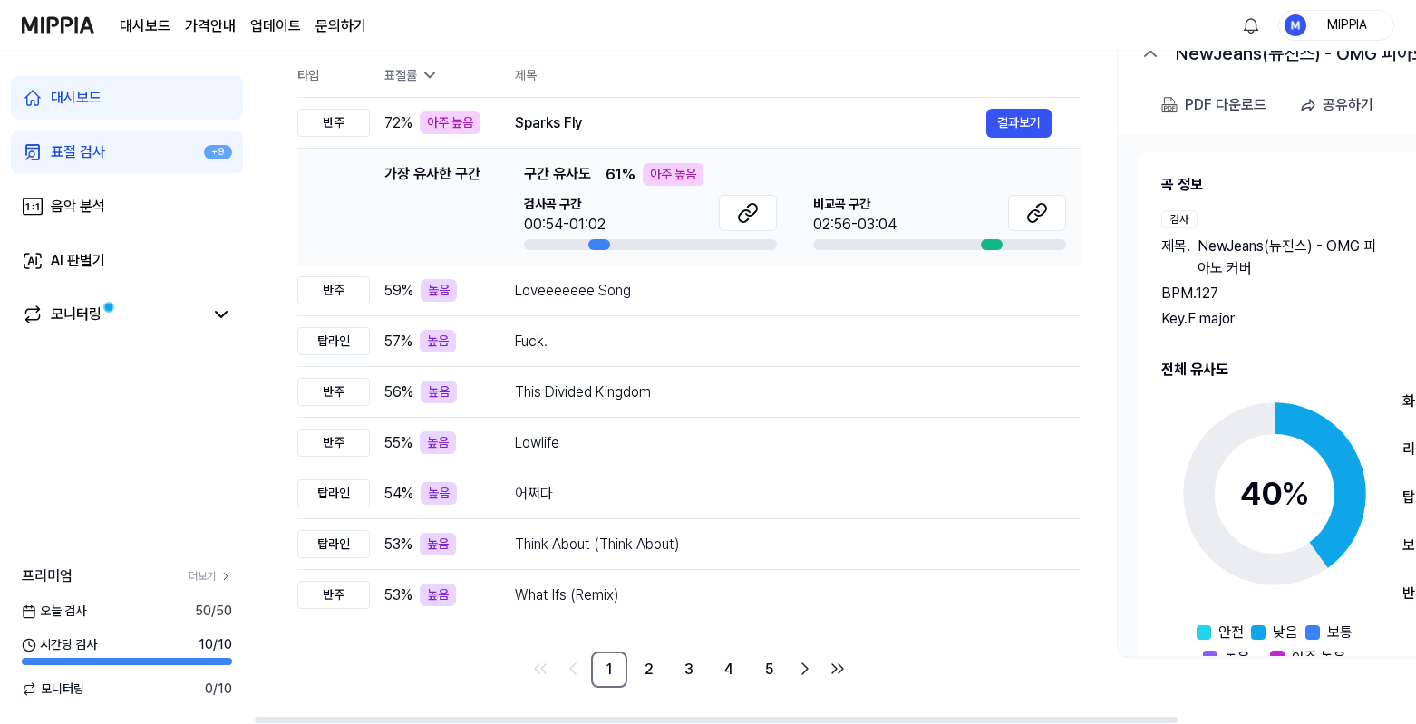
click at [158, 154] on link "표절 검사 +9" at bounding box center [127, 153] width 232 height 44
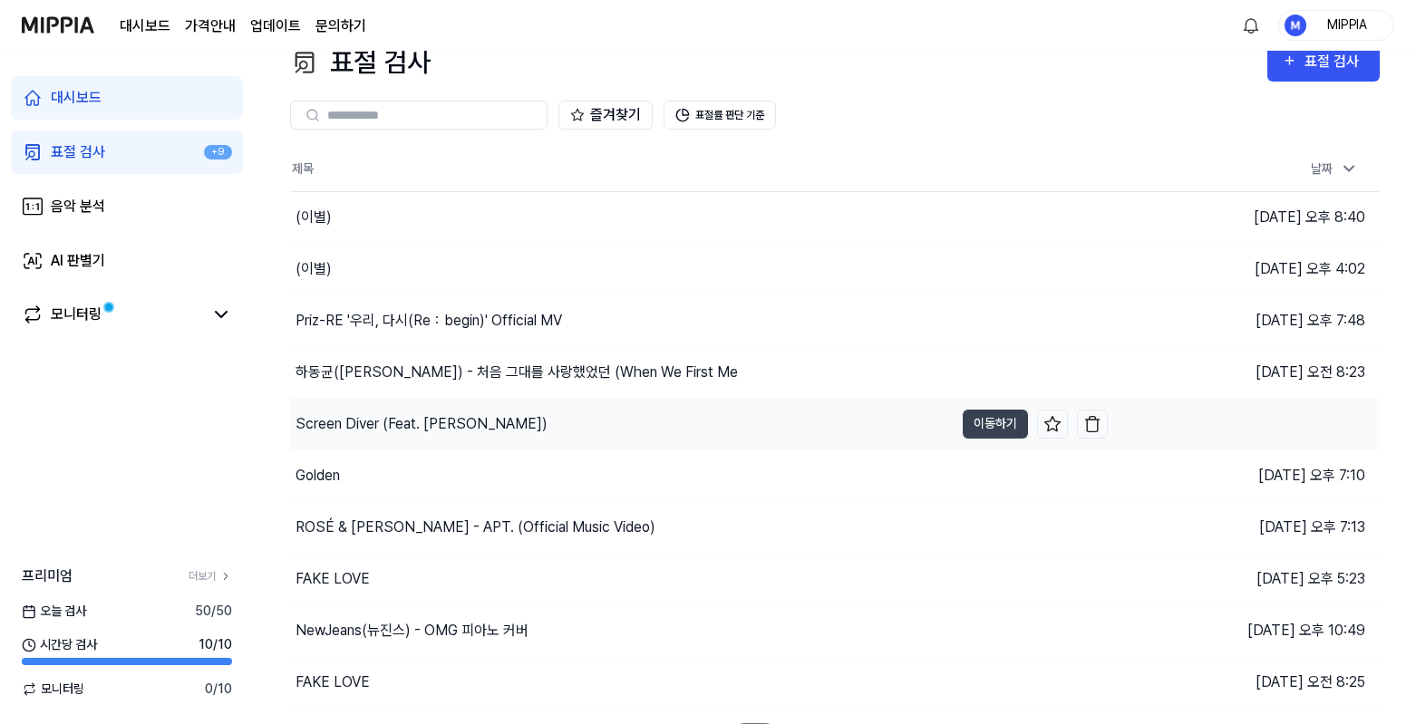
scroll to position [66, 0]
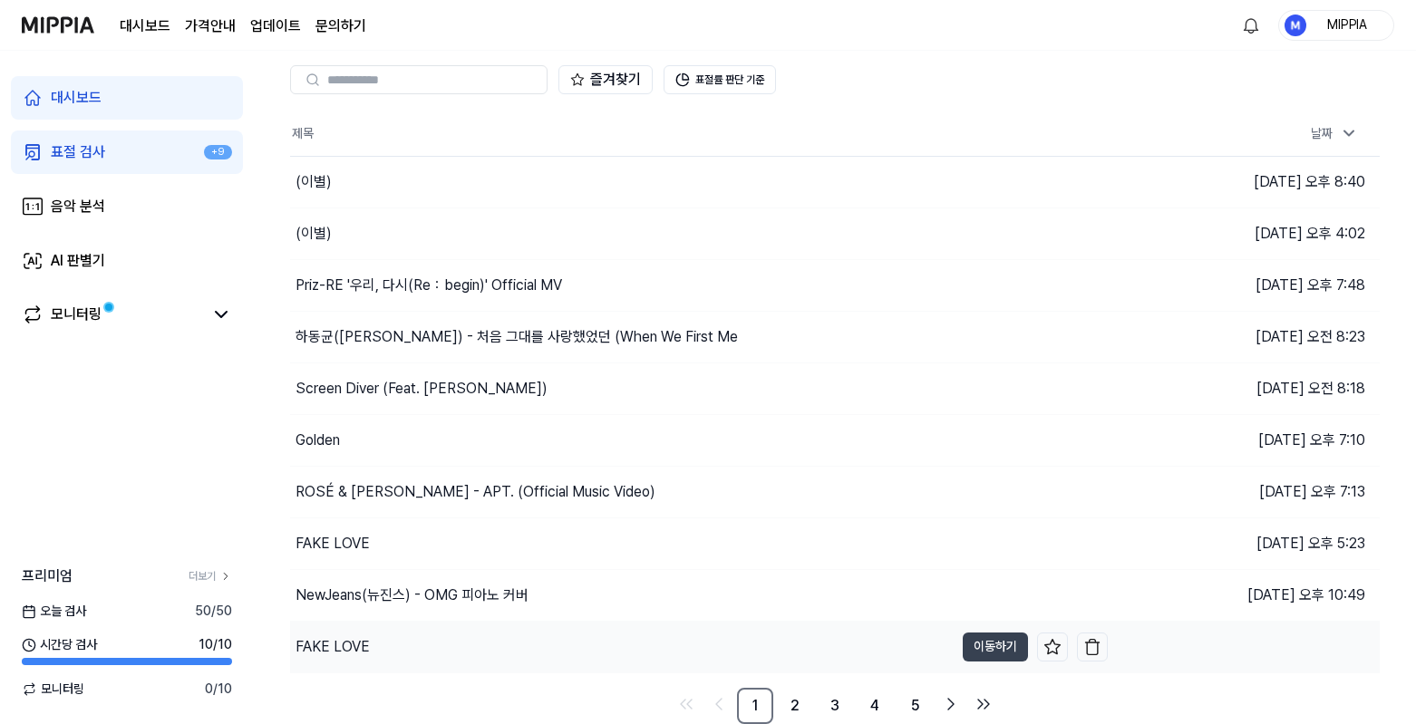
click at [744, 658] on div "FAKE LOVE" at bounding box center [622, 647] width 664 height 51
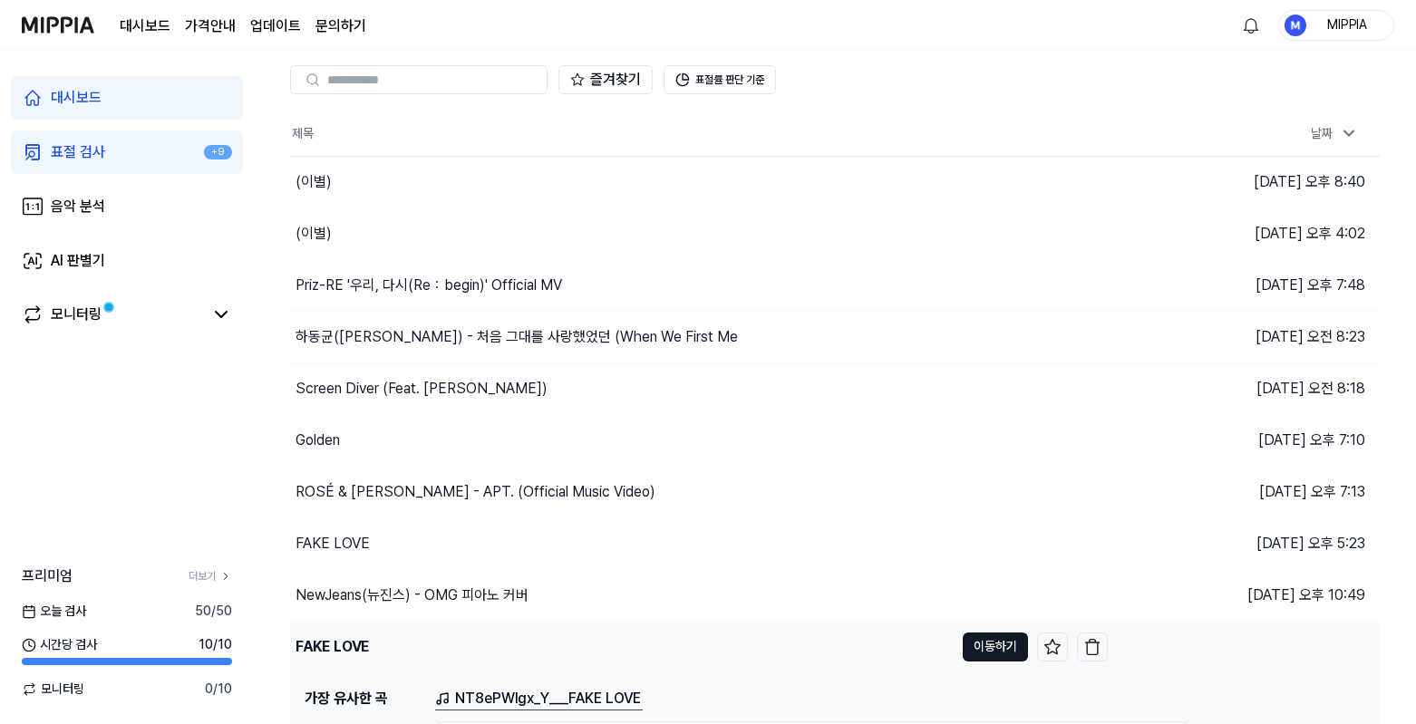
click at [998, 638] on button "이동하기" at bounding box center [995, 647] width 65 height 29
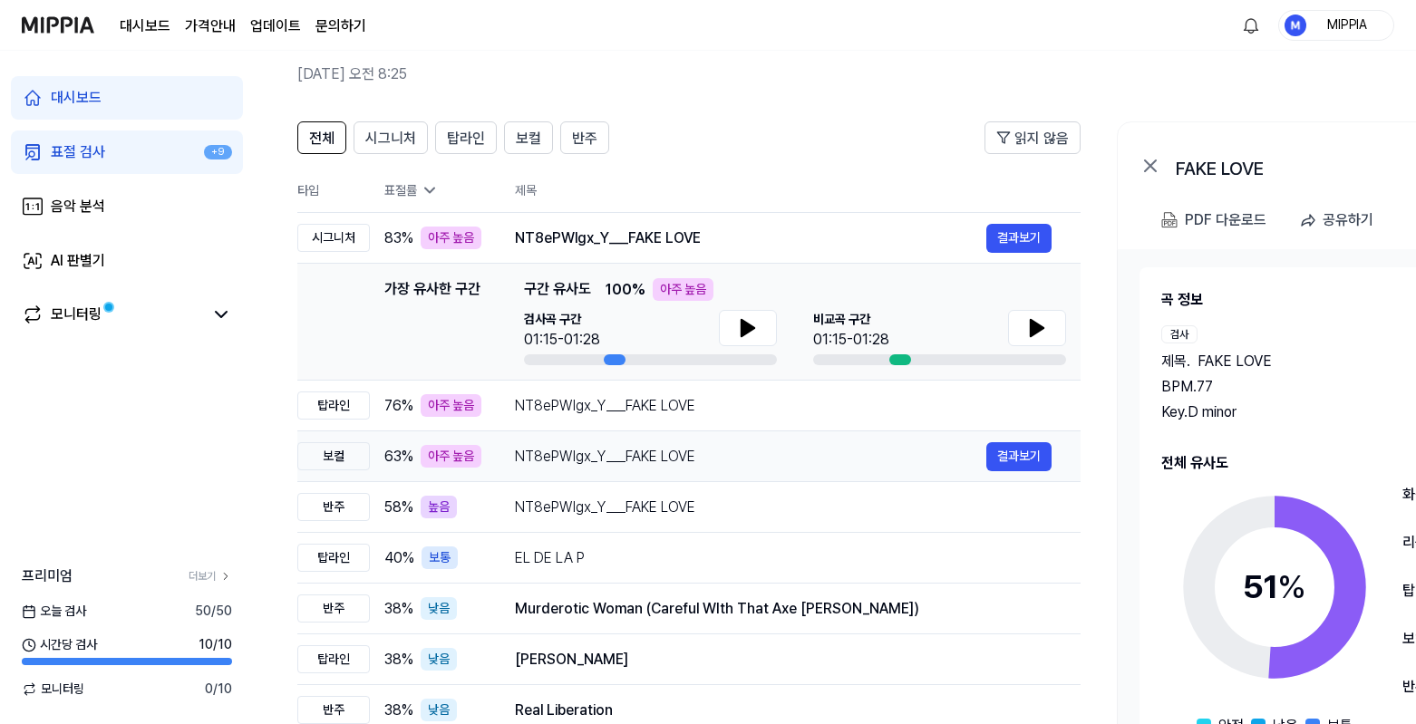
scroll to position [189, 0]
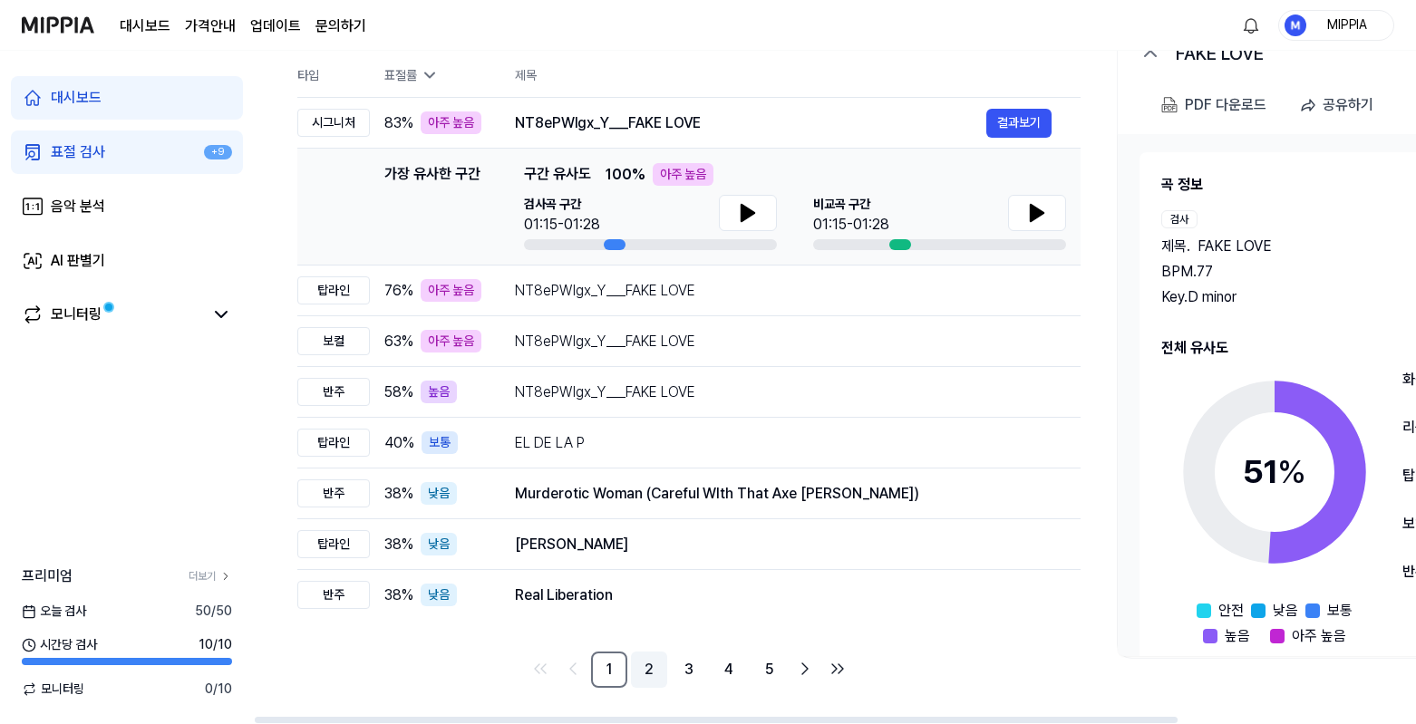
click at [646, 677] on link "2" at bounding box center [649, 670] width 36 height 36
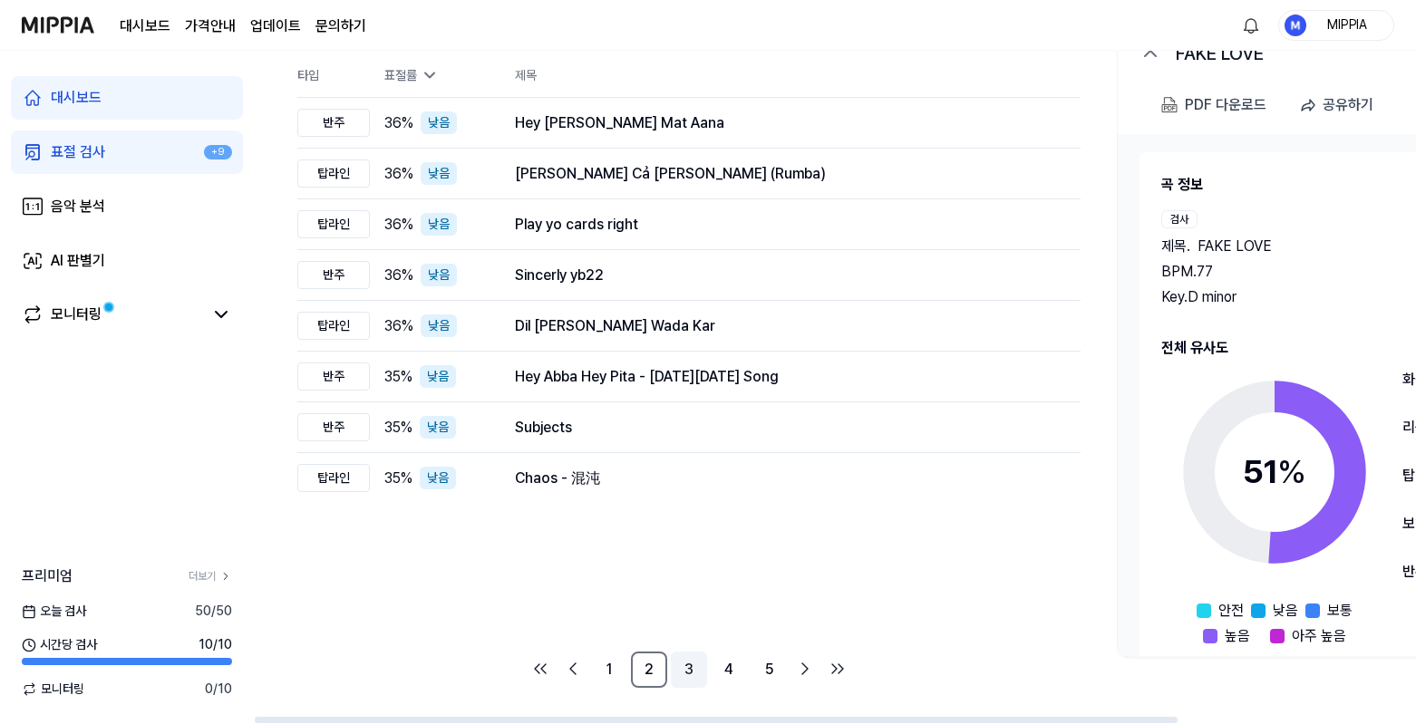
click at [676, 678] on link "3" at bounding box center [689, 670] width 36 height 36
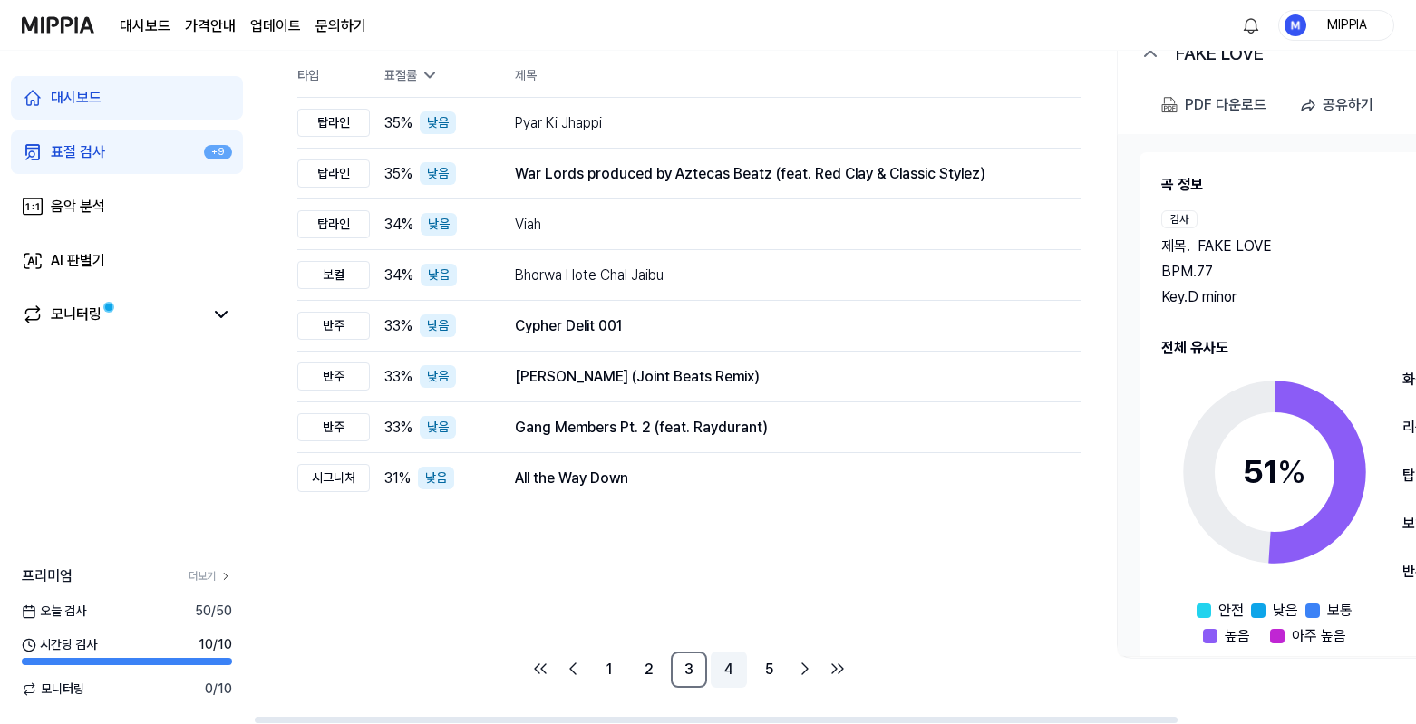
click at [714, 681] on link "4" at bounding box center [729, 670] width 36 height 36
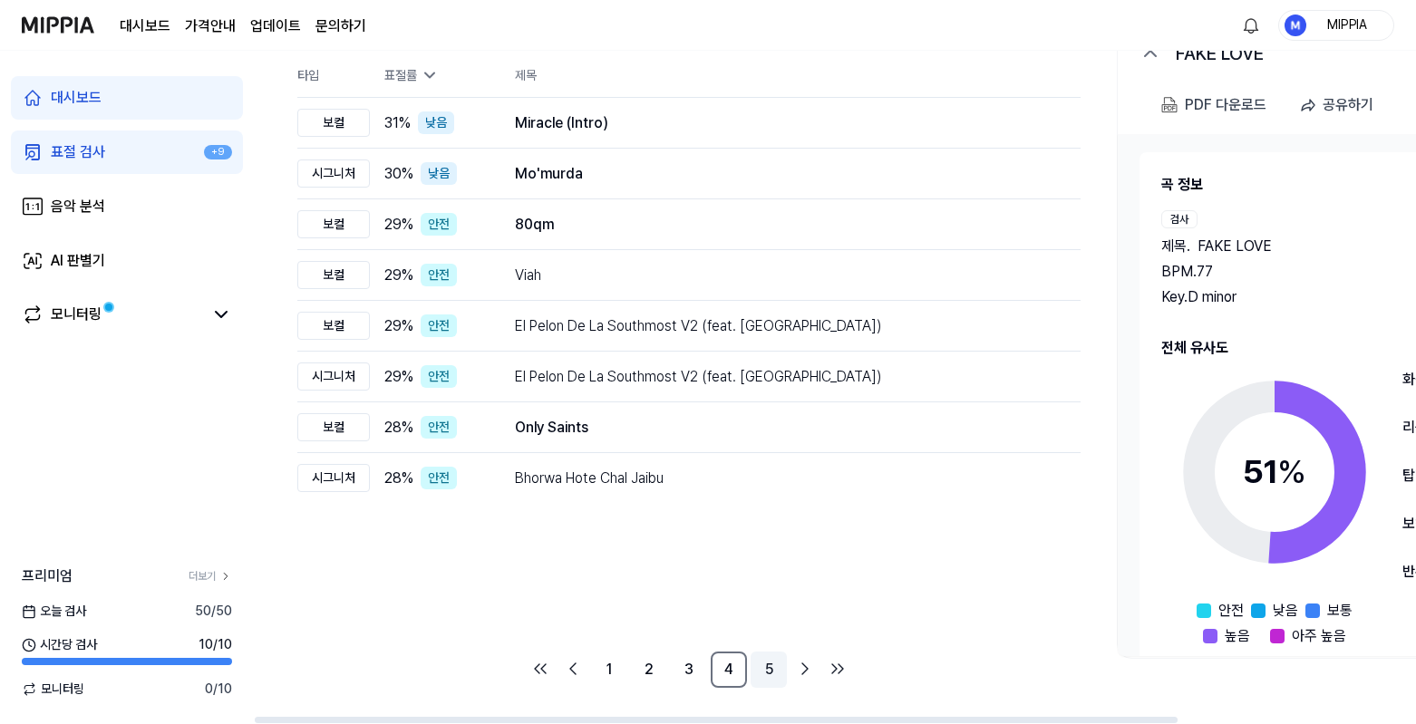
click at [761, 679] on link "5" at bounding box center [769, 670] width 36 height 36
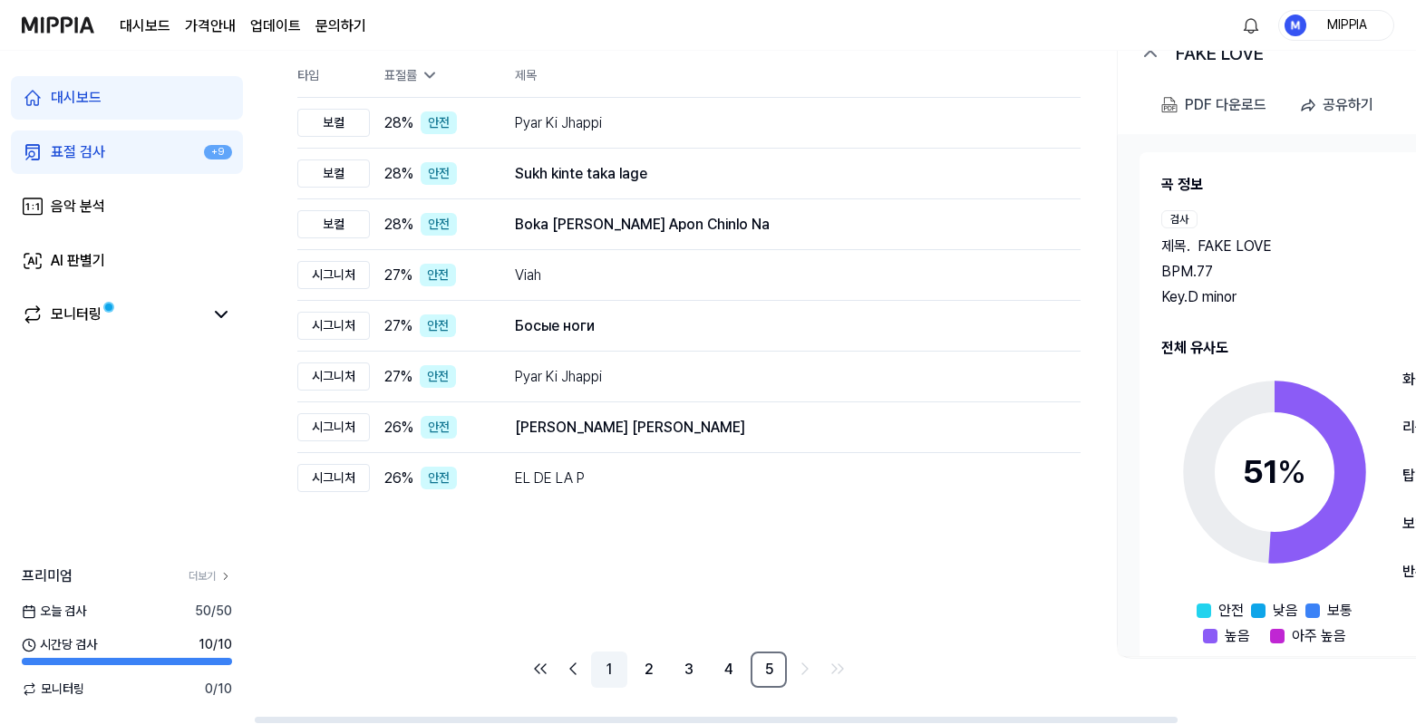
click at [606, 676] on link "1" at bounding box center [609, 670] width 36 height 36
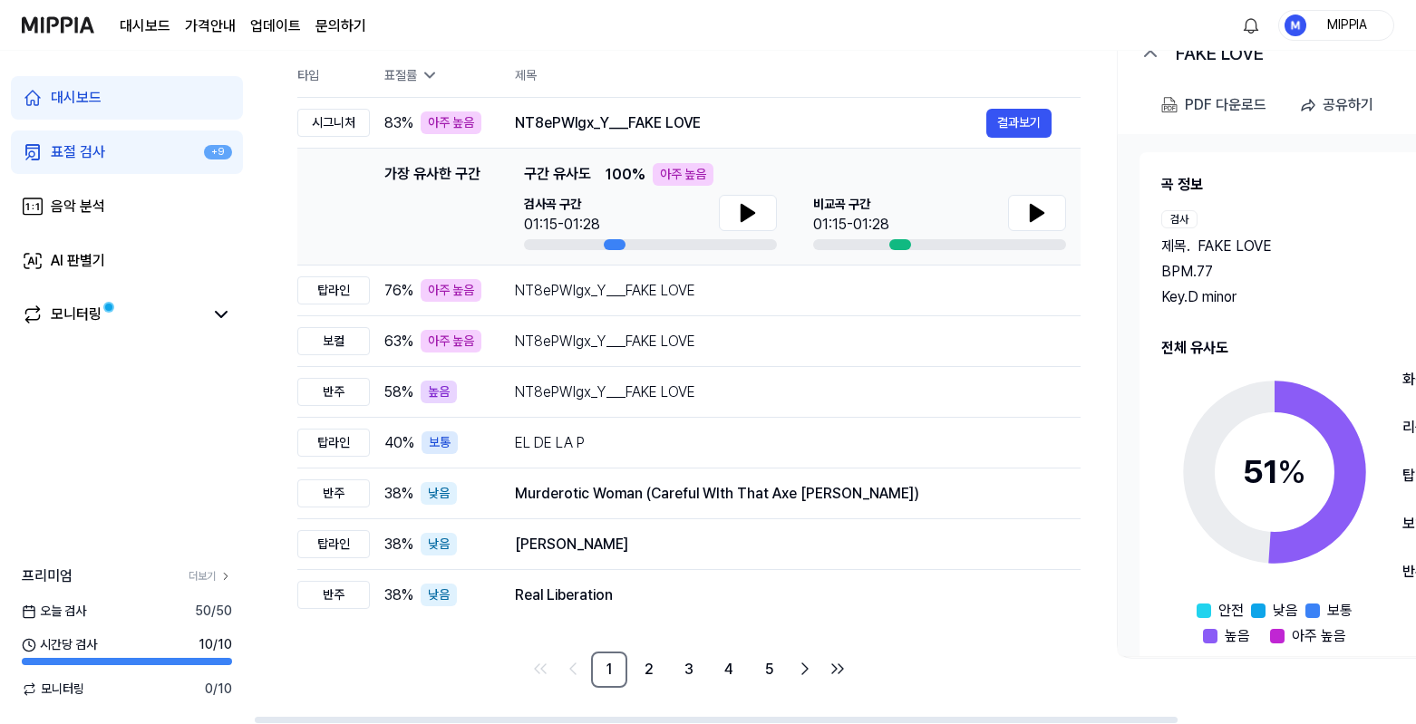
click at [140, 136] on link "표절 검사 +9" at bounding box center [127, 153] width 232 height 44
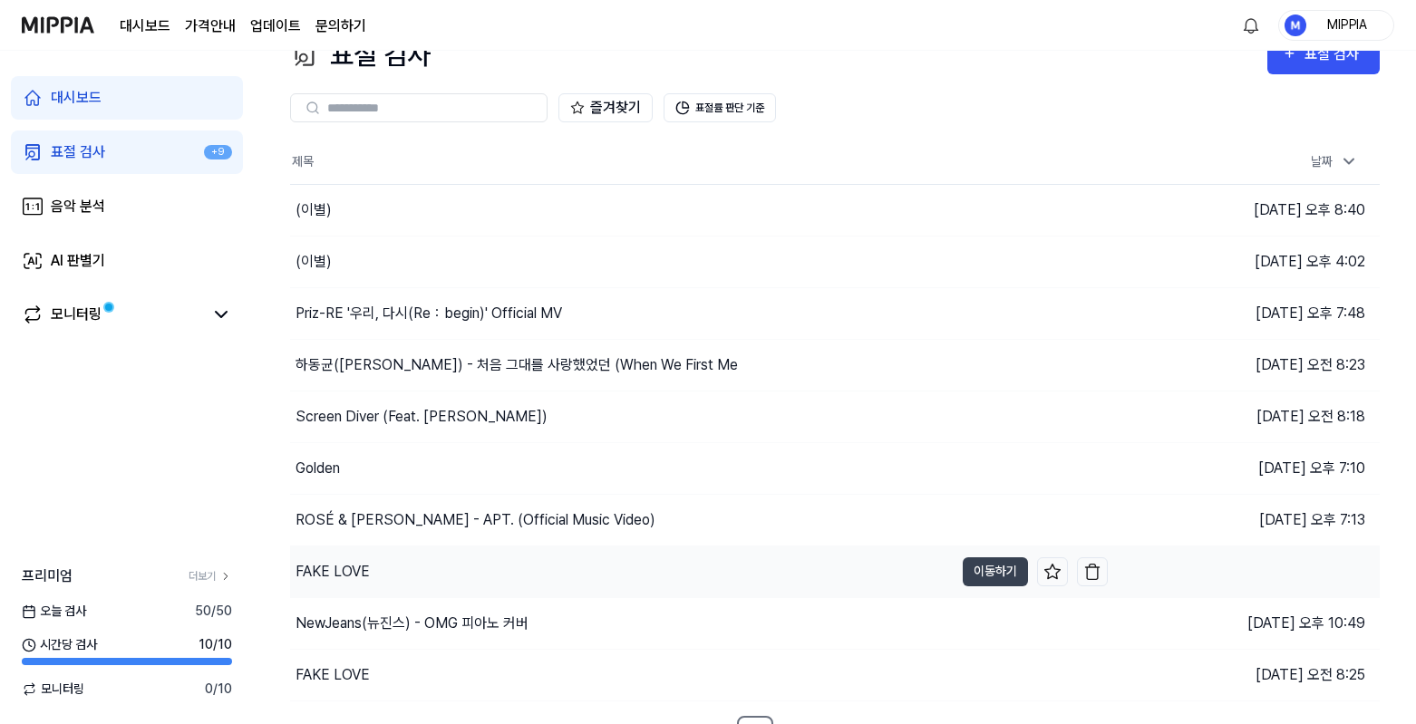
scroll to position [66, 0]
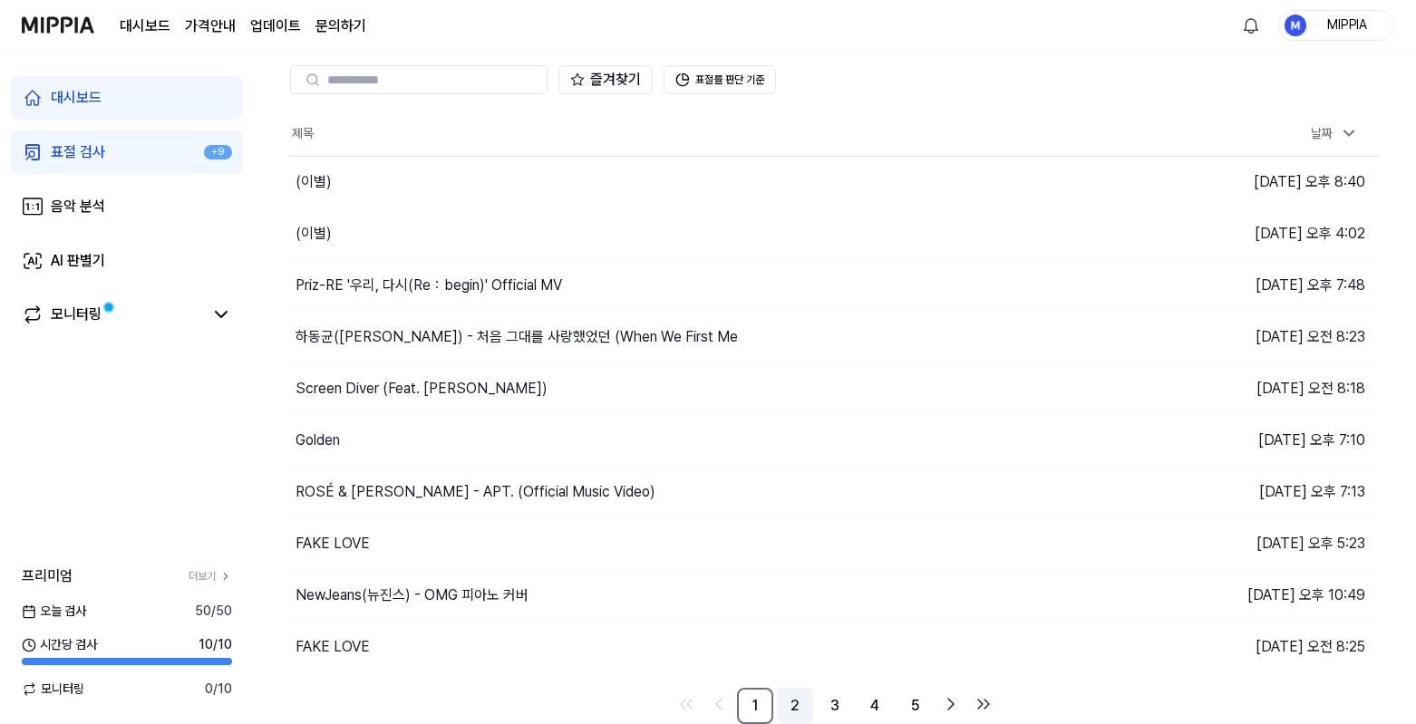
click at [796, 705] on link "2" at bounding box center [795, 706] width 36 height 36
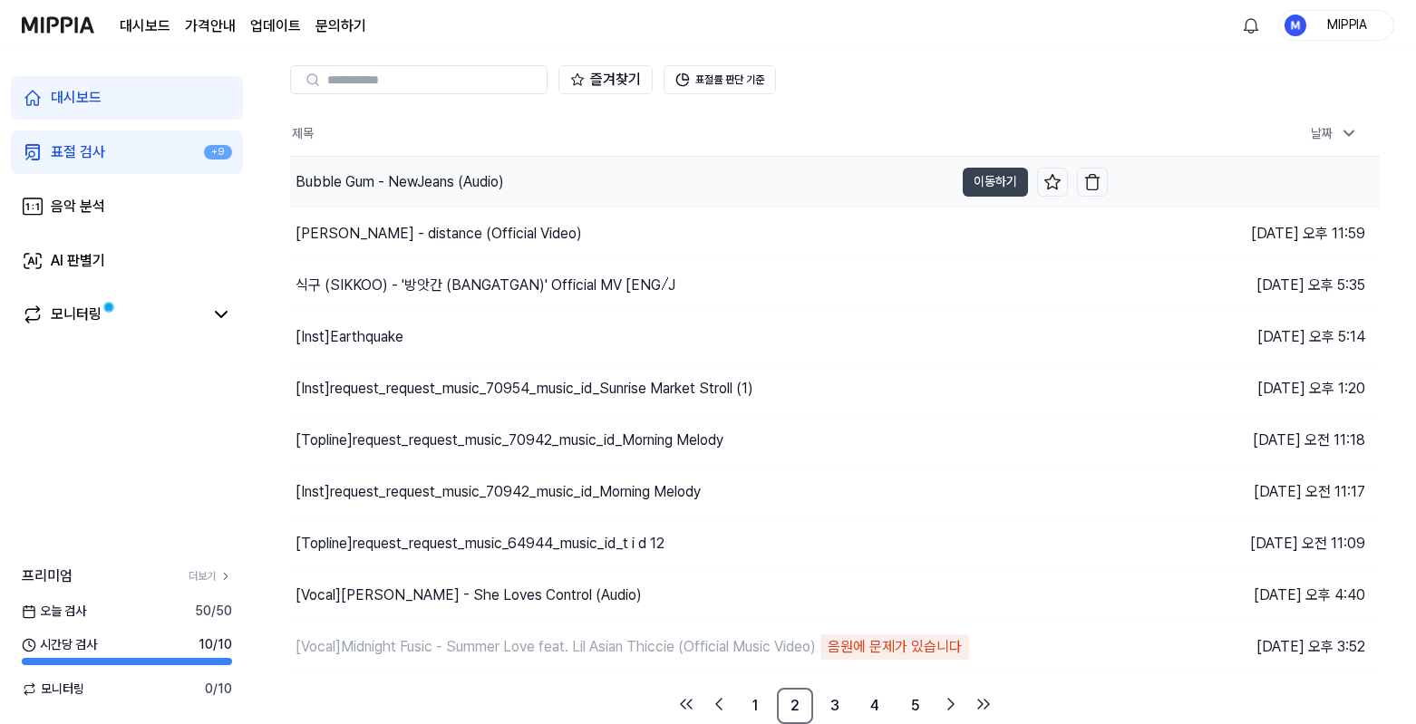
click at [541, 180] on div "Bubble Gum - NewJeans (Audio)" at bounding box center [622, 182] width 664 height 51
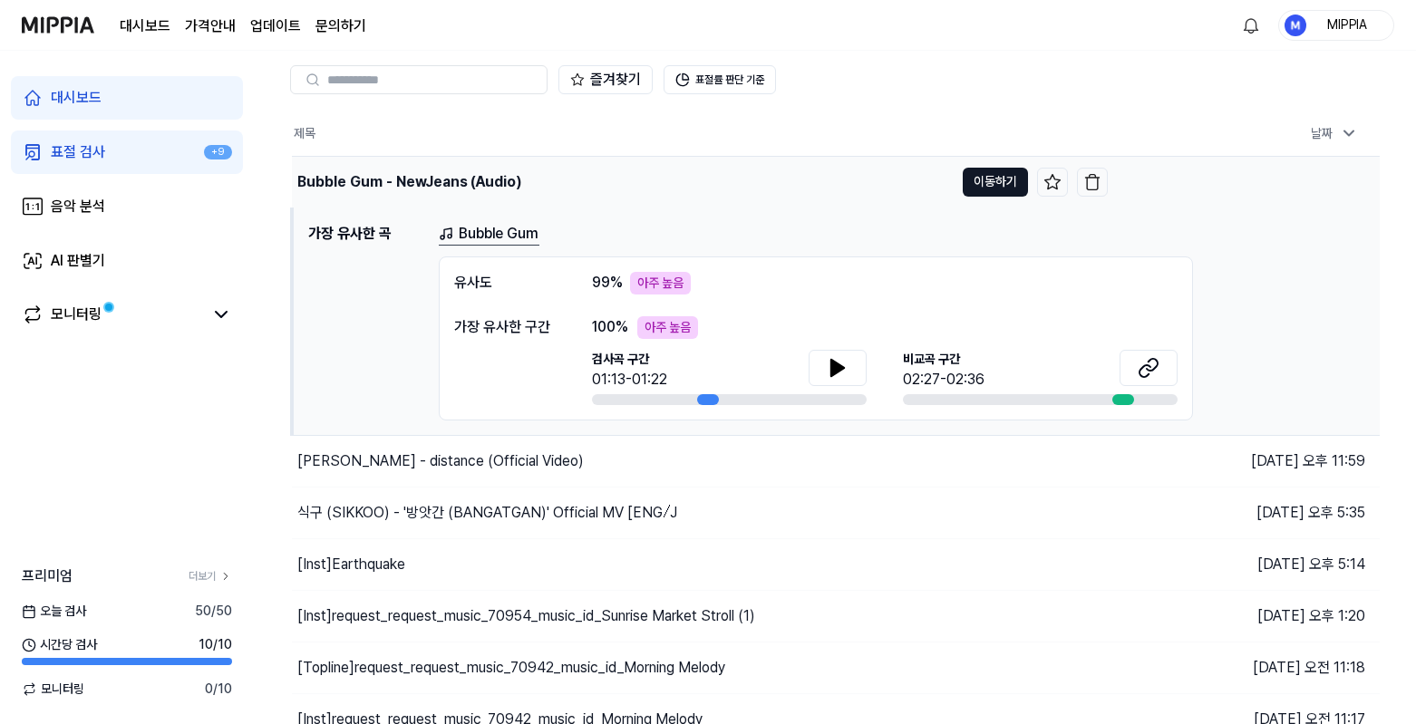
click at [986, 177] on button "이동하기" at bounding box center [995, 182] width 65 height 29
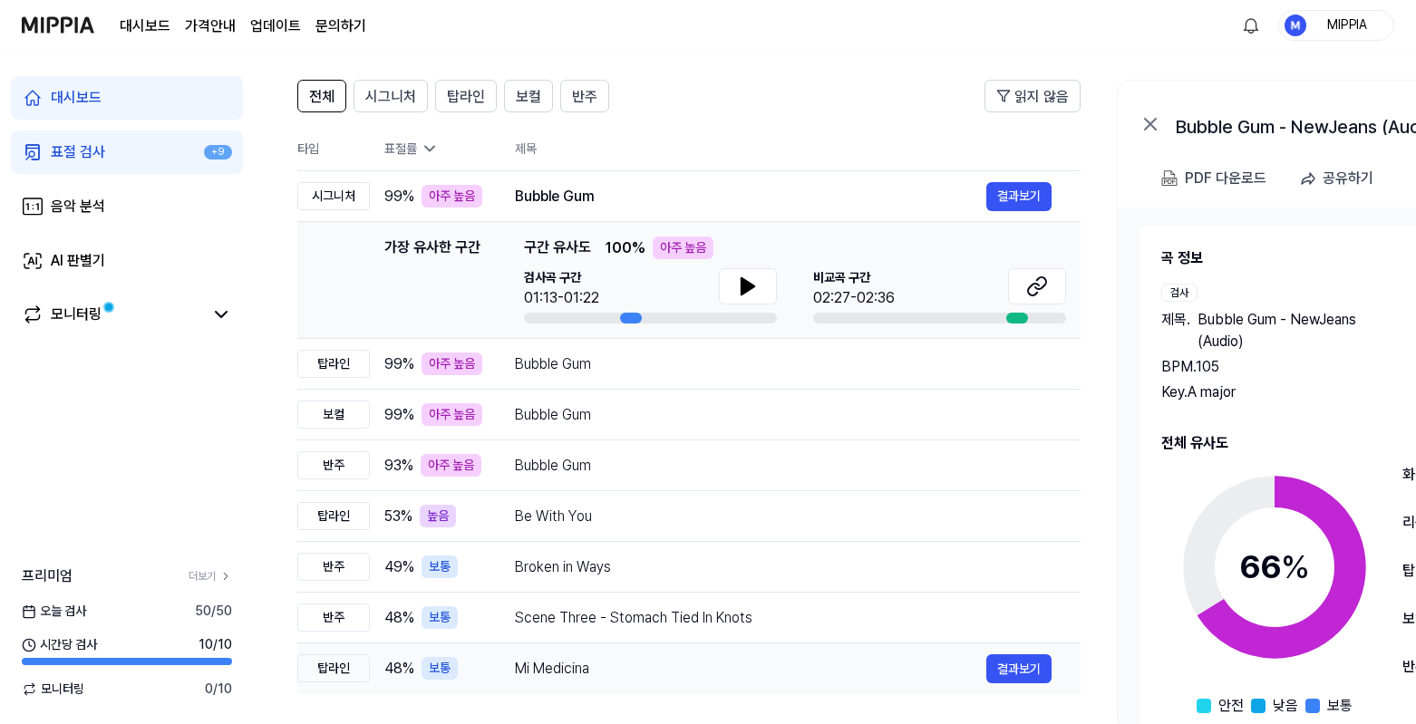
scroll to position [189, 0]
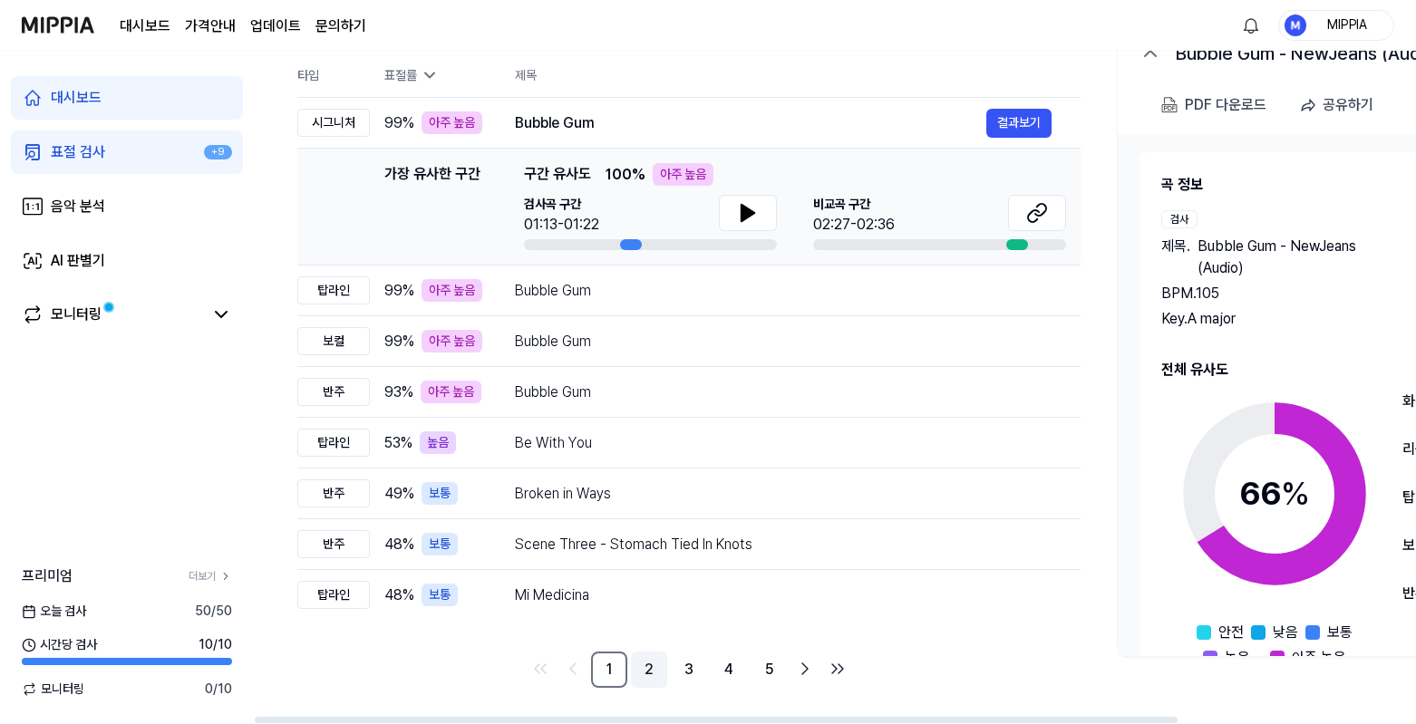
click at [647, 672] on link "2" at bounding box center [649, 670] width 36 height 36
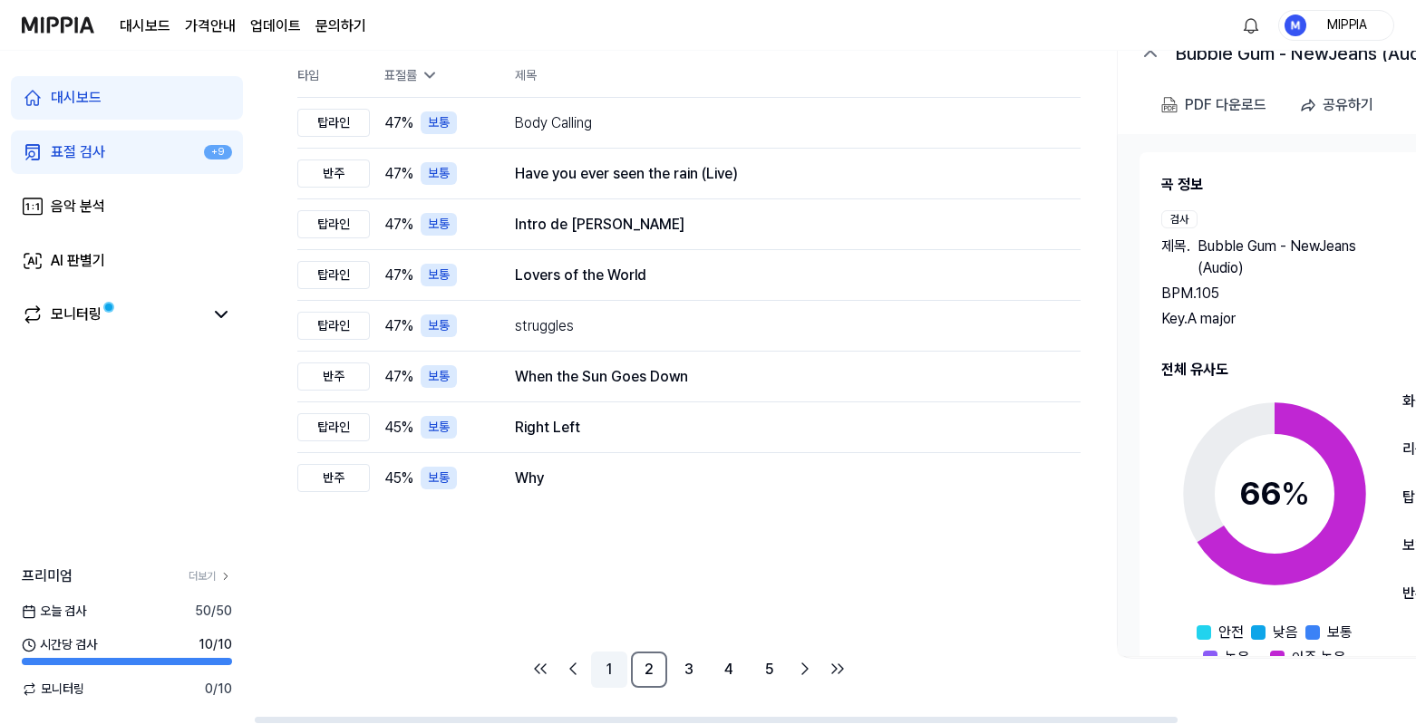
click at [612, 675] on link "1" at bounding box center [609, 670] width 36 height 36
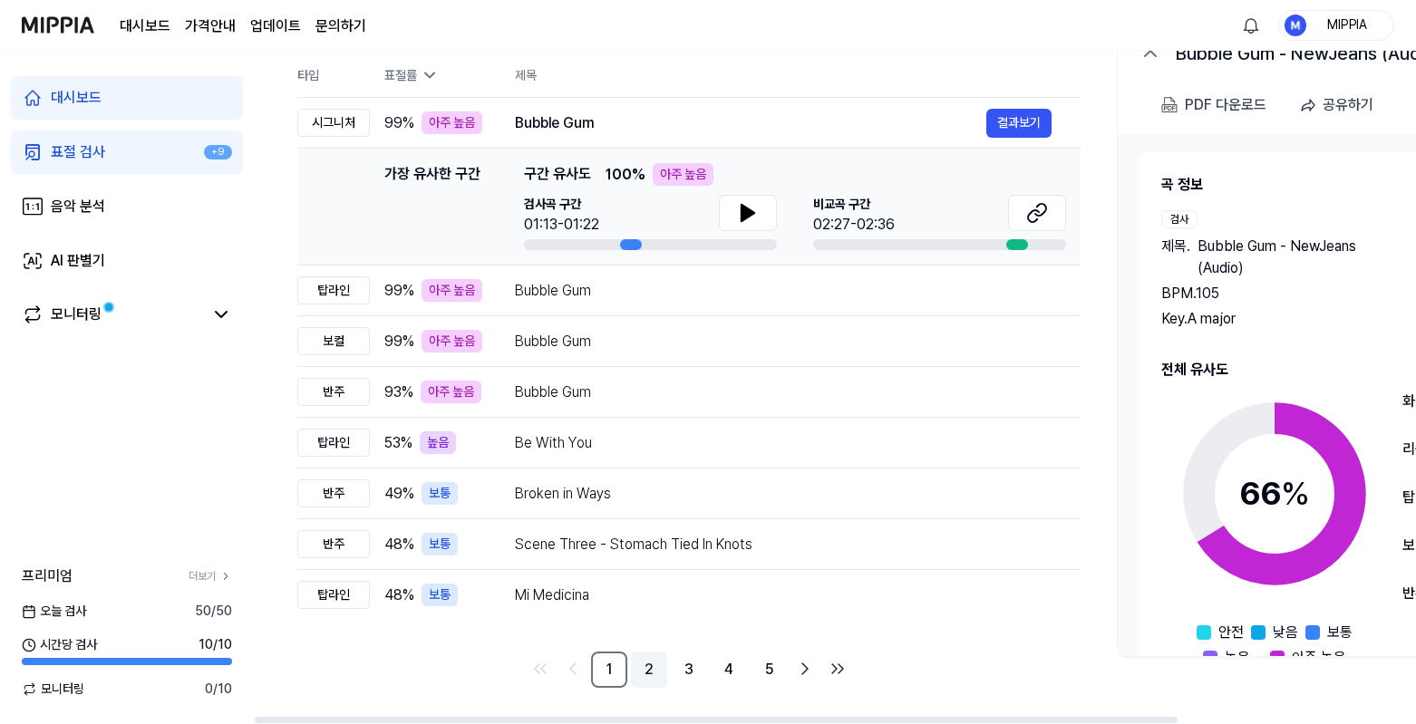
click at [645, 680] on link "2" at bounding box center [649, 670] width 36 height 36
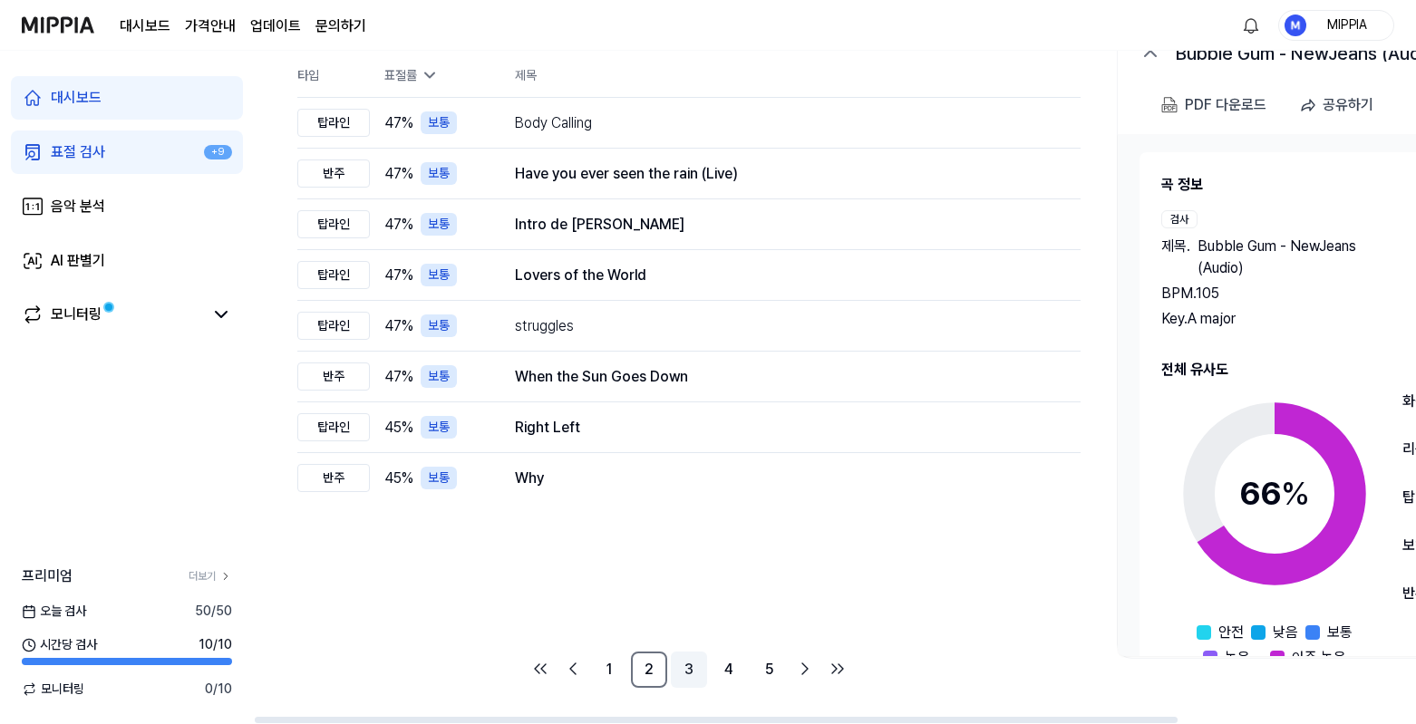
click at [676, 676] on link "3" at bounding box center [689, 670] width 36 height 36
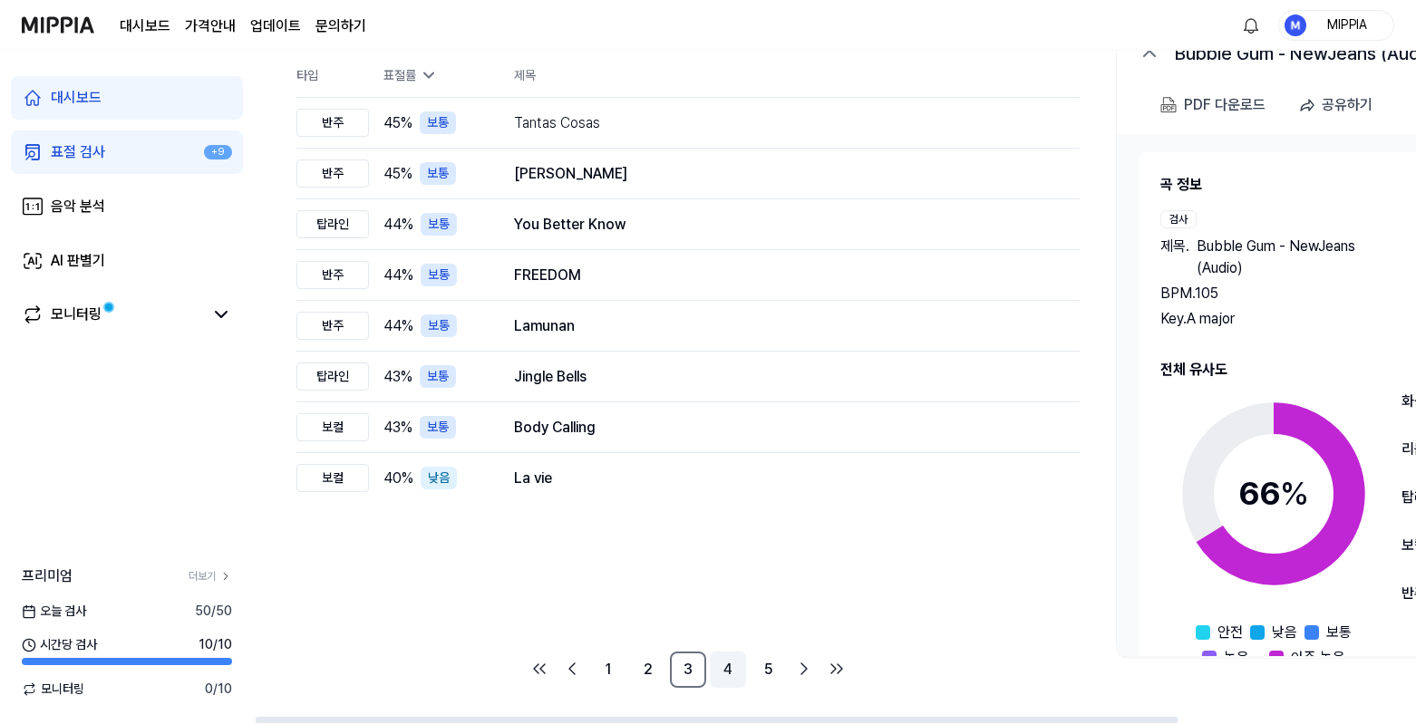
click at [713, 675] on link "4" at bounding box center [728, 670] width 36 height 36
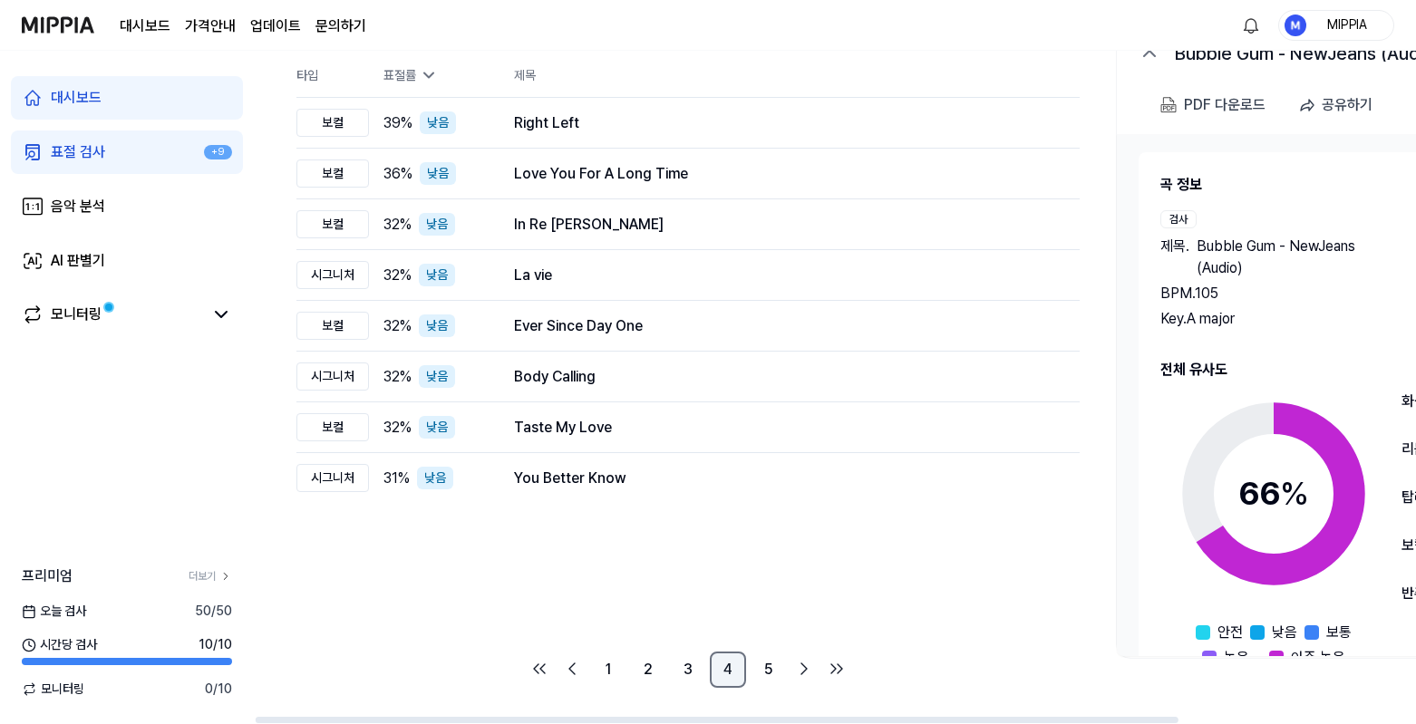
click at [744, 675] on link "4" at bounding box center [728, 670] width 36 height 36
click at [775, 675] on link "5" at bounding box center [768, 670] width 36 height 36
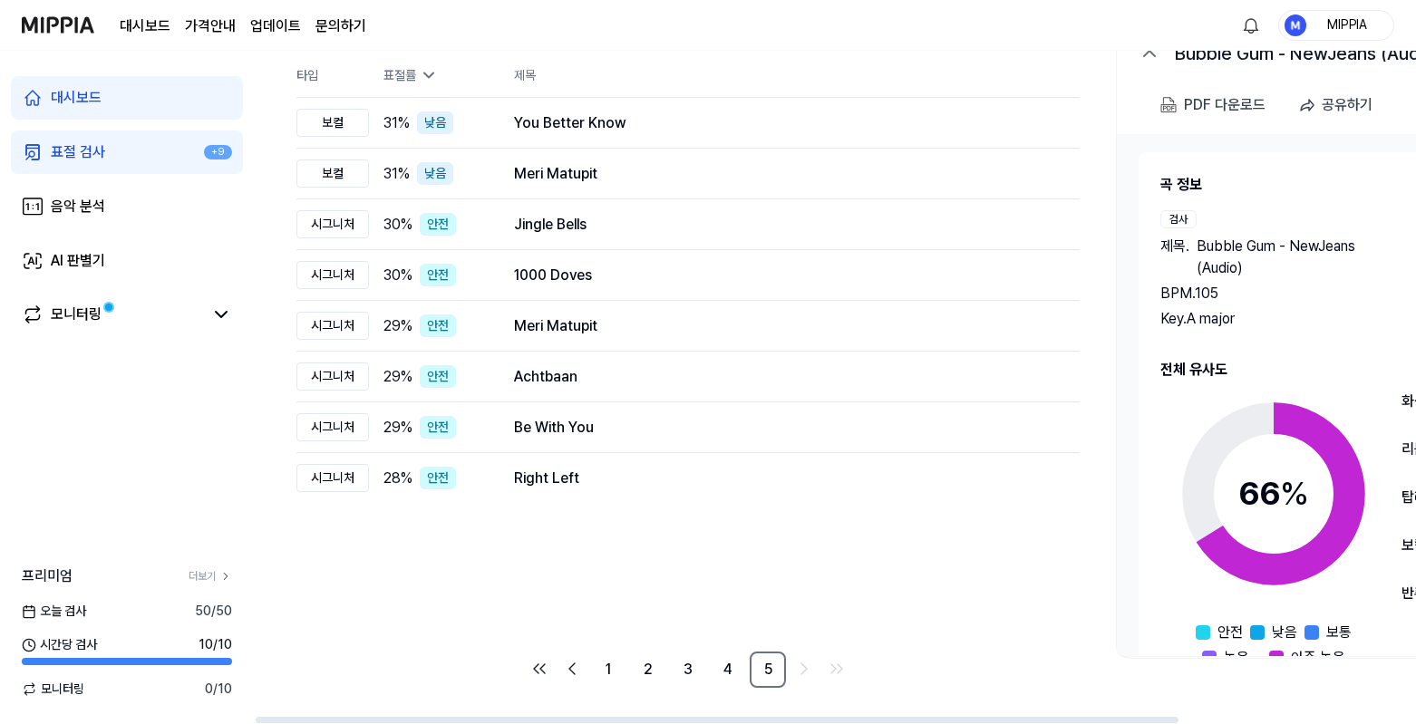
click at [148, 143] on link "표절 검사 +9" at bounding box center [127, 153] width 232 height 44
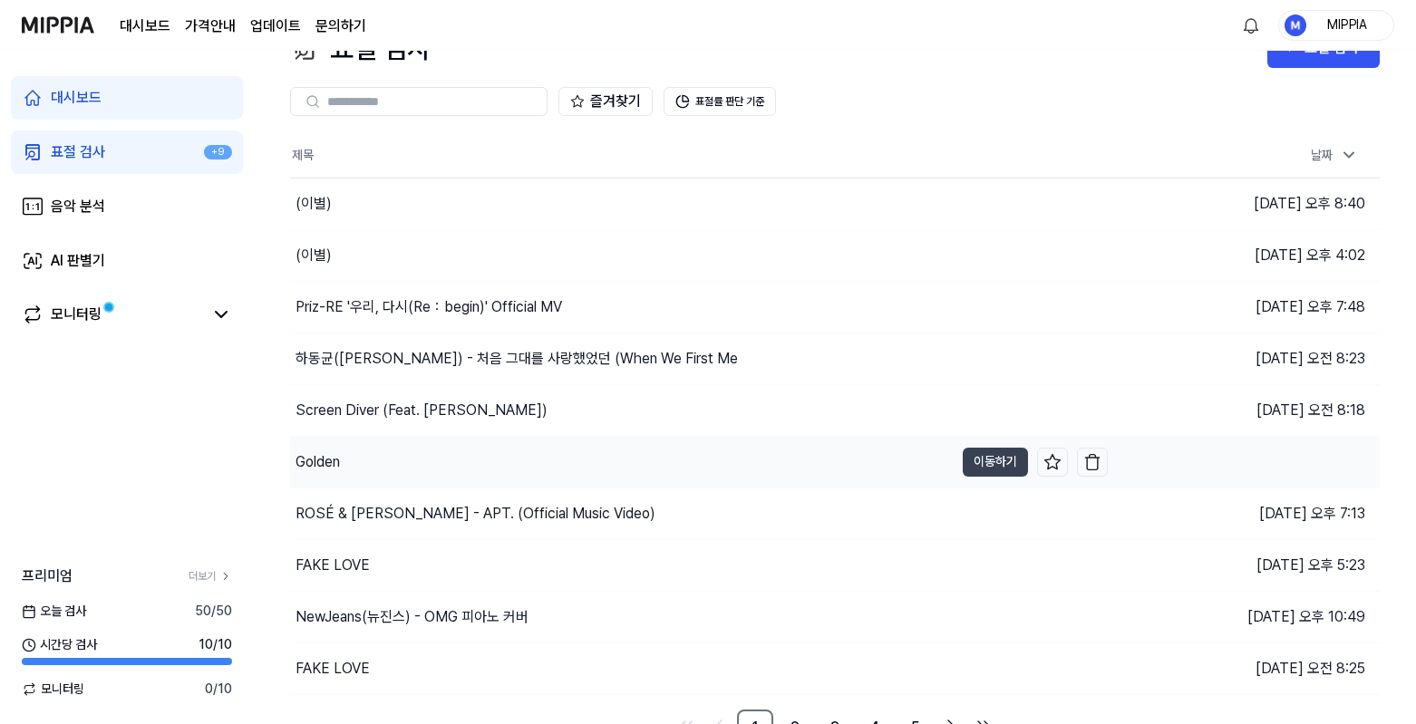
scroll to position [66, 0]
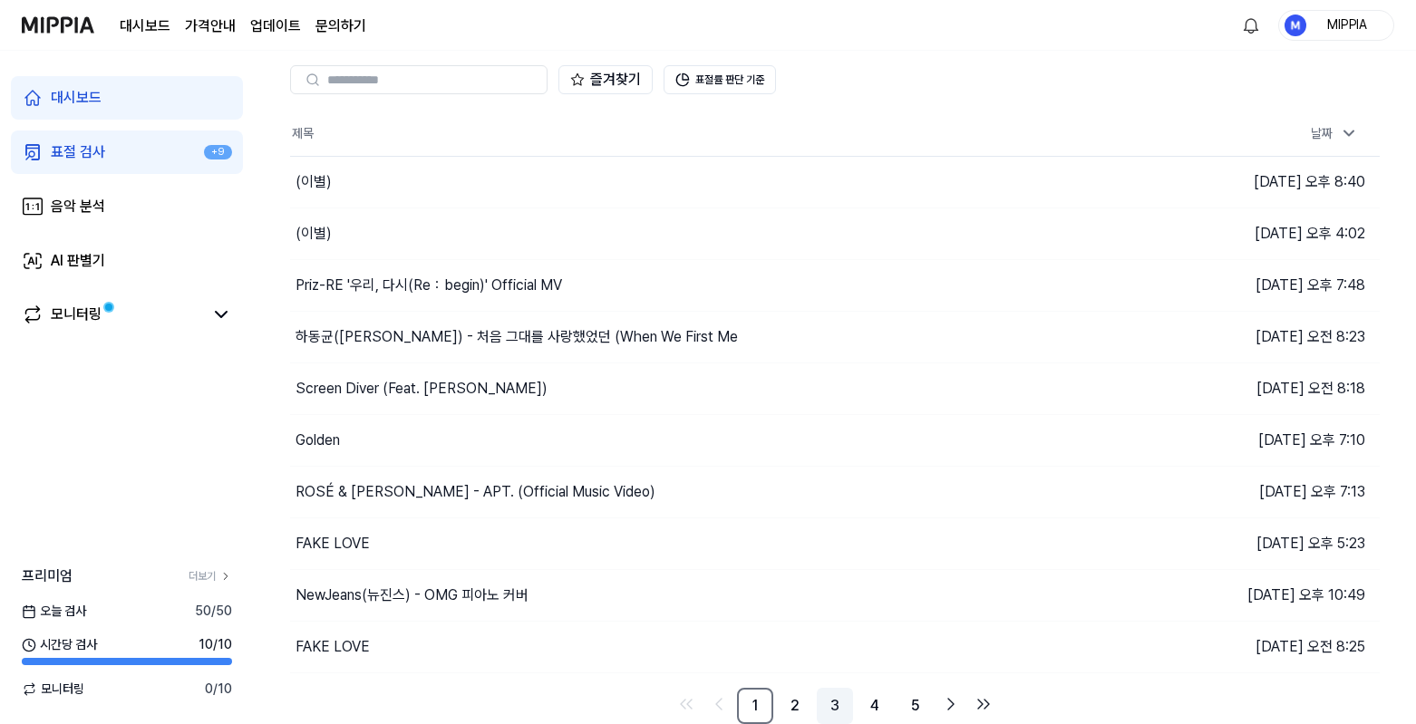
click at [826, 707] on link "3" at bounding box center [835, 706] width 36 height 36
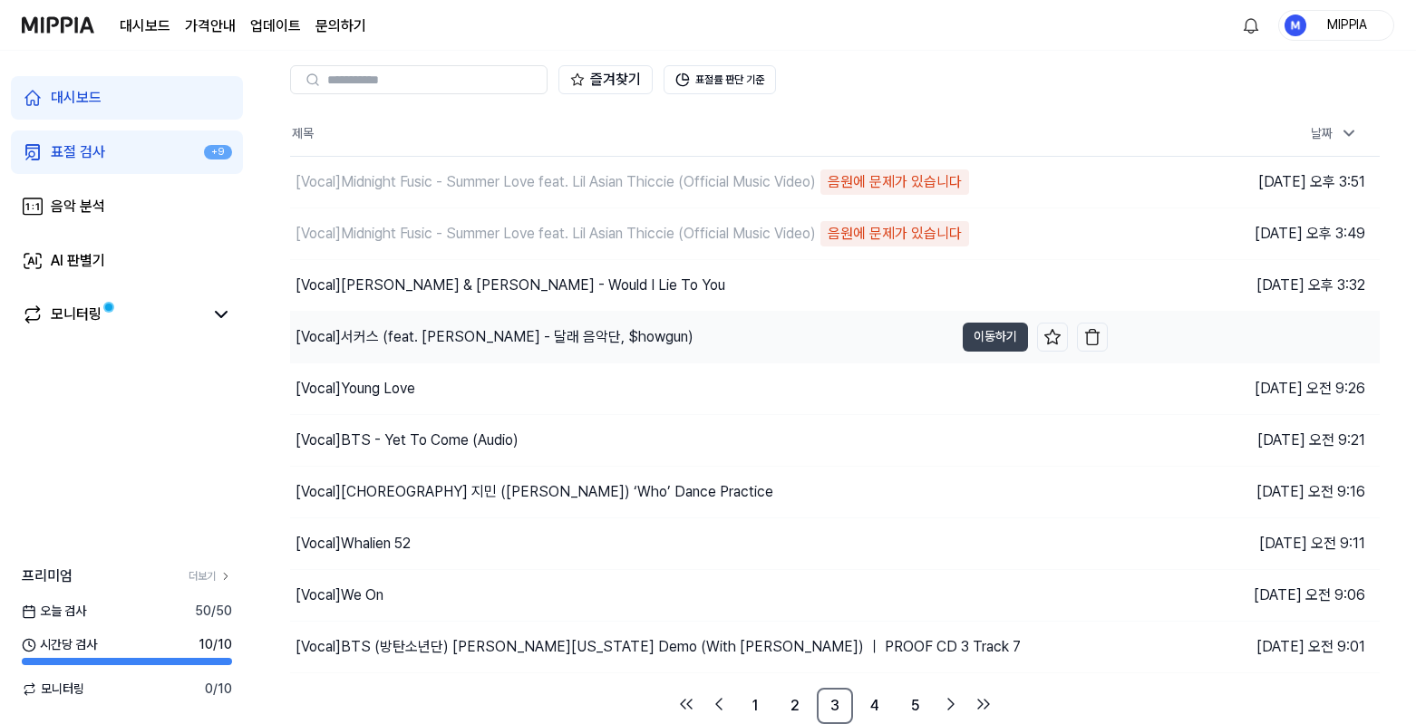
click at [555, 338] on div "[Vocal] 서커스 (feat. [PERSON_NAME] - 달래 음악단, $howgun)" at bounding box center [495, 337] width 398 height 22
click at [1004, 334] on button "이동하기" at bounding box center [995, 337] width 65 height 29
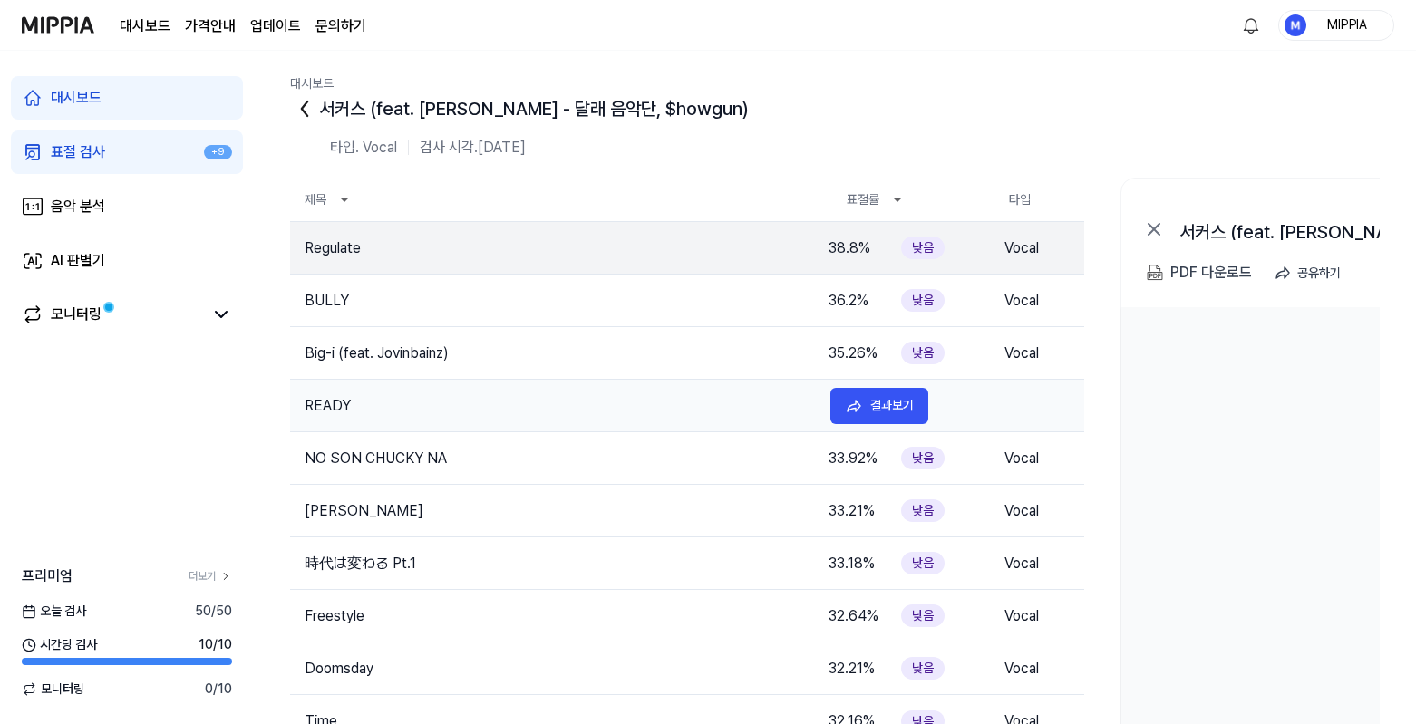
scroll to position [4, 0]
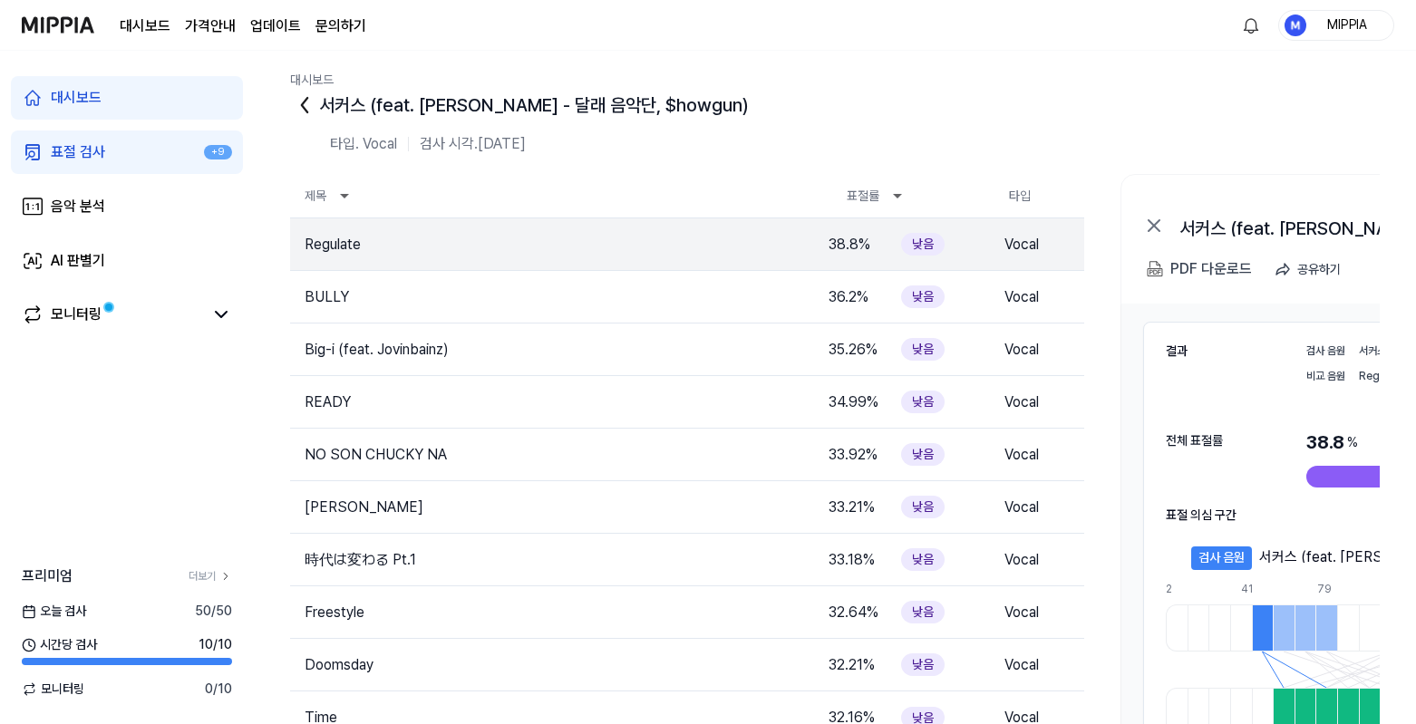
click at [160, 155] on link "표절 검사 +9" at bounding box center [127, 153] width 232 height 44
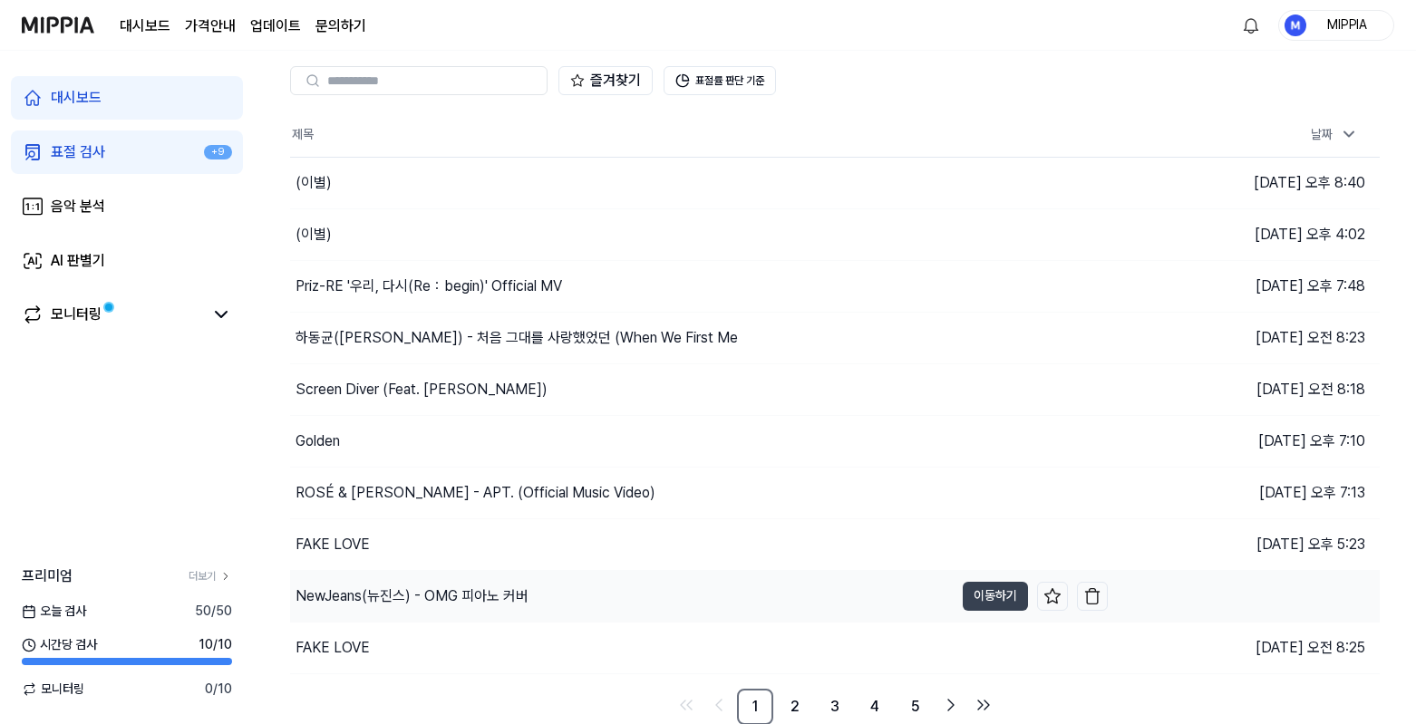
scroll to position [66, 0]
click at [793, 710] on link "2" at bounding box center [795, 706] width 36 height 36
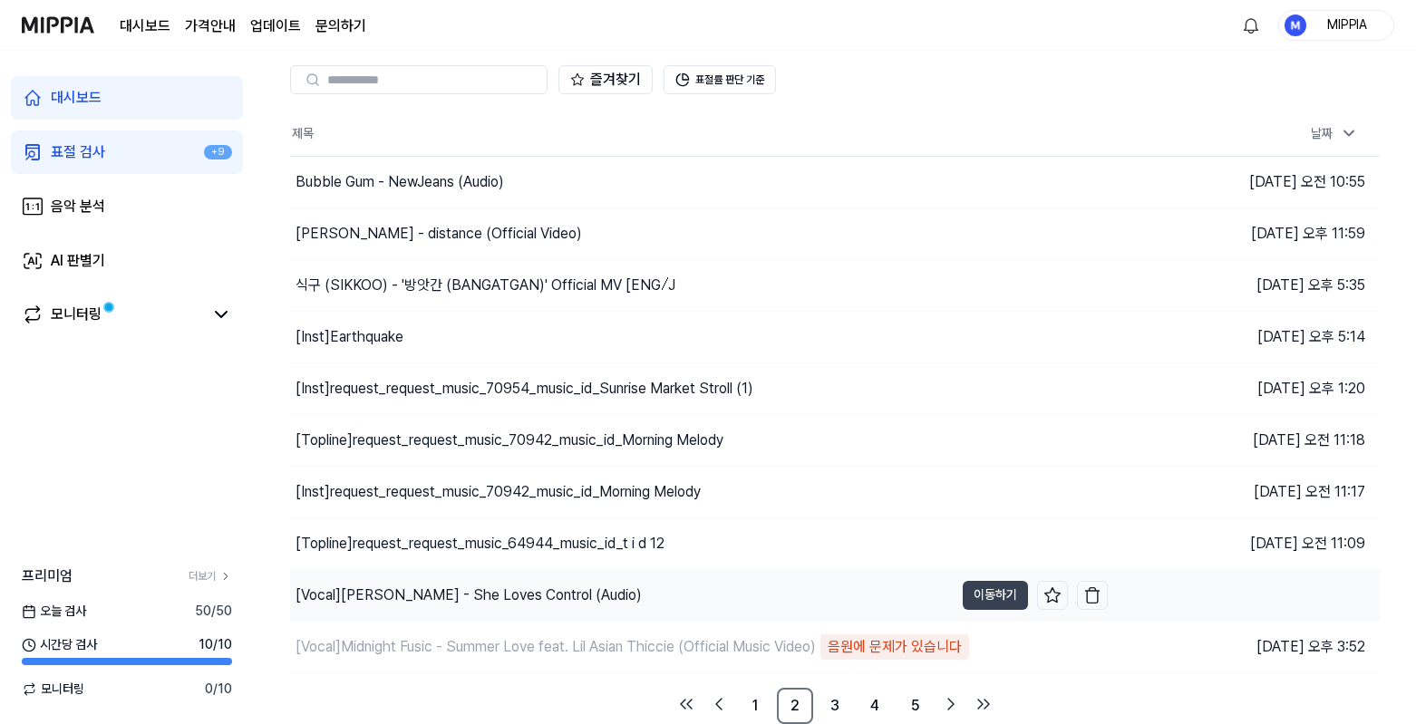
click at [586, 601] on div "[Vocal] [PERSON_NAME] - She Loves Control (Audio)" at bounding box center [469, 596] width 346 height 22
click at [986, 590] on button "이동하기" at bounding box center [995, 595] width 65 height 29
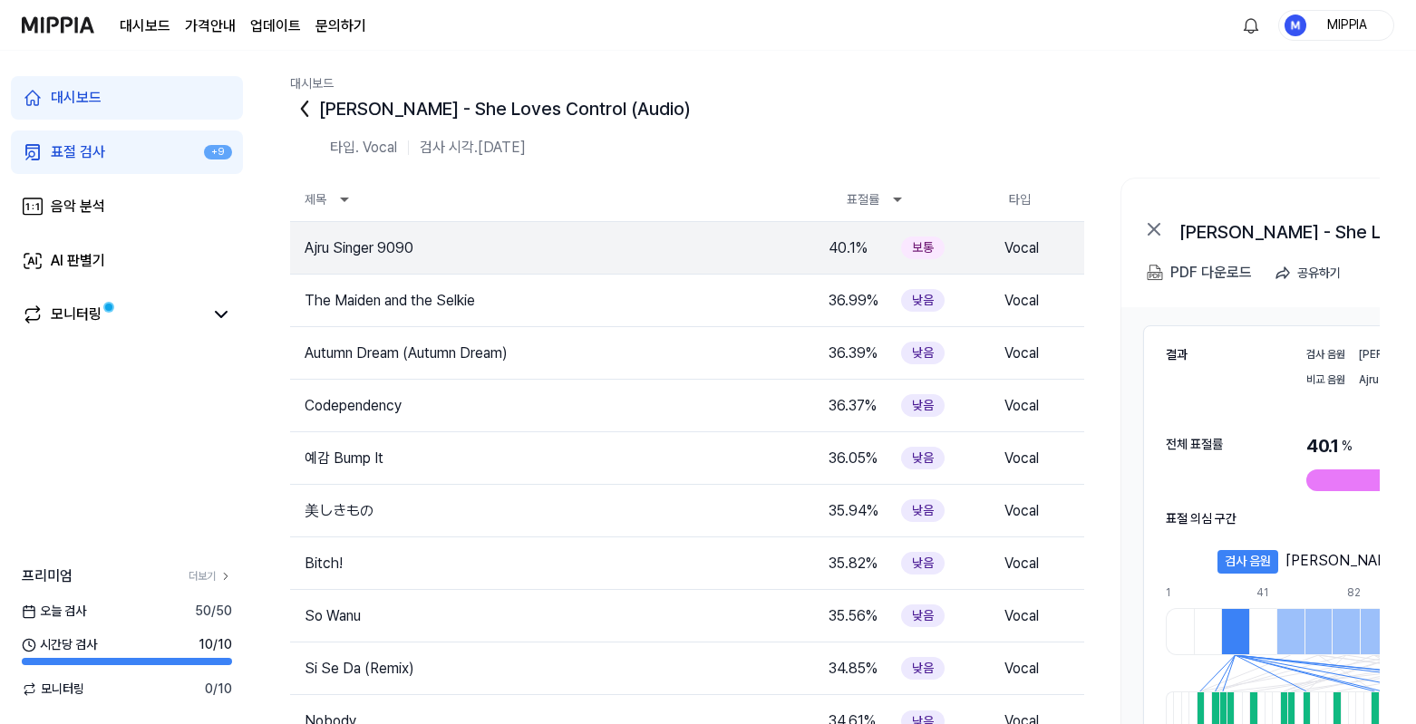
click at [138, 145] on link "표절 검사 +9" at bounding box center [127, 153] width 232 height 44
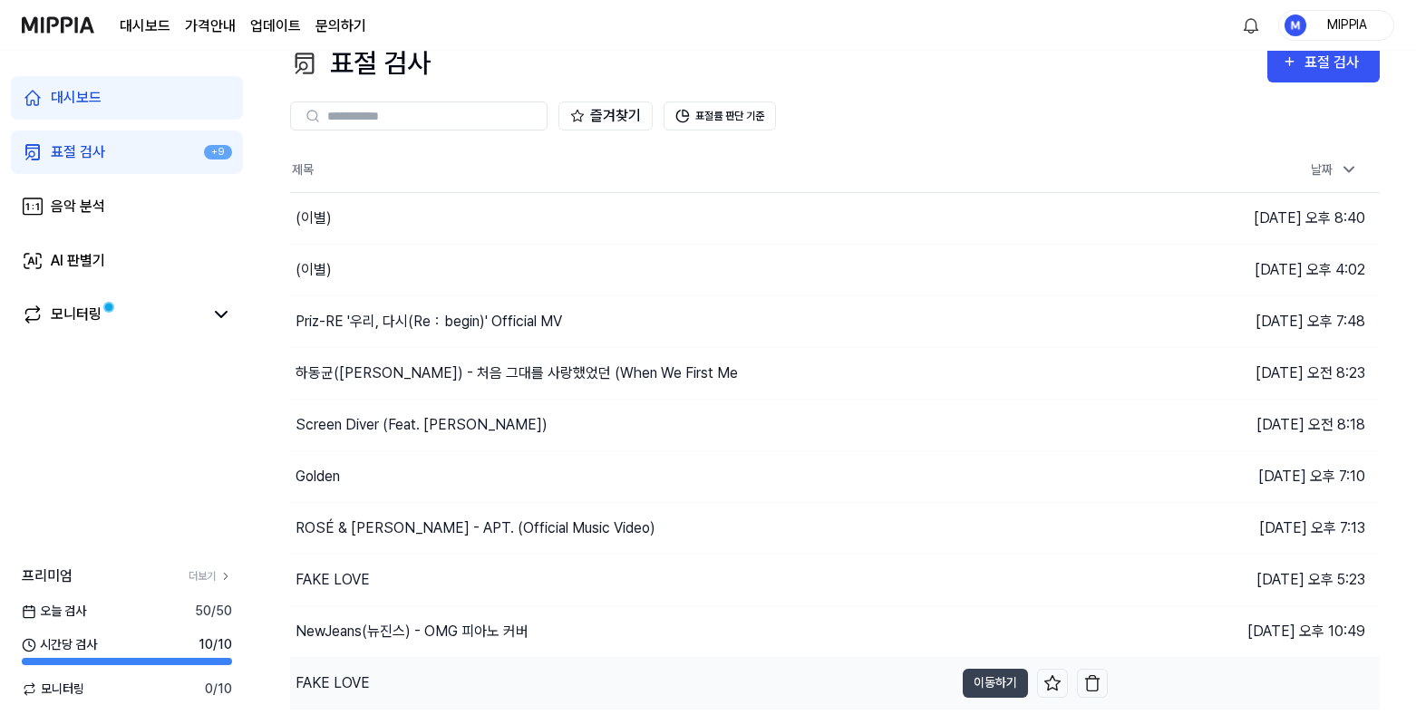
scroll to position [66, 0]
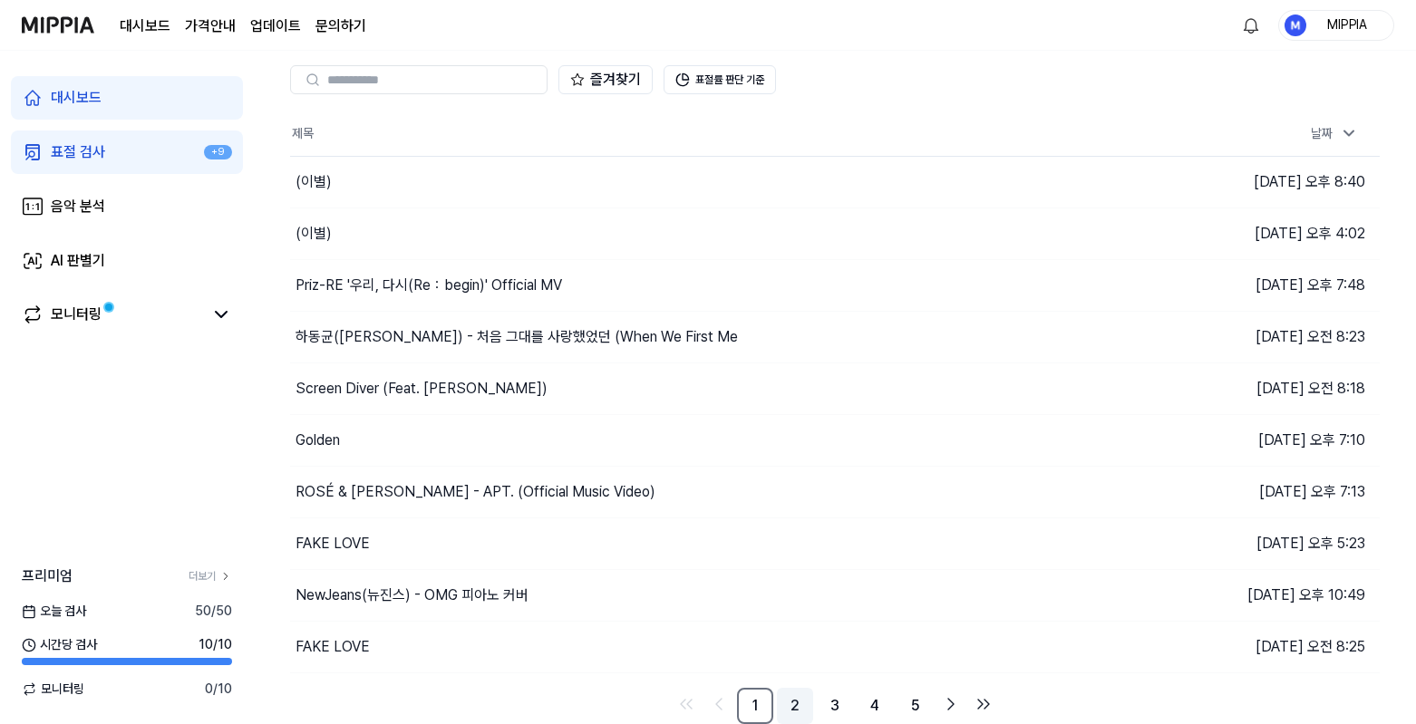
click at [810, 701] on link "2" at bounding box center [795, 706] width 36 height 36
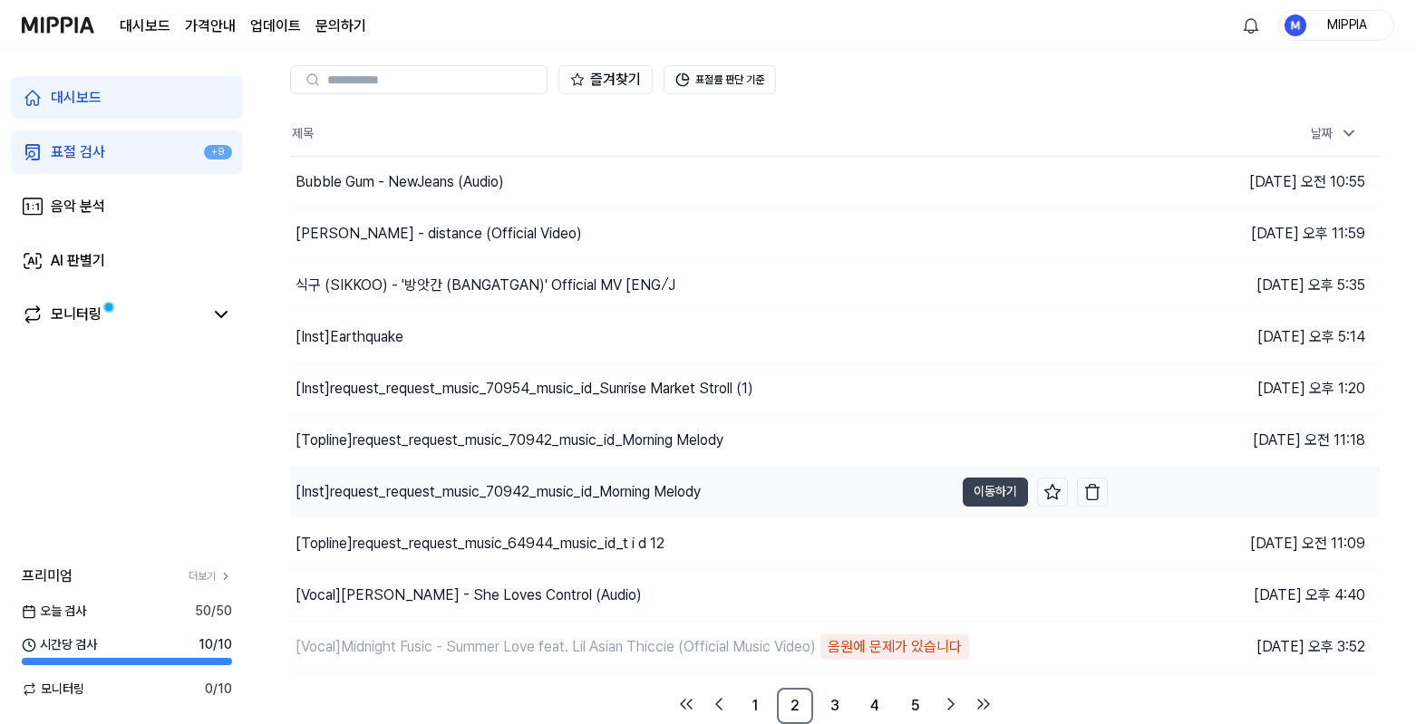
click at [587, 488] on div "[Inst] request_request_music_70942_music_id_Morning Melody" at bounding box center [498, 492] width 405 height 22
click at [998, 498] on button "이동하기" at bounding box center [995, 492] width 65 height 29
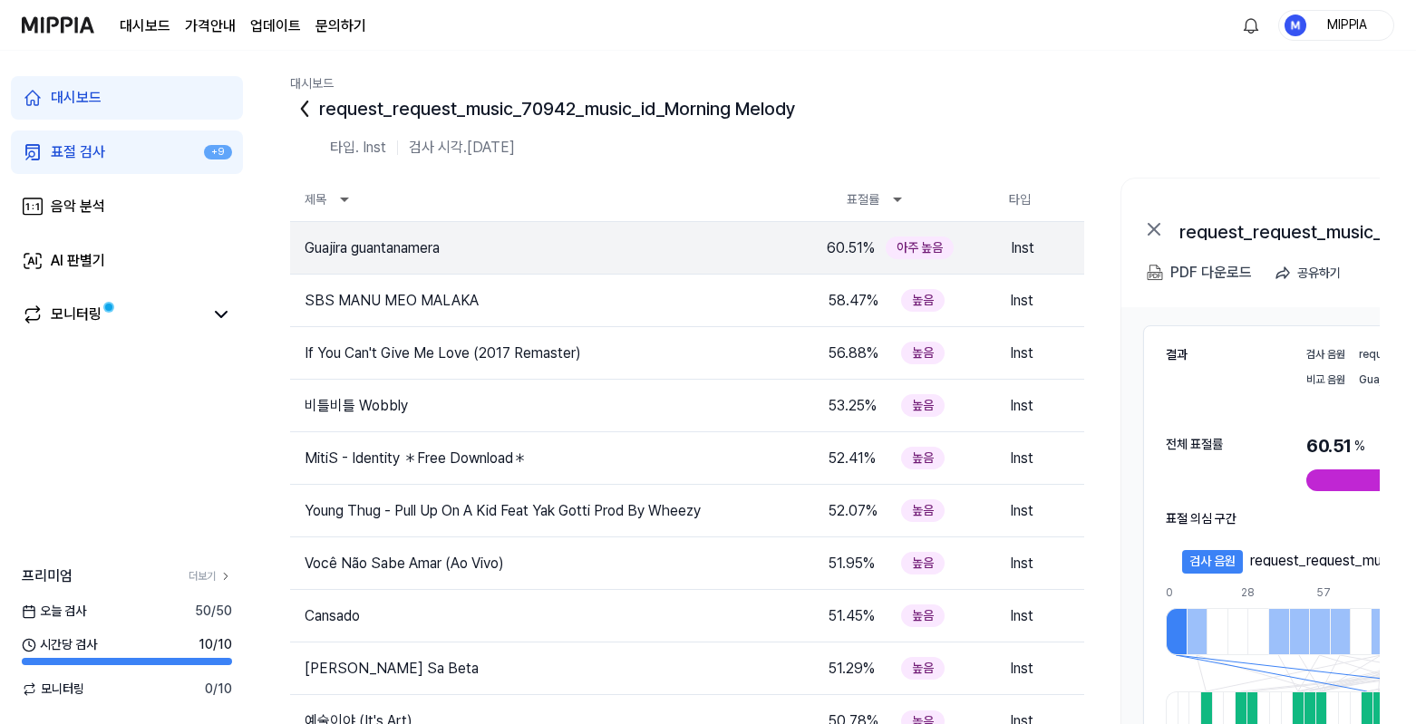
drag, startPoint x: 146, startPoint y: 152, endPoint x: 160, endPoint y: 160, distance: 16.6
click at [146, 152] on link "표절 검사 +9" at bounding box center [127, 153] width 232 height 44
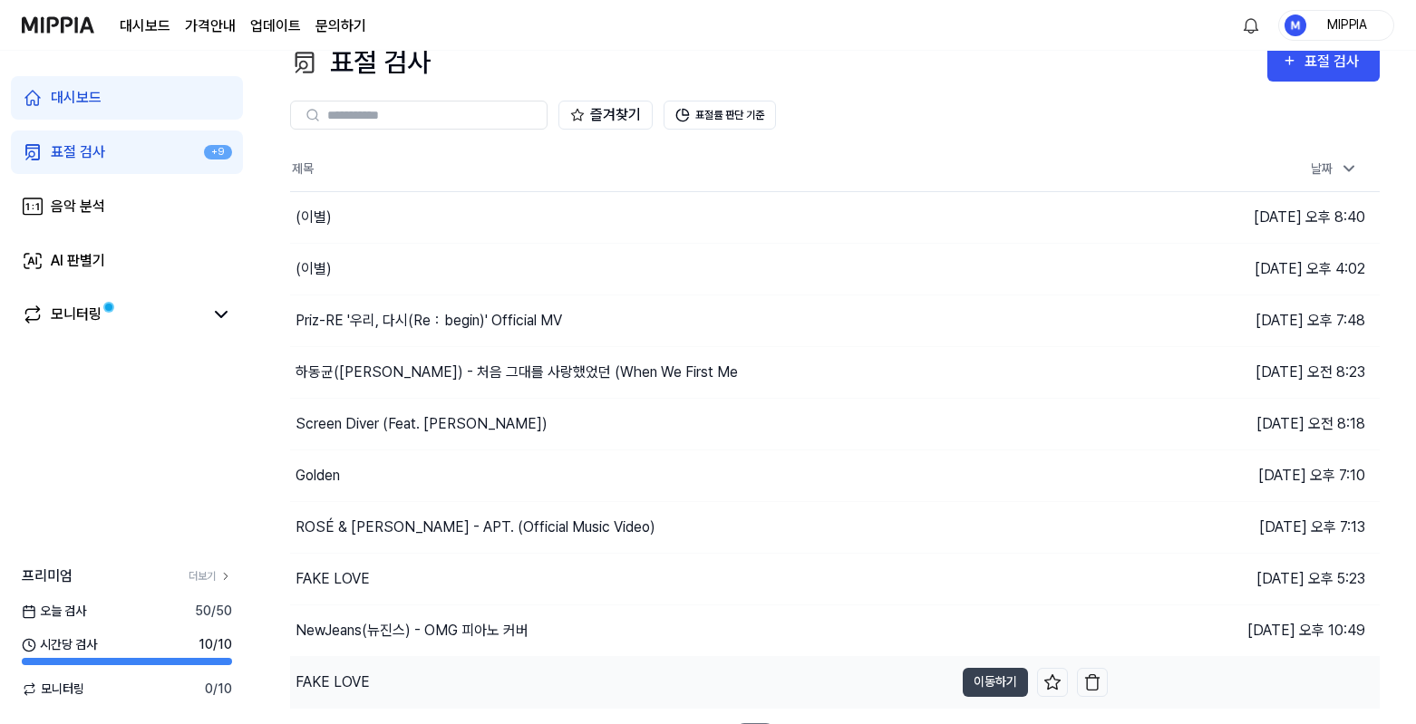
scroll to position [66, 0]
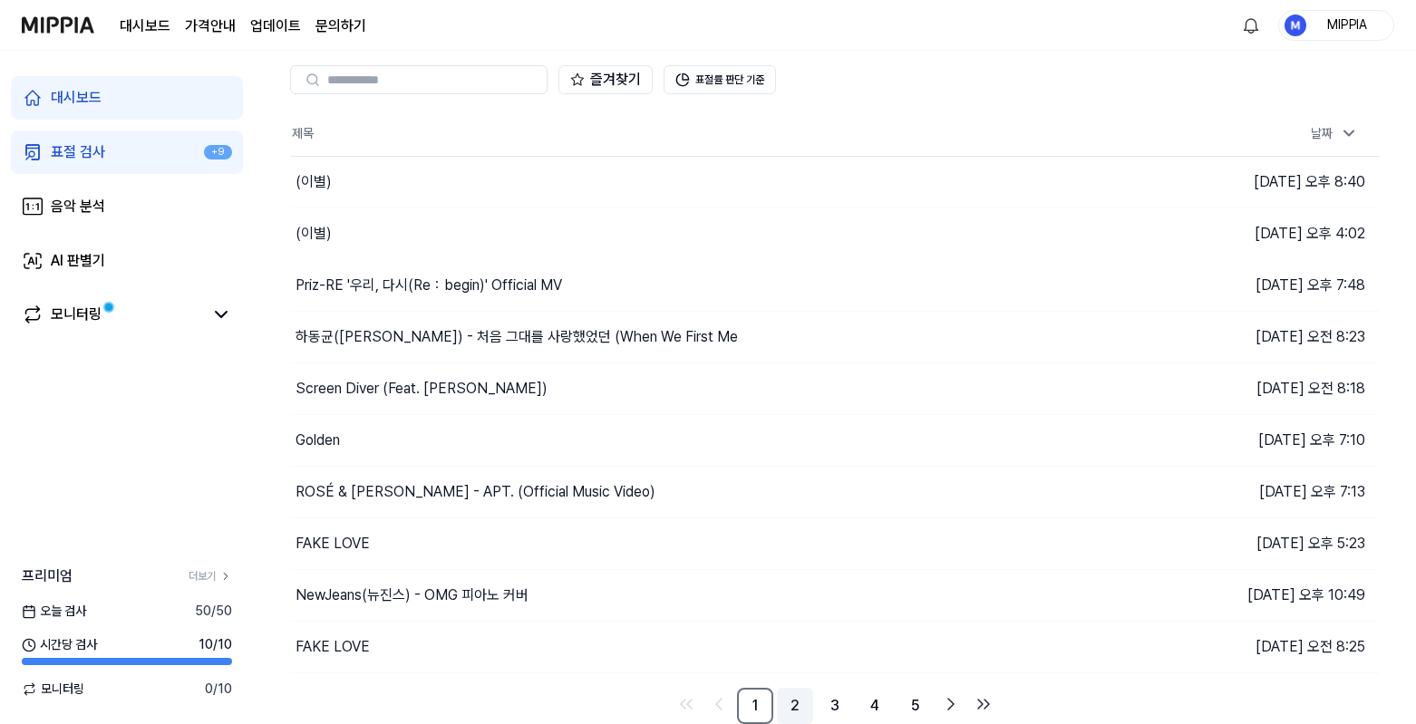
click at [807, 711] on link "2" at bounding box center [795, 706] width 36 height 36
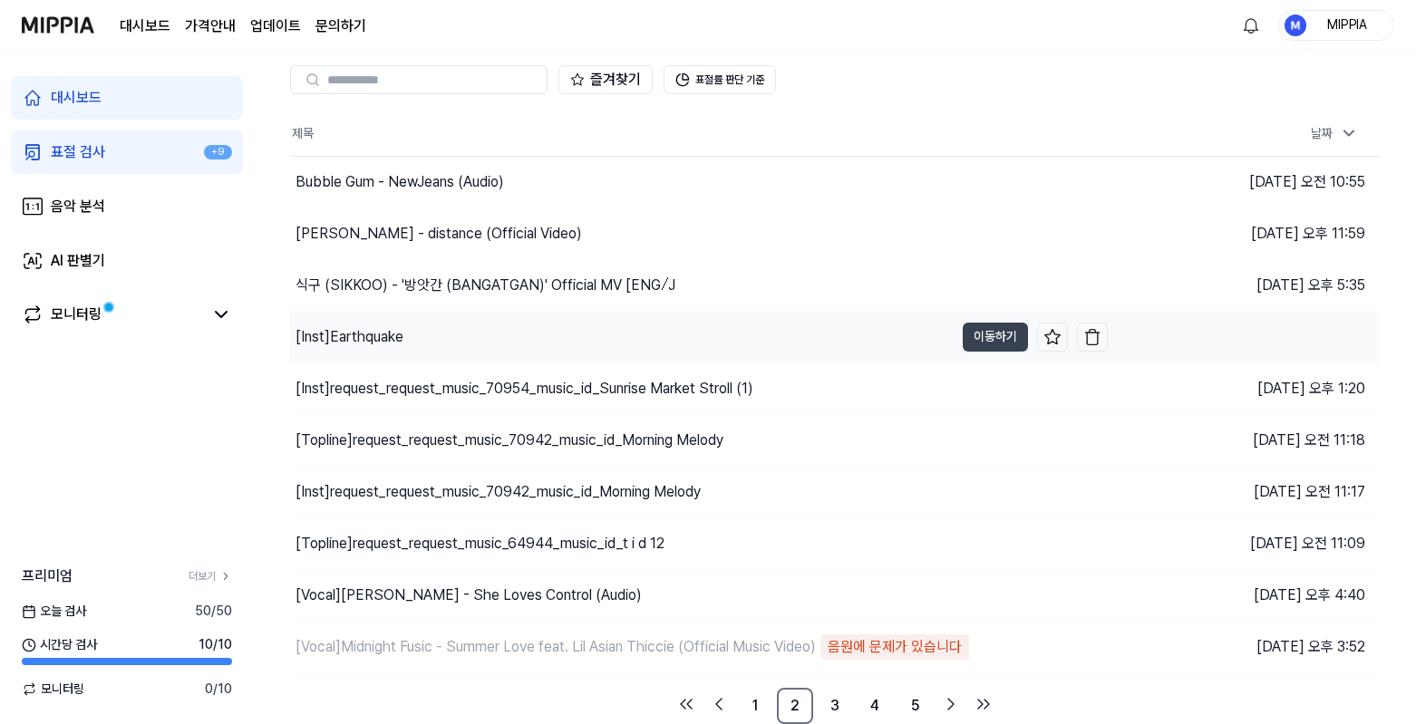
click at [530, 339] on div "[Inst] Earthquake" at bounding box center [622, 337] width 664 height 51
click at [746, 287] on div "식구 (SIKKOO) - '방앗간 (BANGATGAN)' Official MV [ENG⧸J" at bounding box center [622, 285] width 664 height 51
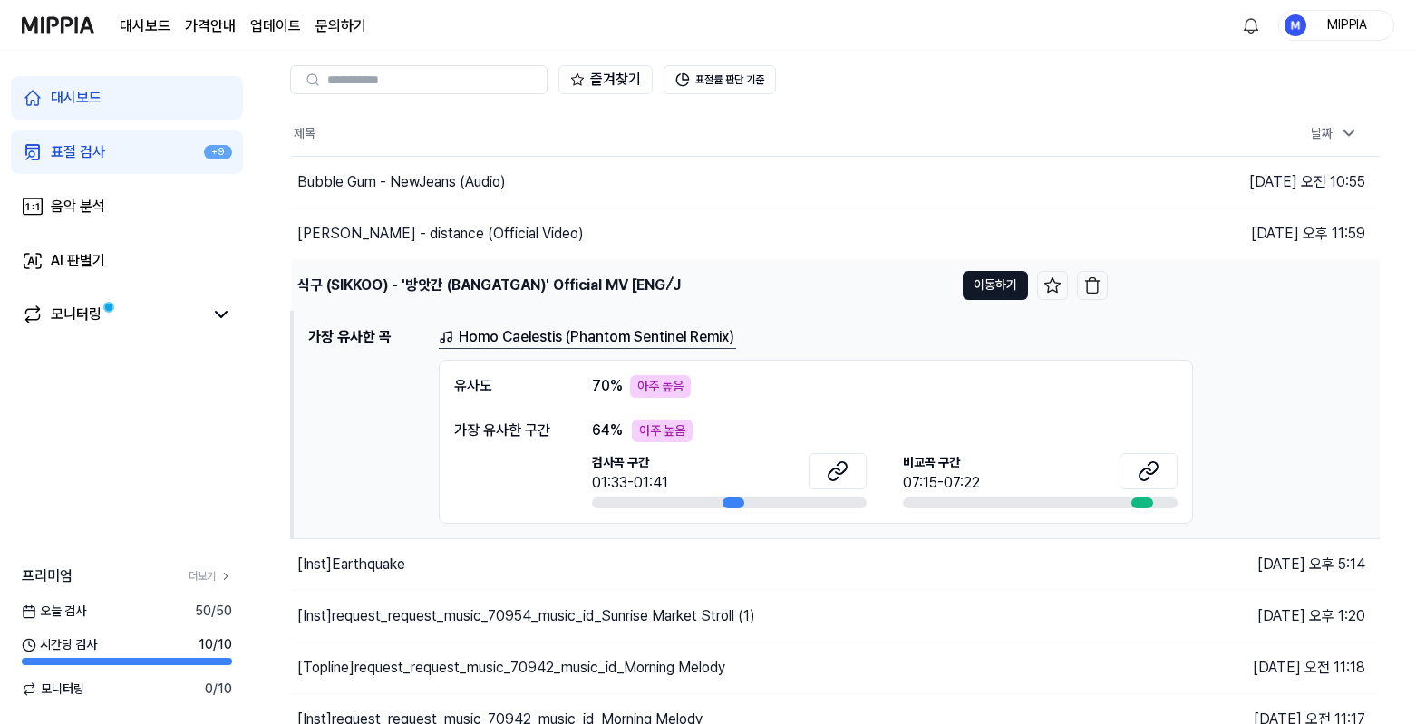
click at [995, 285] on button "이동하기" at bounding box center [995, 285] width 65 height 29
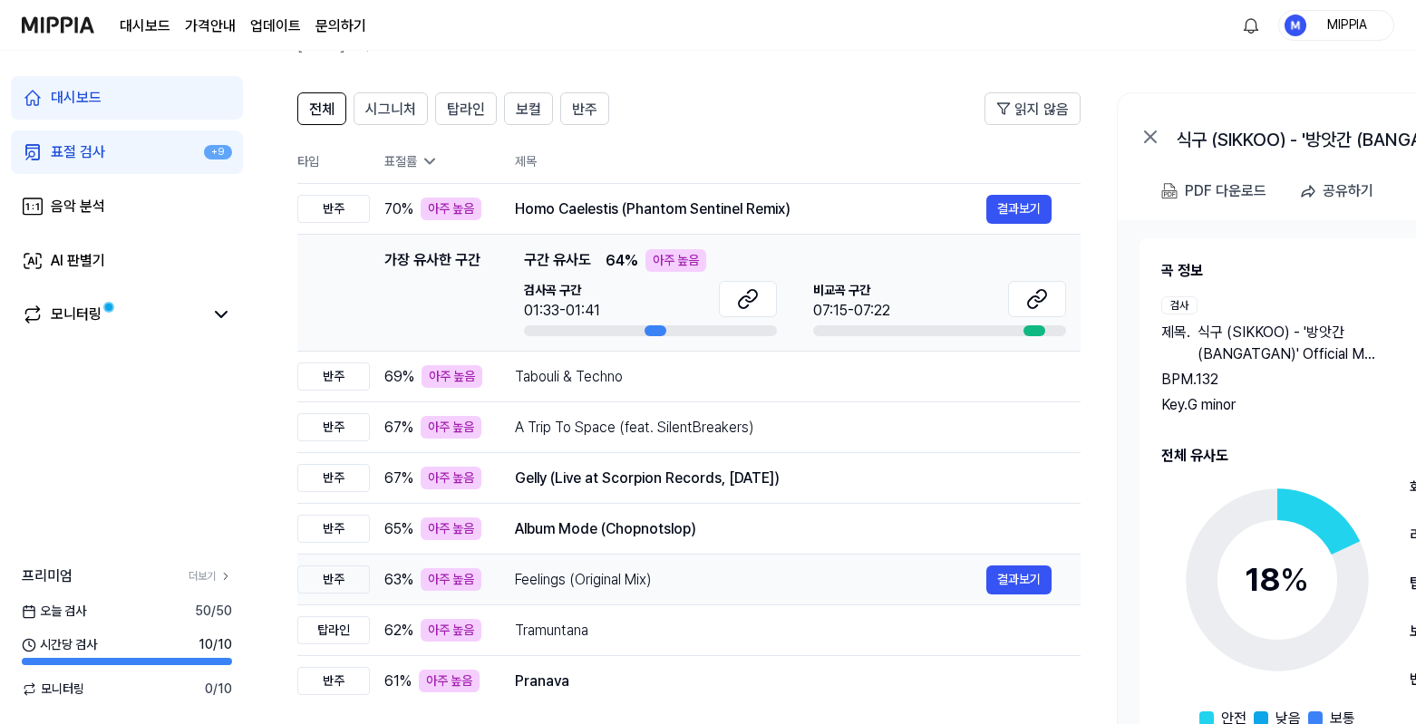
scroll to position [189, 0]
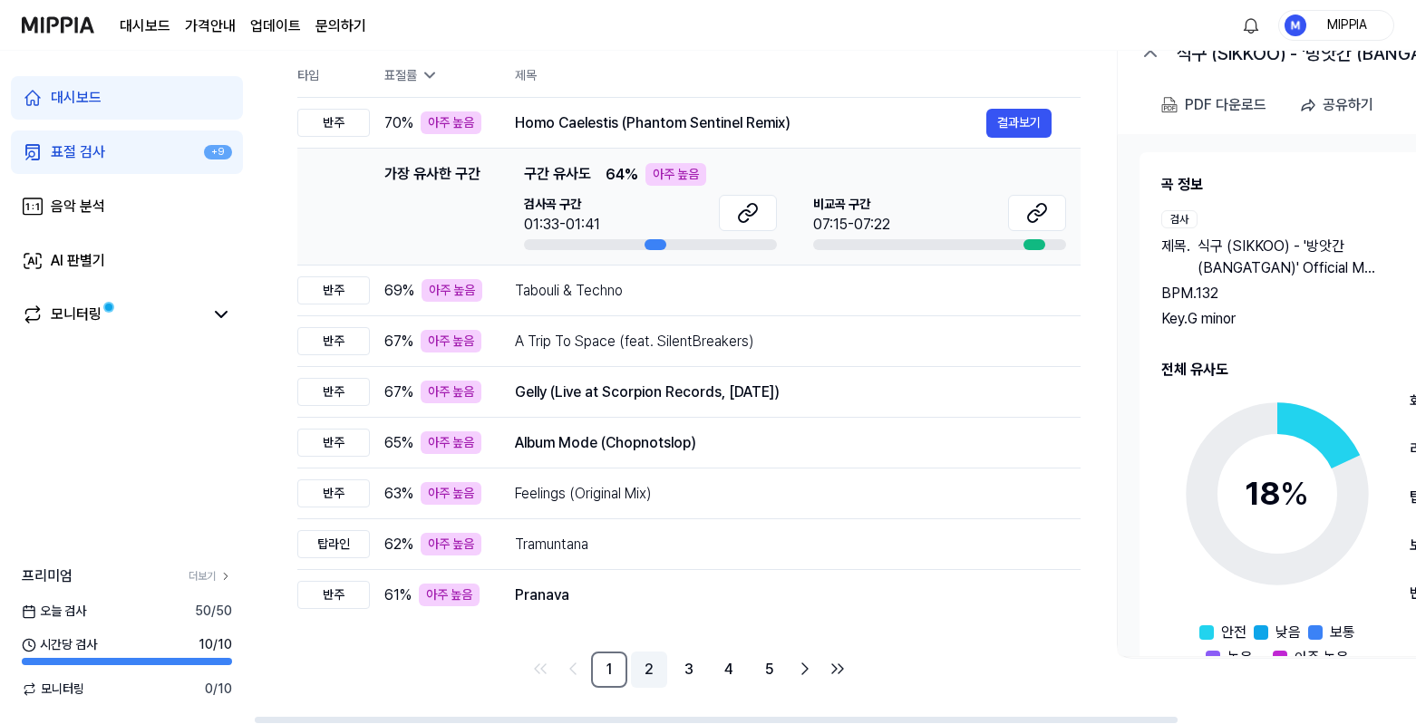
click at [645, 673] on link "2" at bounding box center [649, 670] width 36 height 36
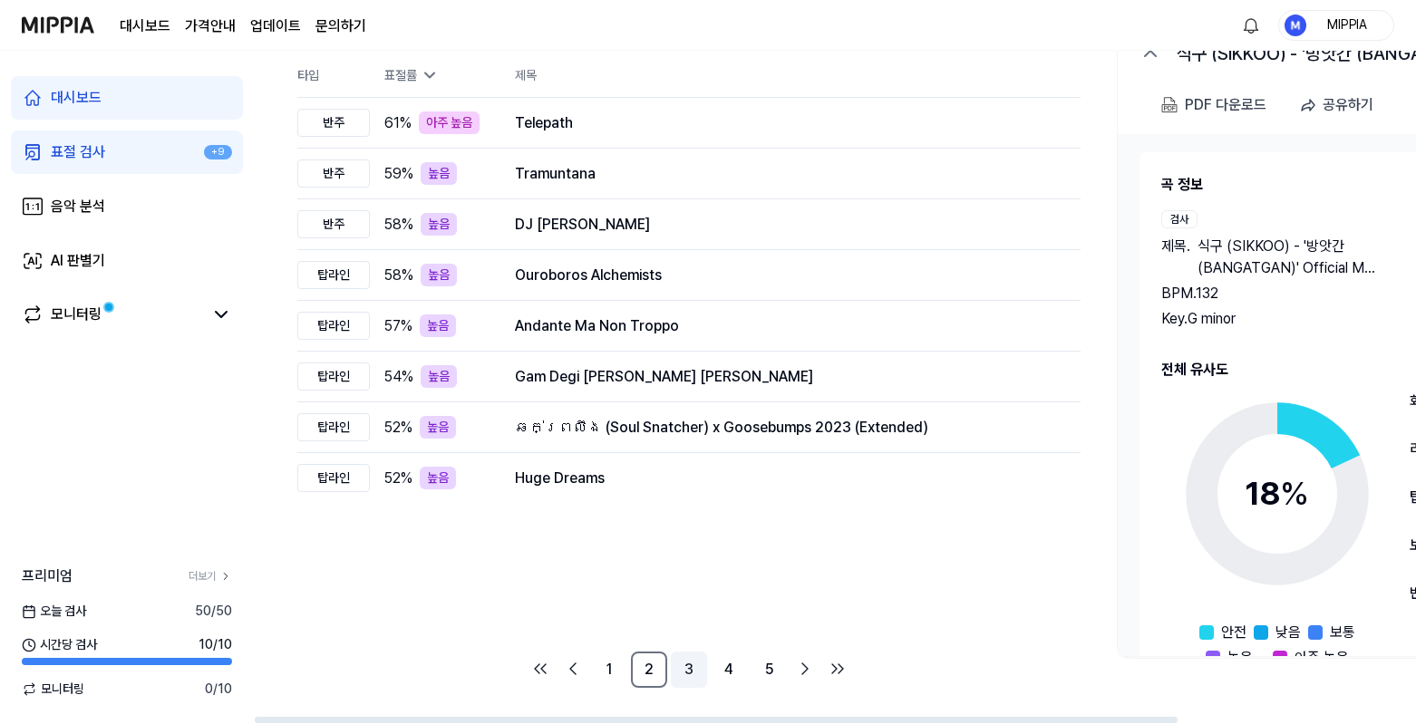
click at [682, 678] on link "3" at bounding box center [689, 670] width 36 height 36
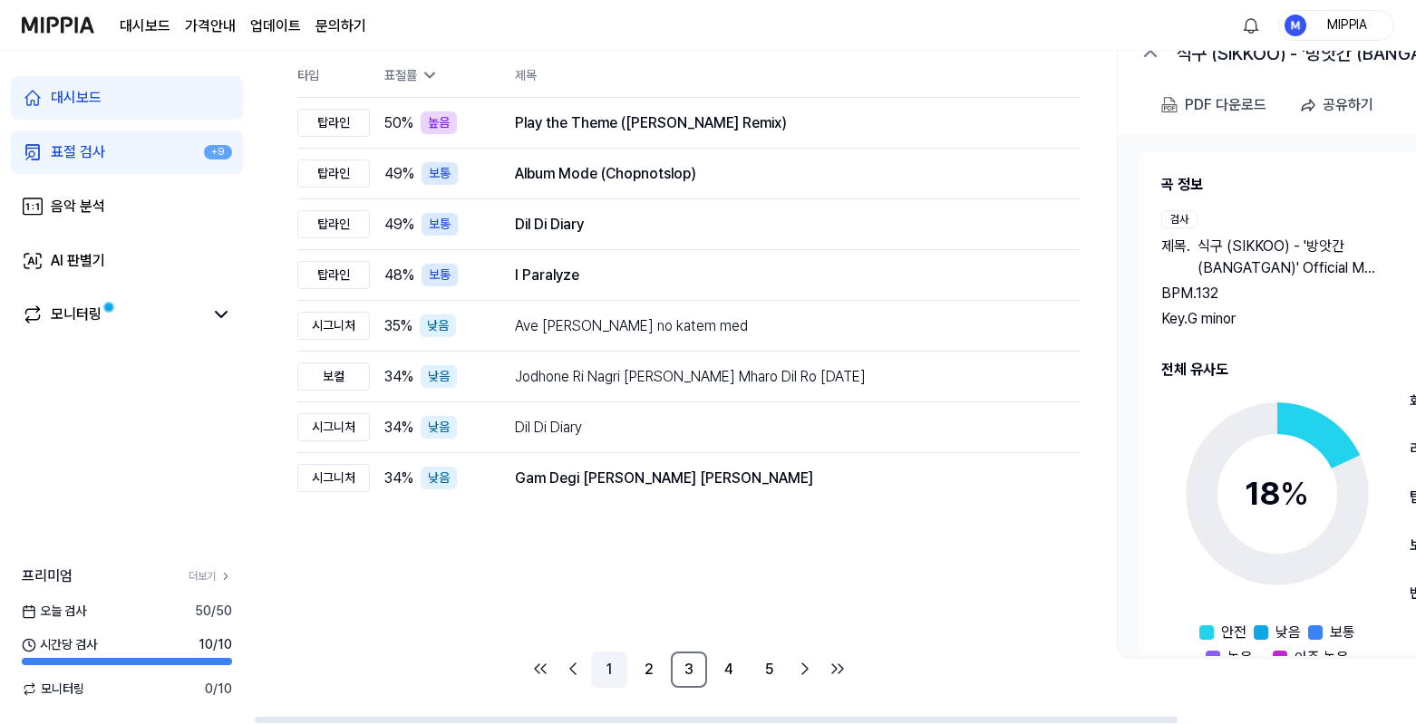
click at [619, 672] on link "1" at bounding box center [609, 670] width 36 height 36
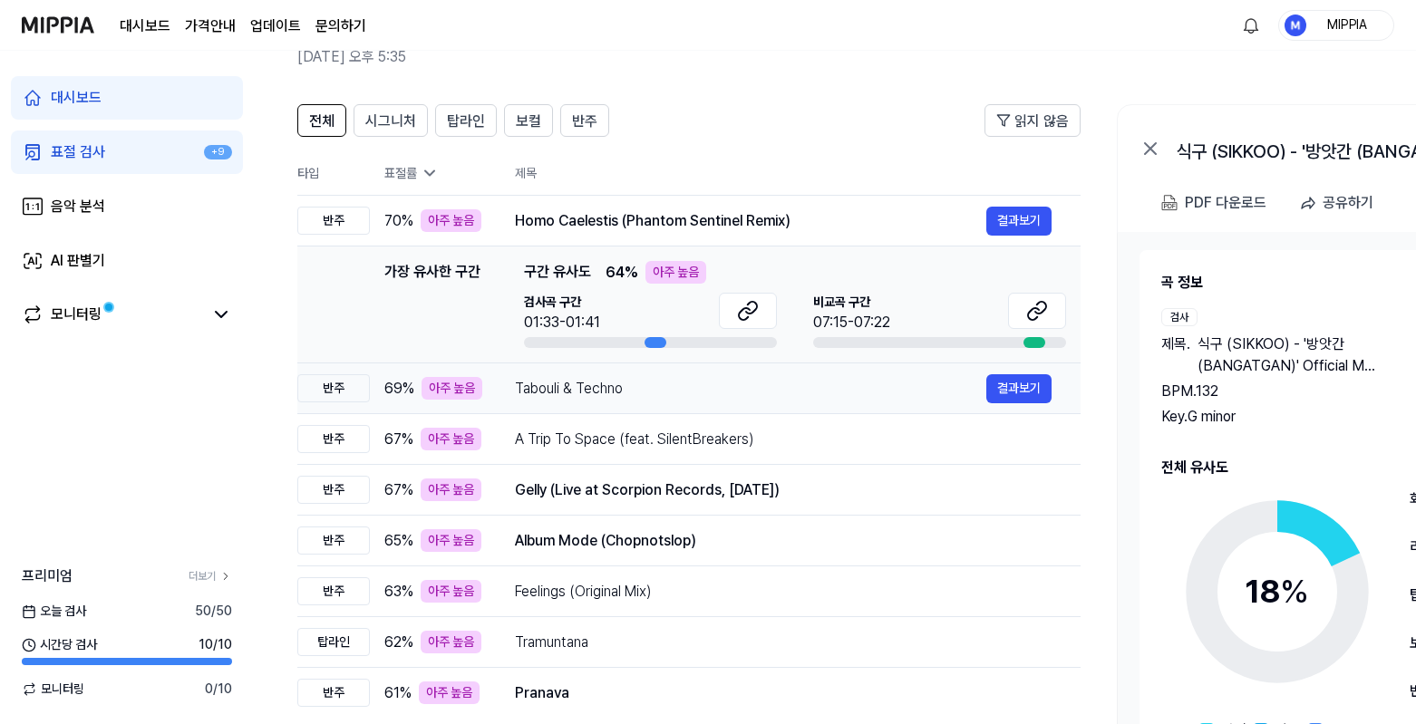
scroll to position [189, 0]
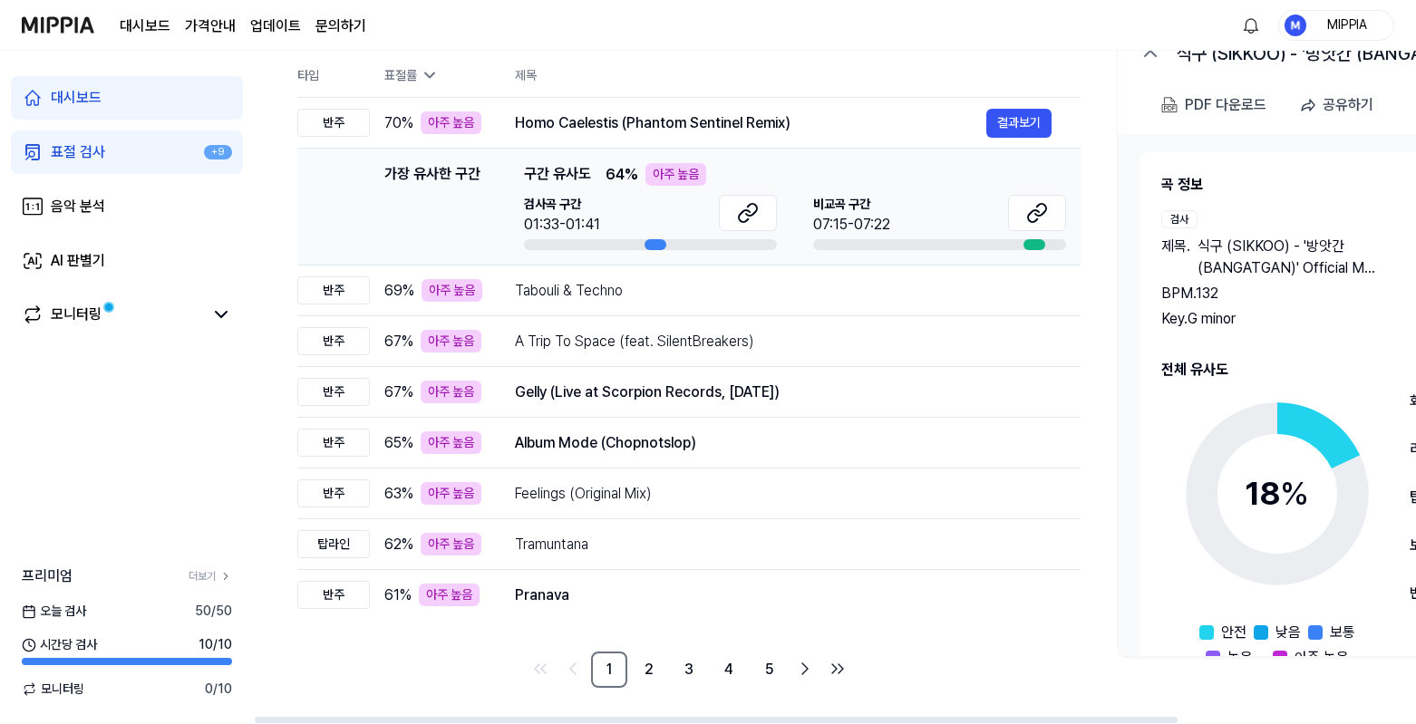
click at [478, 670] on nav "1 2 3 4 5" at bounding box center [688, 670] width 783 height 36
click at [425, 670] on nav "1 2 3 4 5" at bounding box center [688, 670] width 783 height 36
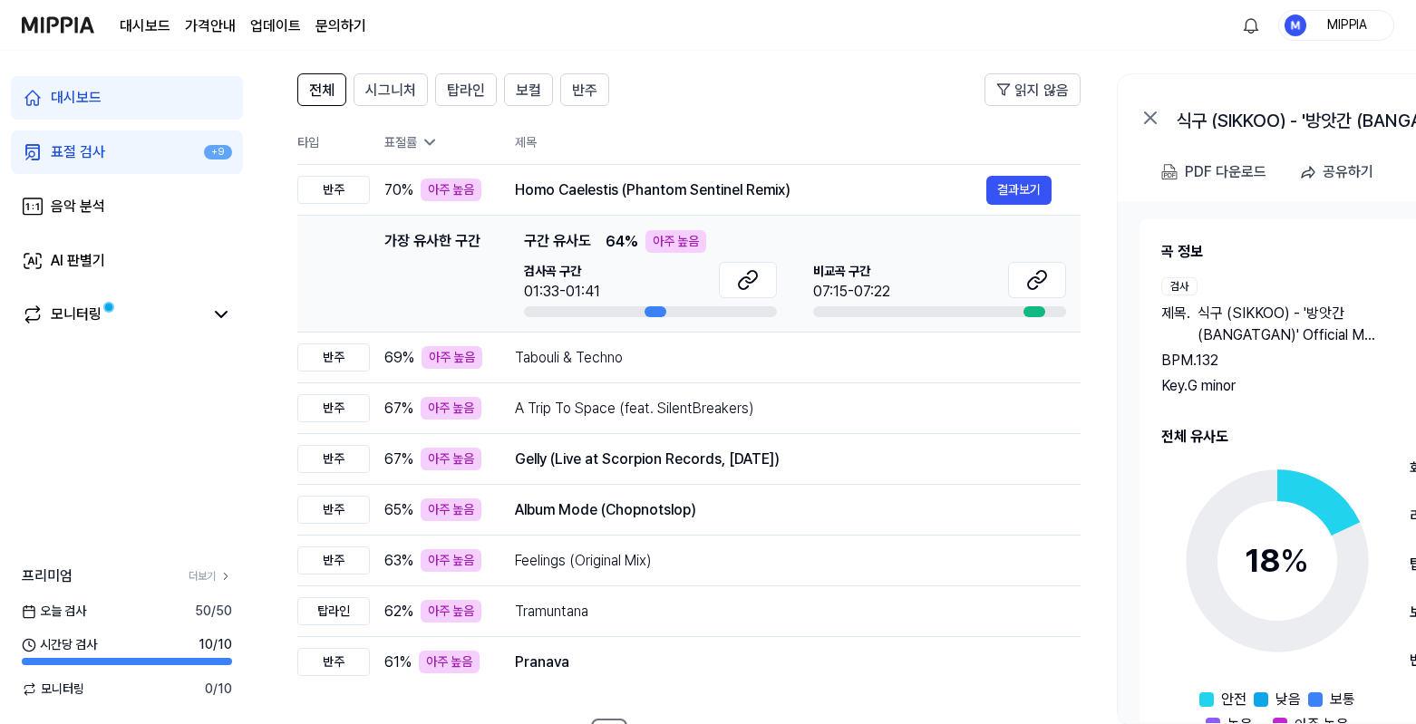
scroll to position [126, 0]
